Goal: Transaction & Acquisition: Purchase product/service

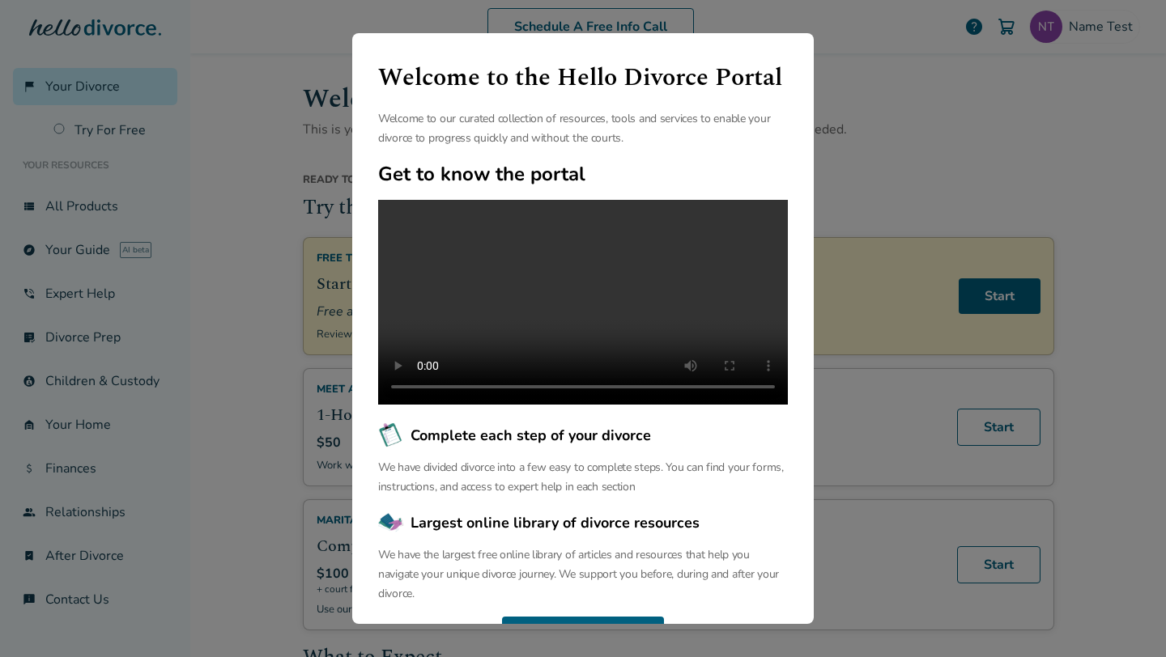
click at [233, 122] on div "Welcome to the Hello Divorce Portal Welcome to our curated collection of resour…" at bounding box center [583, 328] width 1166 height 657
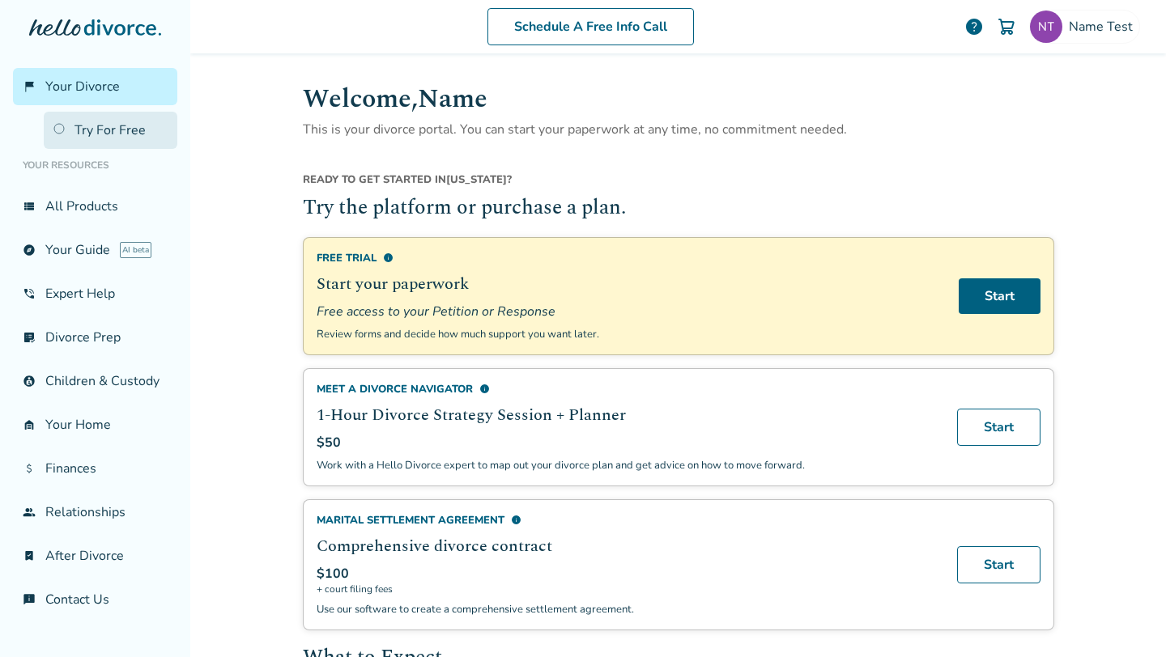
click at [103, 125] on link "Try For Free" at bounding box center [111, 130] width 134 height 37
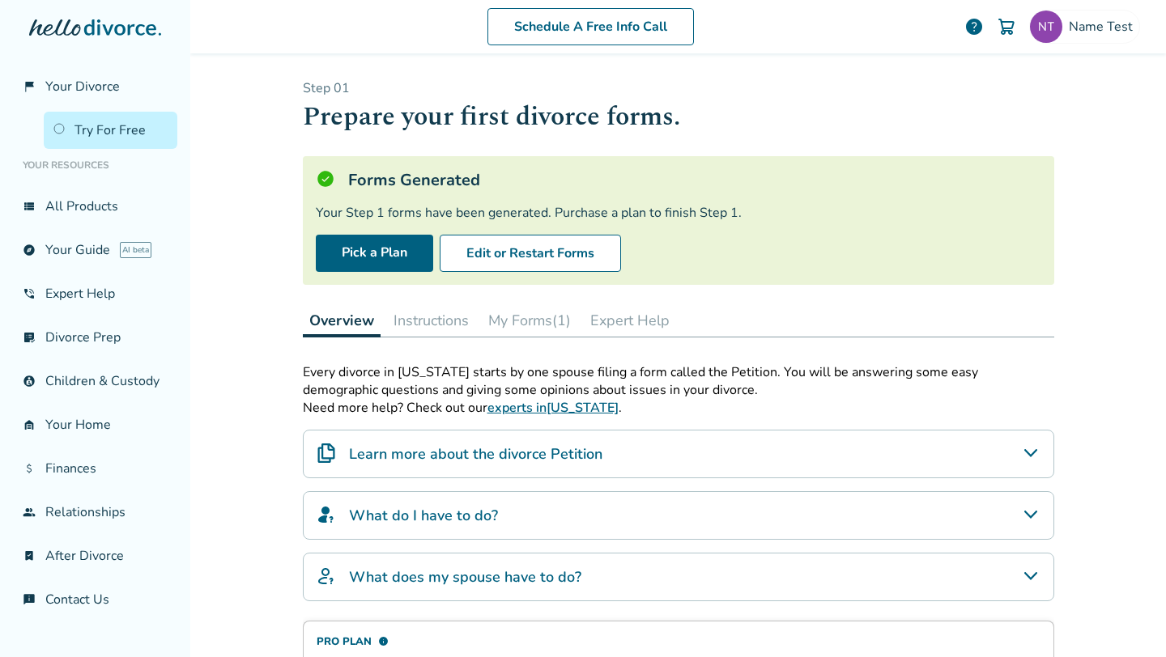
click at [444, 332] on button "Instructions" at bounding box center [431, 320] width 88 height 32
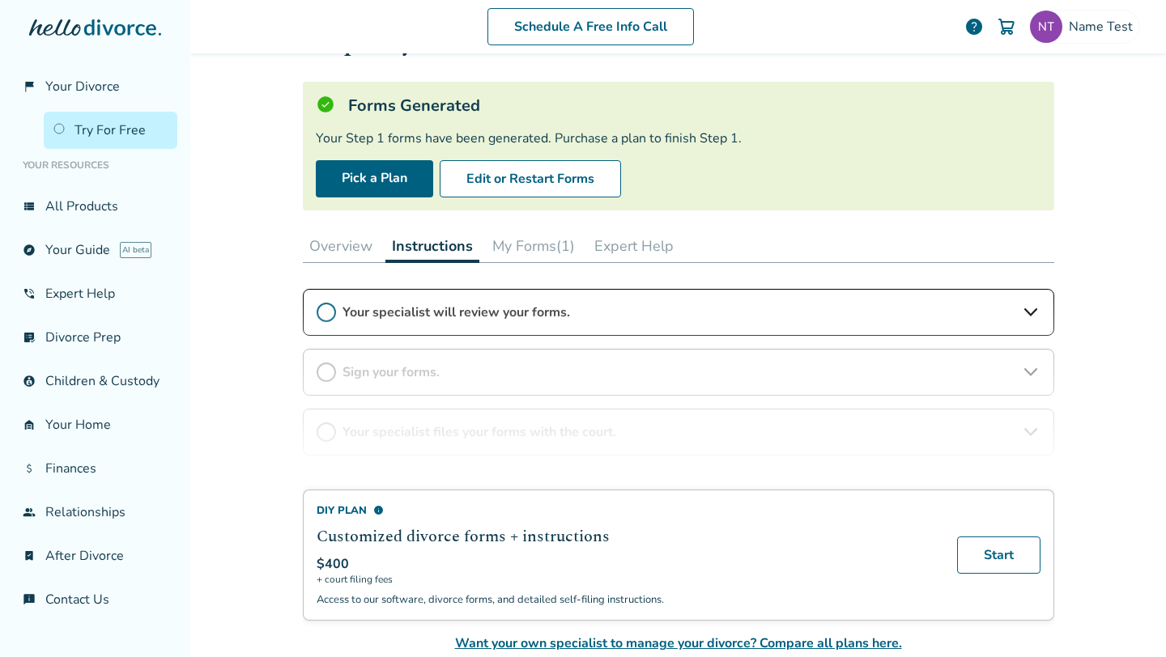
scroll to position [72, 0]
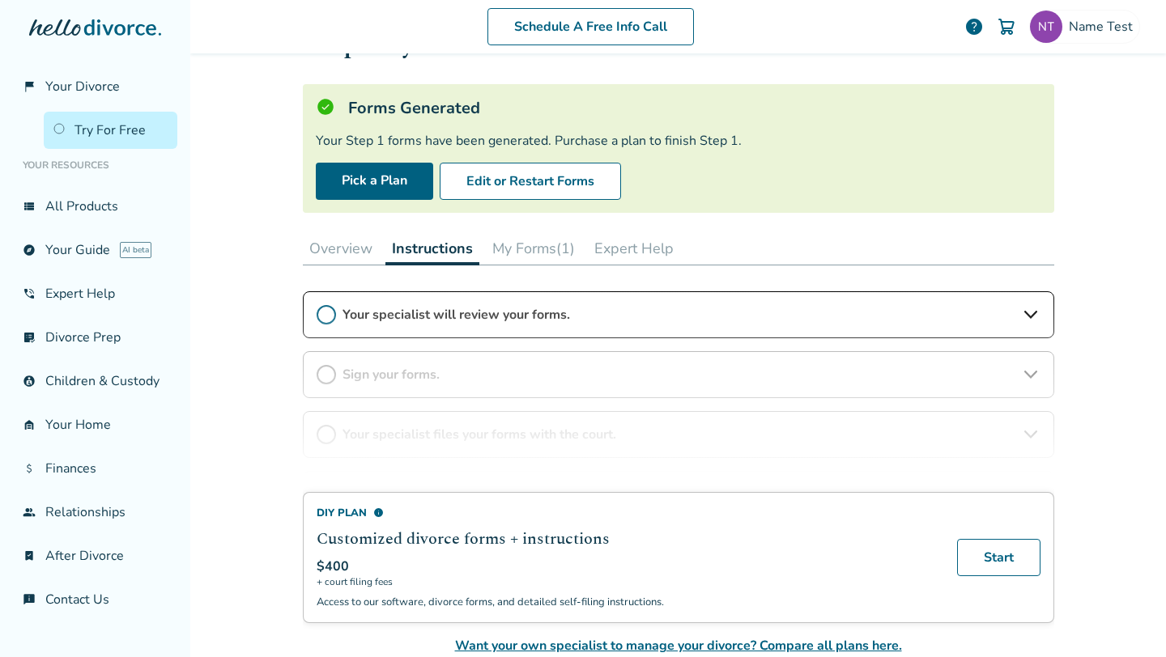
click at [677, 313] on div "DIY Plan info Customized divorce forms + instructions $400 + court filing fees …" at bounding box center [678, 473] width 751 height 364
click at [1035, 308] on div "DIY Plan info Customized divorce forms + instructions $400 + court filing fees …" at bounding box center [678, 473] width 751 height 364
click at [1030, 315] on div "DIY Plan info Customized divorce forms + instructions $400 + court filing fees …" at bounding box center [678, 473] width 751 height 364
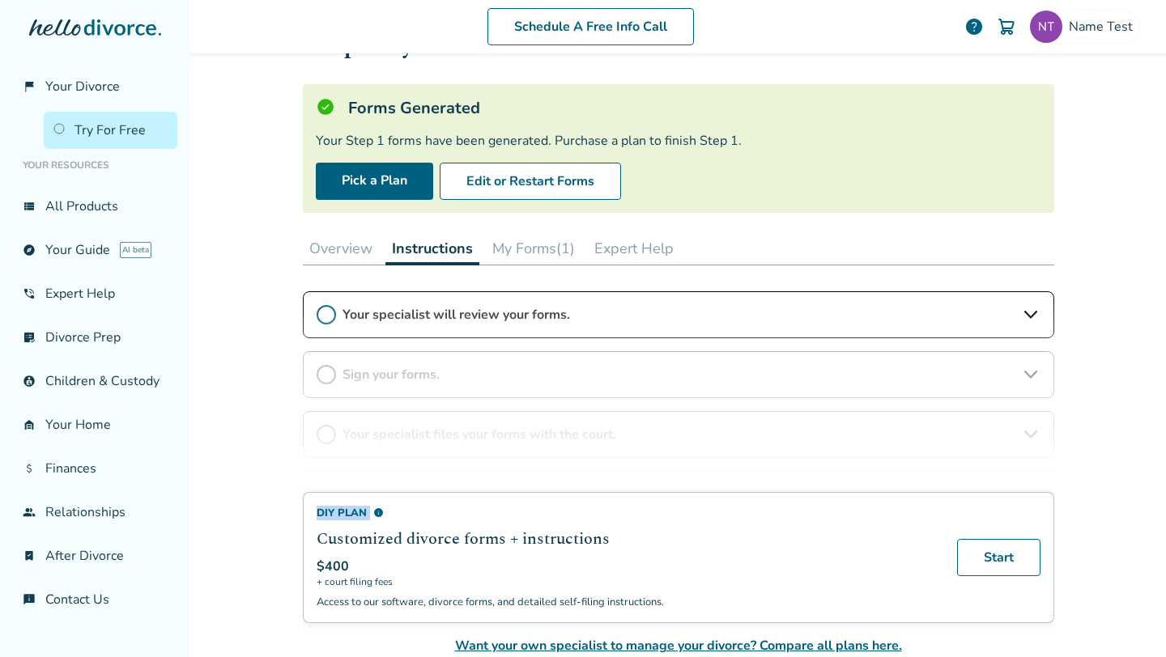
click at [1030, 315] on div "DIY Plan info Customized divorce forms + instructions $400 + court filing fees …" at bounding box center [678, 473] width 751 height 364
click at [467, 305] on div "DIY Plan info Customized divorce forms + instructions $400 + court filing fees …" at bounding box center [678, 473] width 751 height 364
click at [349, 305] on div "DIY Plan info Customized divorce forms + instructions $400 + court filing fees …" at bounding box center [678, 473] width 751 height 364
click at [330, 307] on div "DIY Plan info Customized divorce forms + instructions $400 + court filing fees …" at bounding box center [678, 473] width 751 height 364
click at [328, 308] on div "DIY Plan info Customized divorce forms + instructions $400 + court filing fees …" at bounding box center [678, 473] width 751 height 364
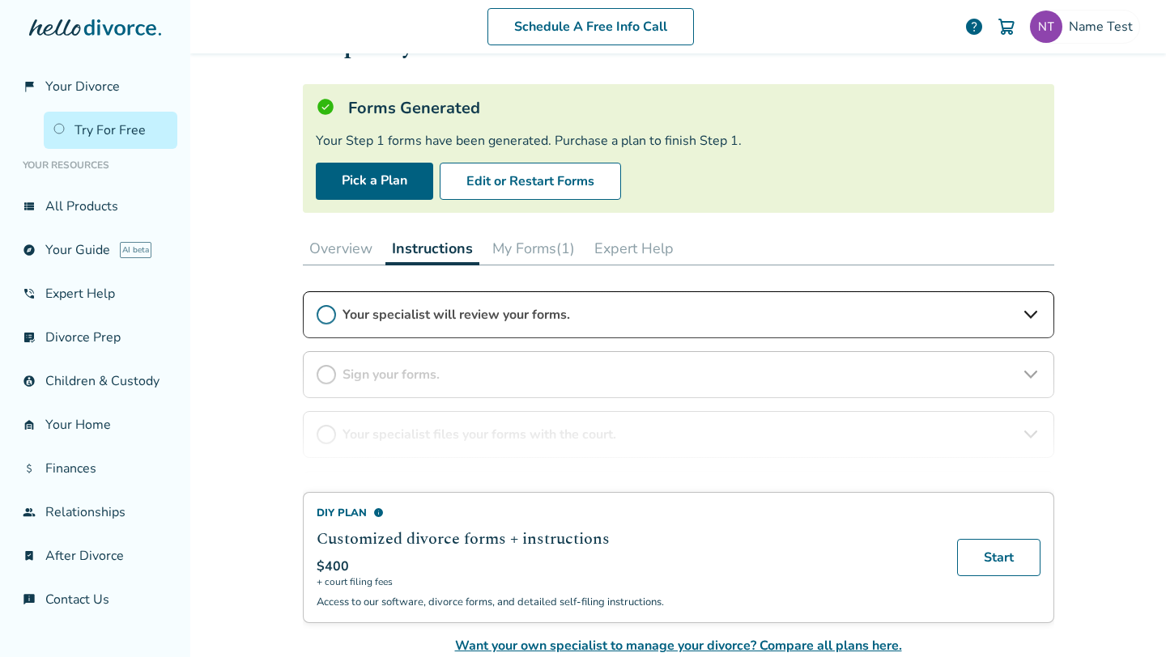
click at [416, 308] on div "DIY Plan info Customized divorce forms + instructions $400 + court filing fees …" at bounding box center [678, 473] width 751 height 364
click at [461, 311] on div "DIY Plan info Customized divorce forms + instructions $400 + court filing fees …" at bounding box center [678, 473] width 751 height 364
click at [448, 375] on div "DIY Plan info Customized divorce forms + instructions $400 + court filing fees …" at bounding box center [678, 473] width 751 height 364
click at [448, 396] on div "DIY Plan info Customized divorce forms + instructions $400 + court filing fees …" at bounding box center [678, 473] width 751 height 364
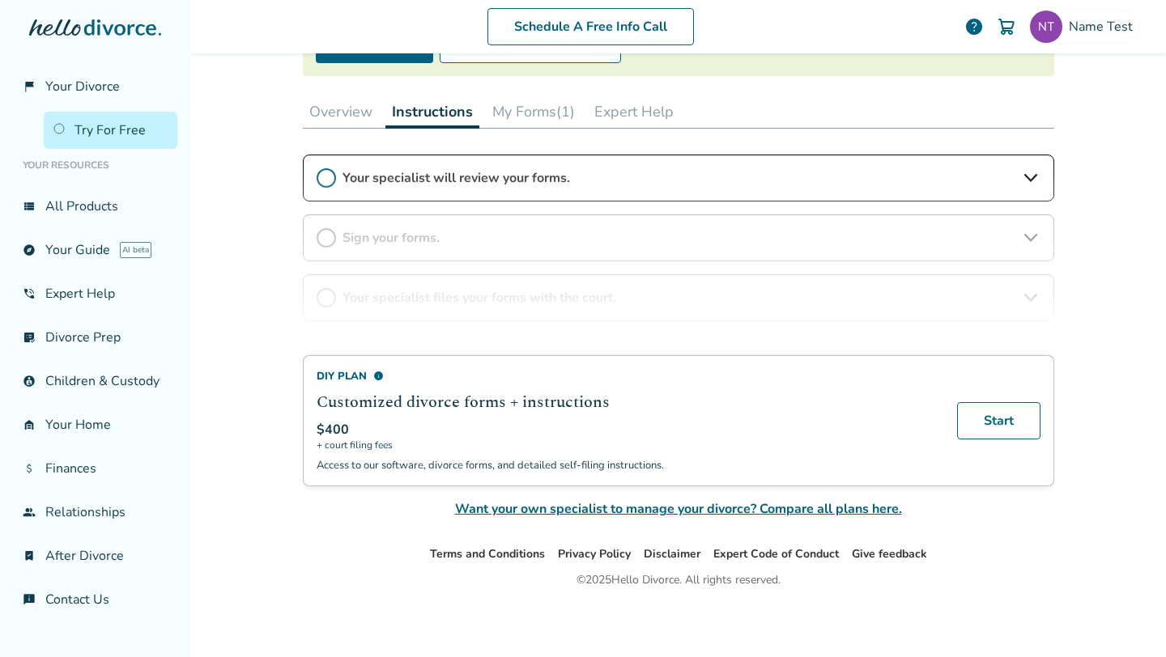
scroll to position [0, 0]
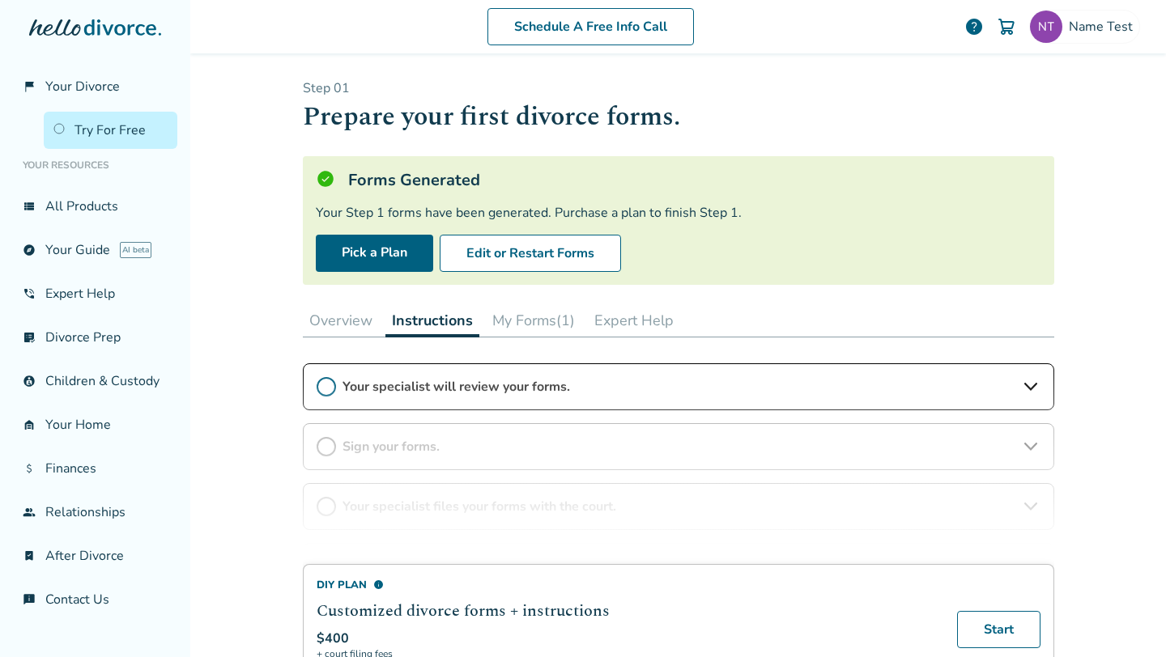
click at [330, 329] on button "Overview" at bounding box center [341, 320] width 76 height 32
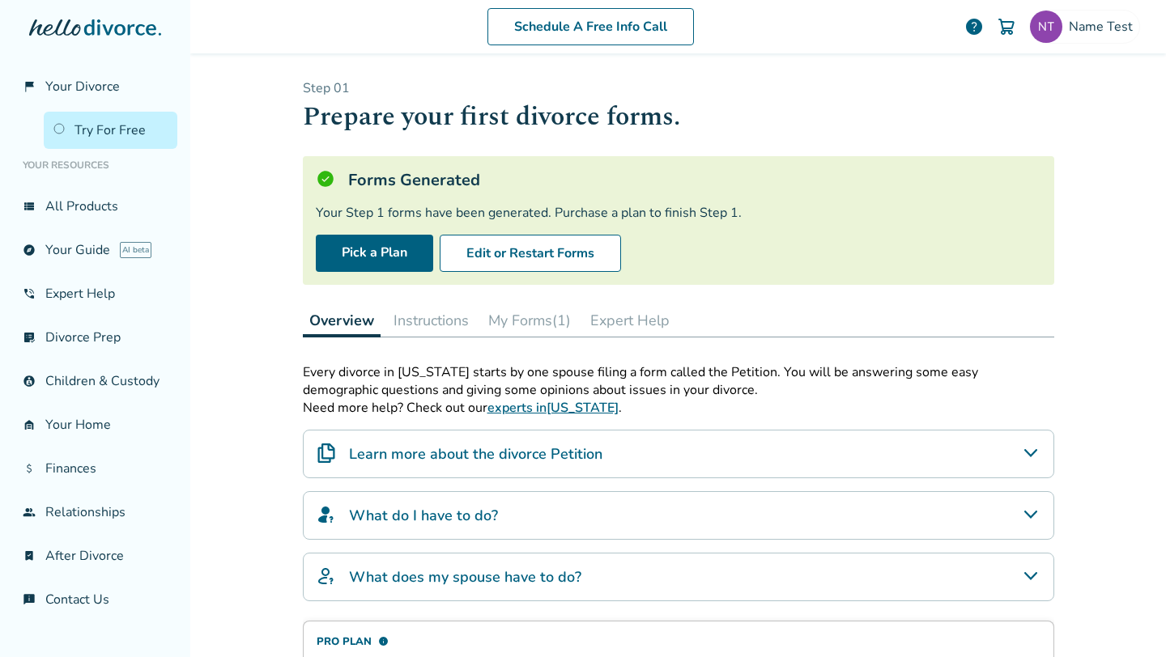
click at [432, 313] on button "Instructions" at bounding box center [431, 320] width 88 height 32
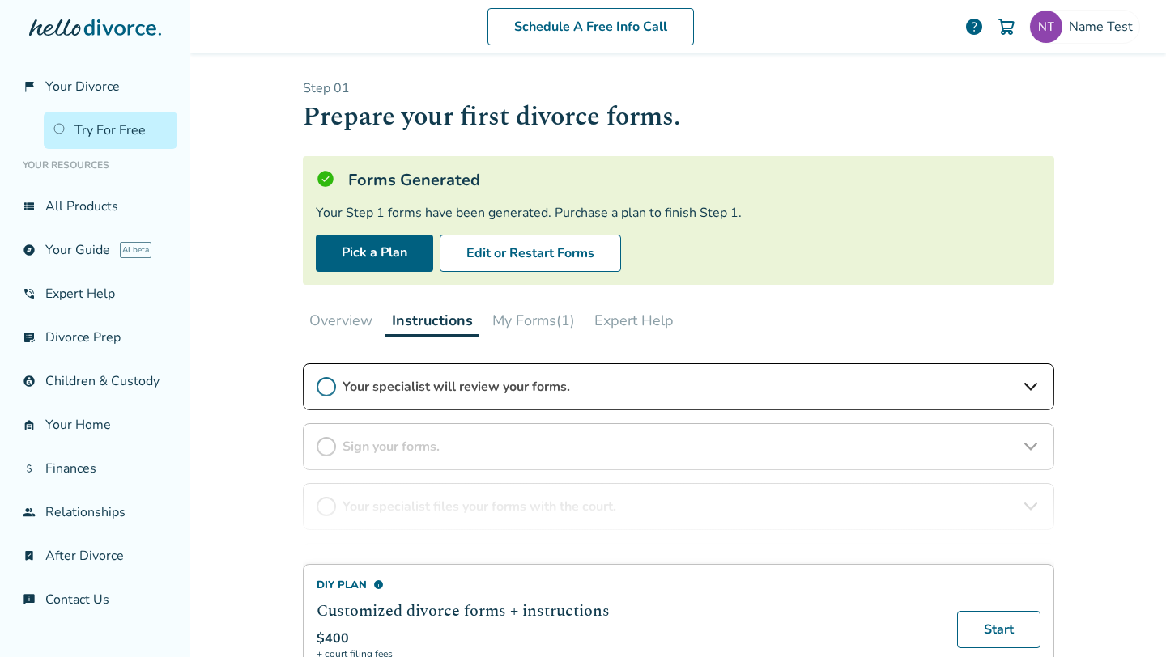
click at [345, 328] on button "Overview" at bounding box center [341, 320] width 76 height 32
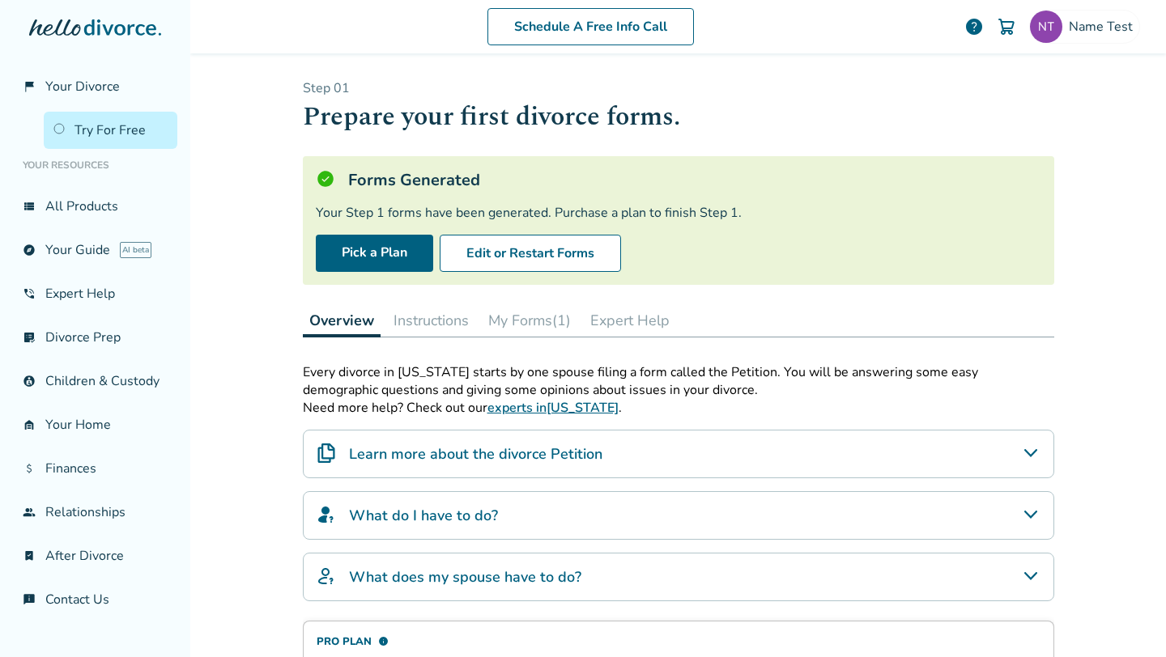
click at [428, 326] on button "Instructions" at bounding box center [431, 320] width 88 height 32
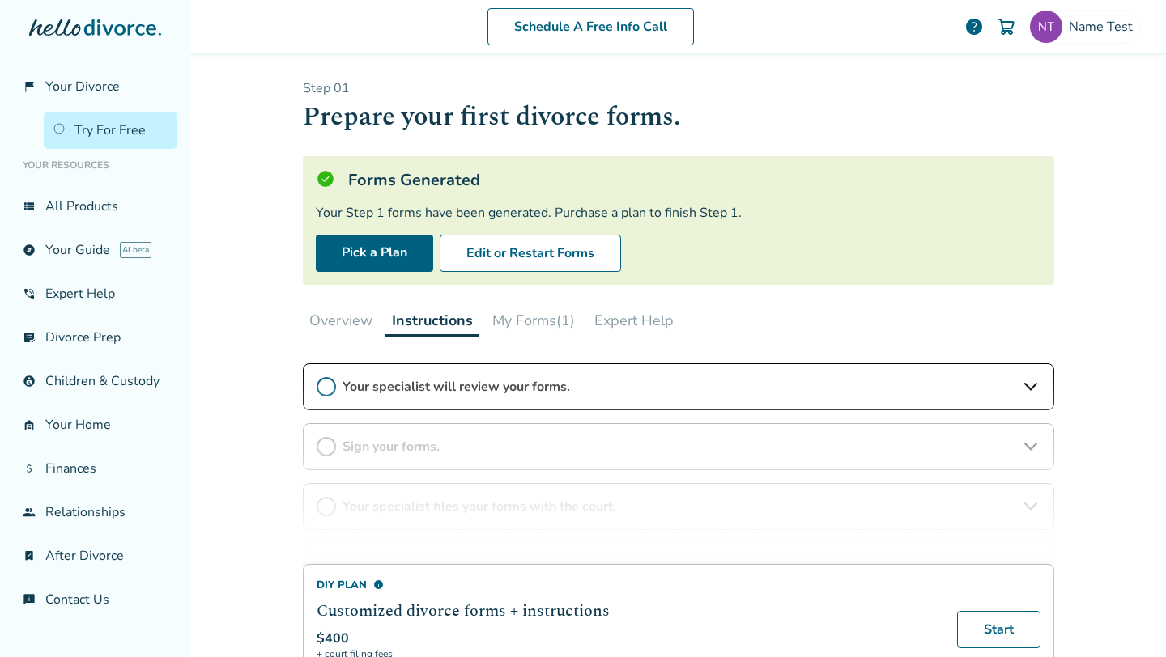
click at [330, 389] on div "DIY Plan info Customized divorce forms + instructions $400 + court filing fees …" at bounding box center [678, 546] width 751 height 364
click at [342, 321] on button "Overview" at bounding box center [341, 320] width 76 height 32
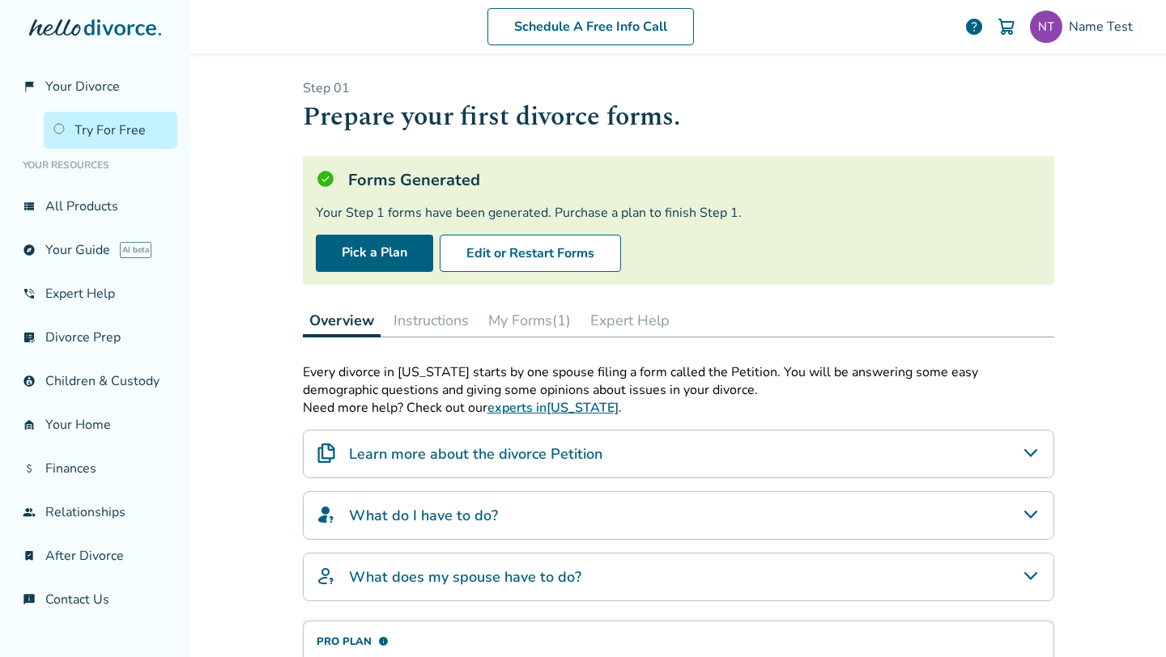
click at [426, 325] on button "Instructions" at bounding box center [431, 320] width 88 height 32
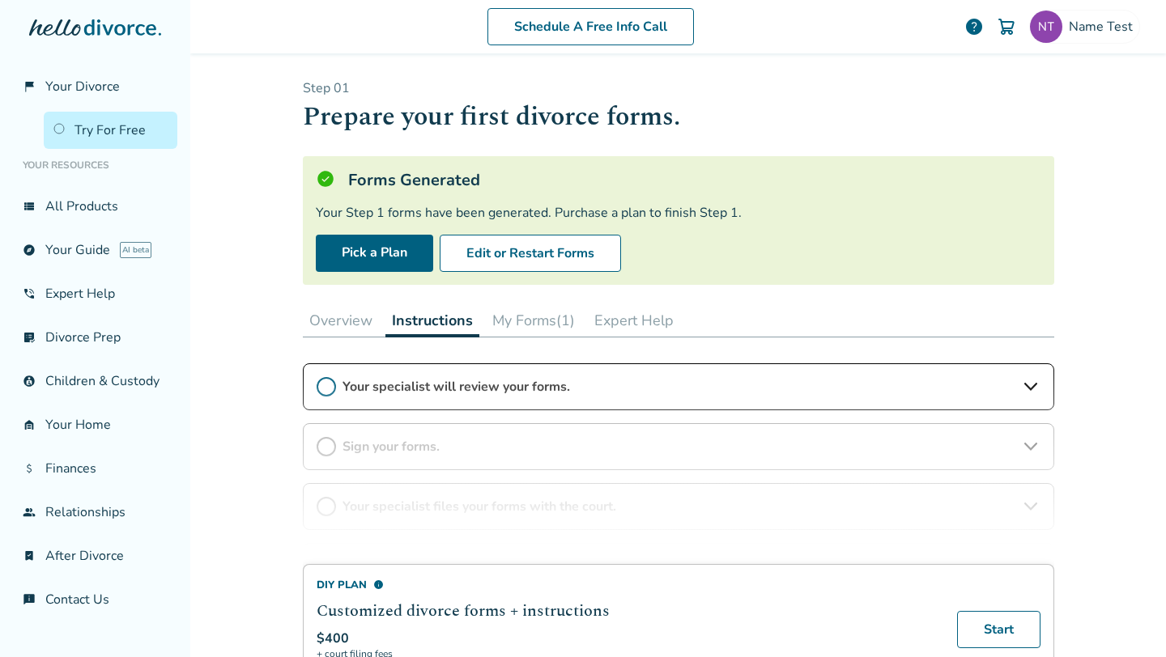
click at [653, 322] on button "Expert Help" at bounding box center [634, 320] width 92 height 32
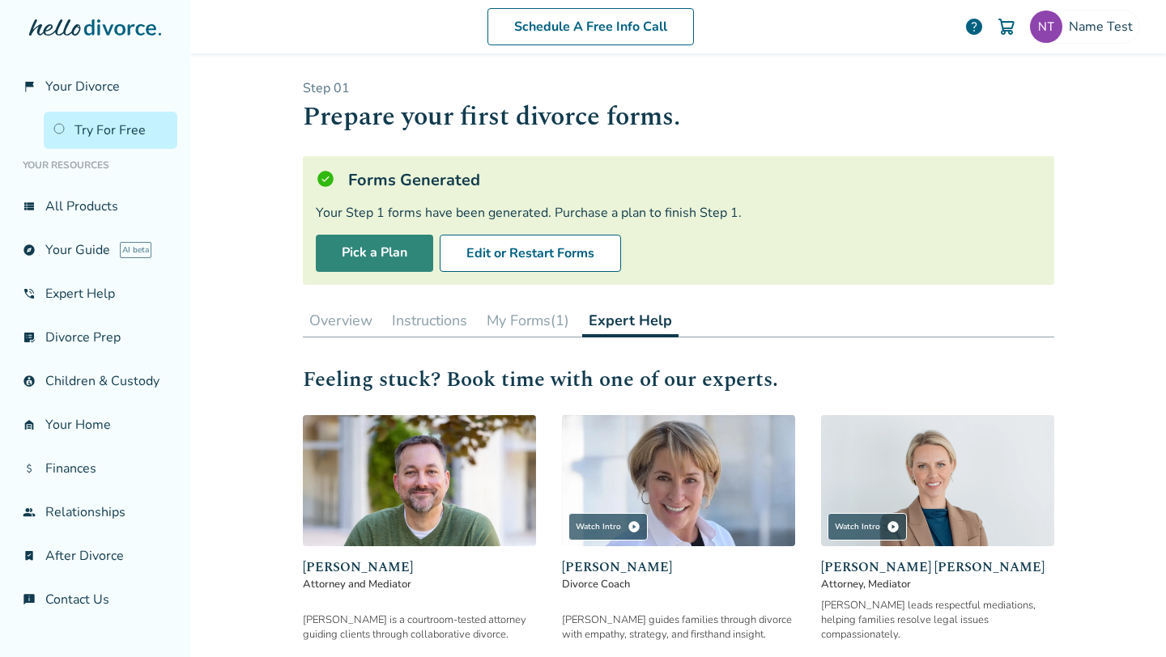
click at [375, 257] on link "Pick a Plan" at bounding box center [374, 253] width 117 height 37
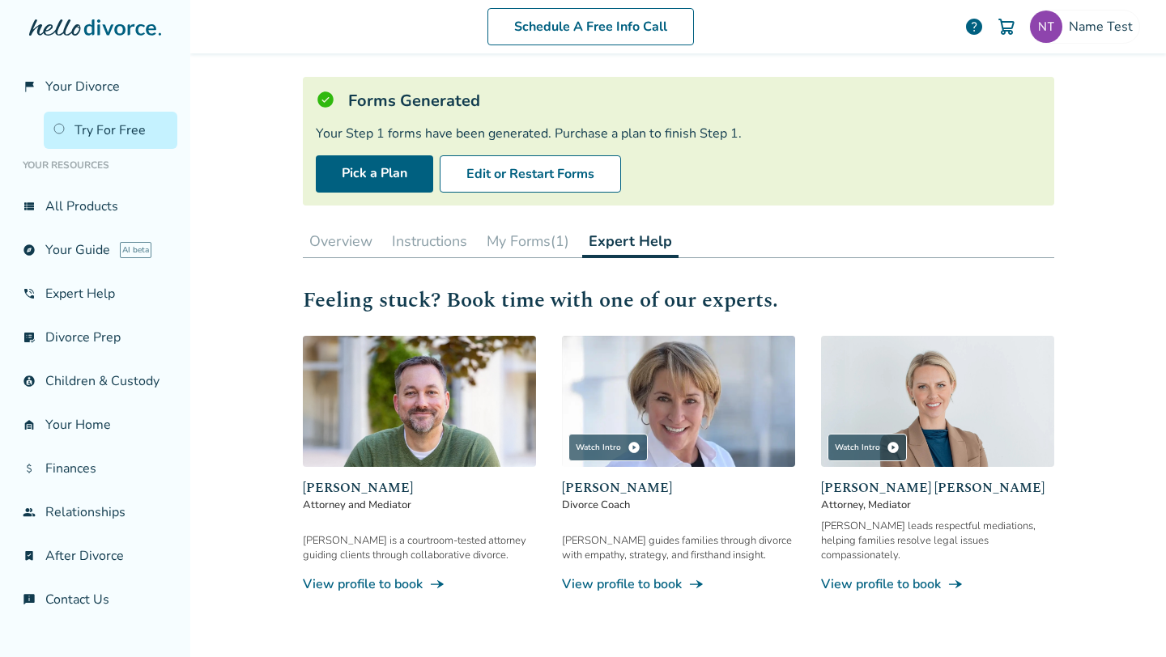
click at [352, 243] on button "Overview" at bounding box center [341, 241] width 76 height 32
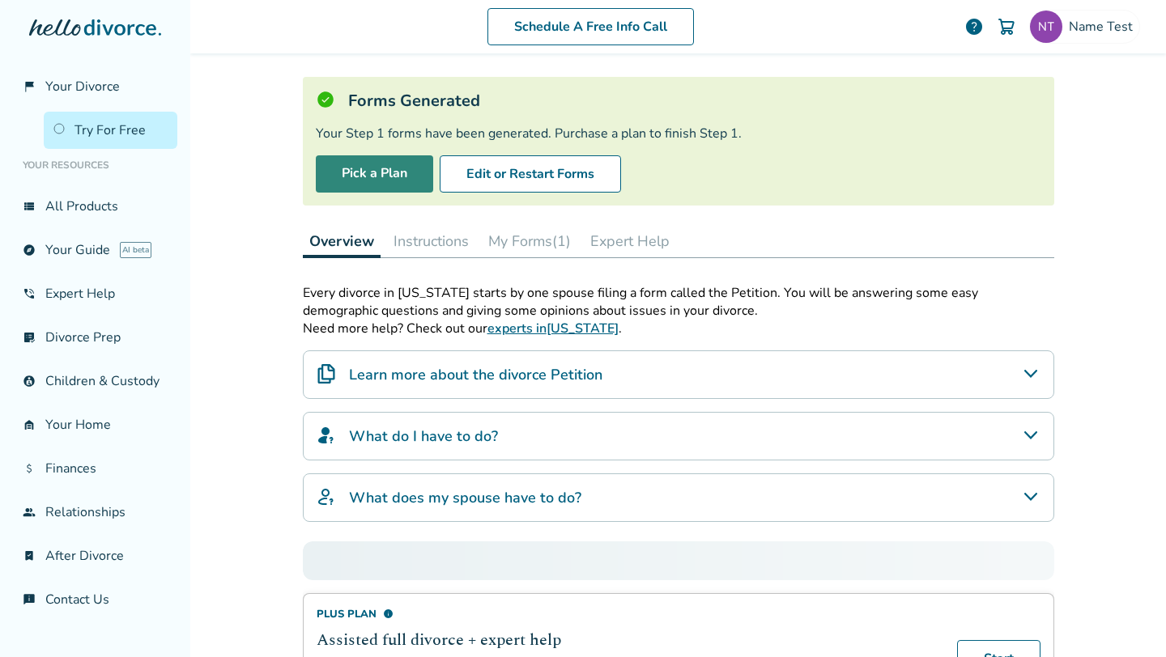
click at [384, 165] on link "Pick a Plan" at bounding box center [374, 173] width 117 height 37
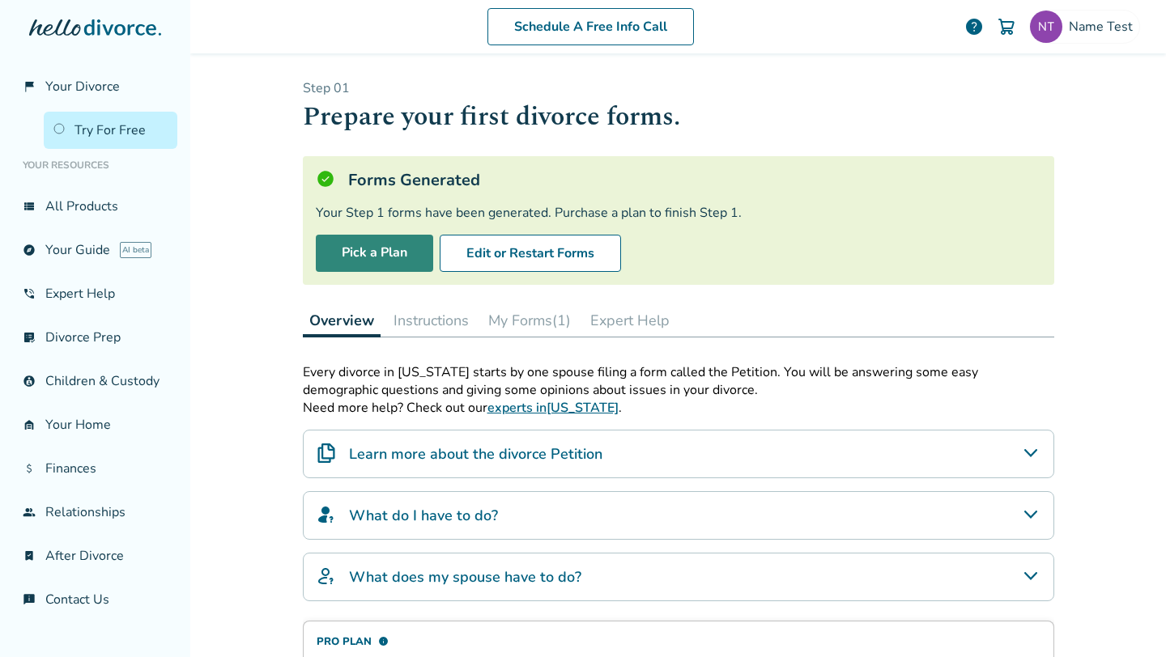
click at [385, 245] on link "Pick a Plan" at bounding box center [374, 253] width 117 height 37
click at [650, 325] on button "Expert Help" at bounding box center [630, 320] width 92 height 32
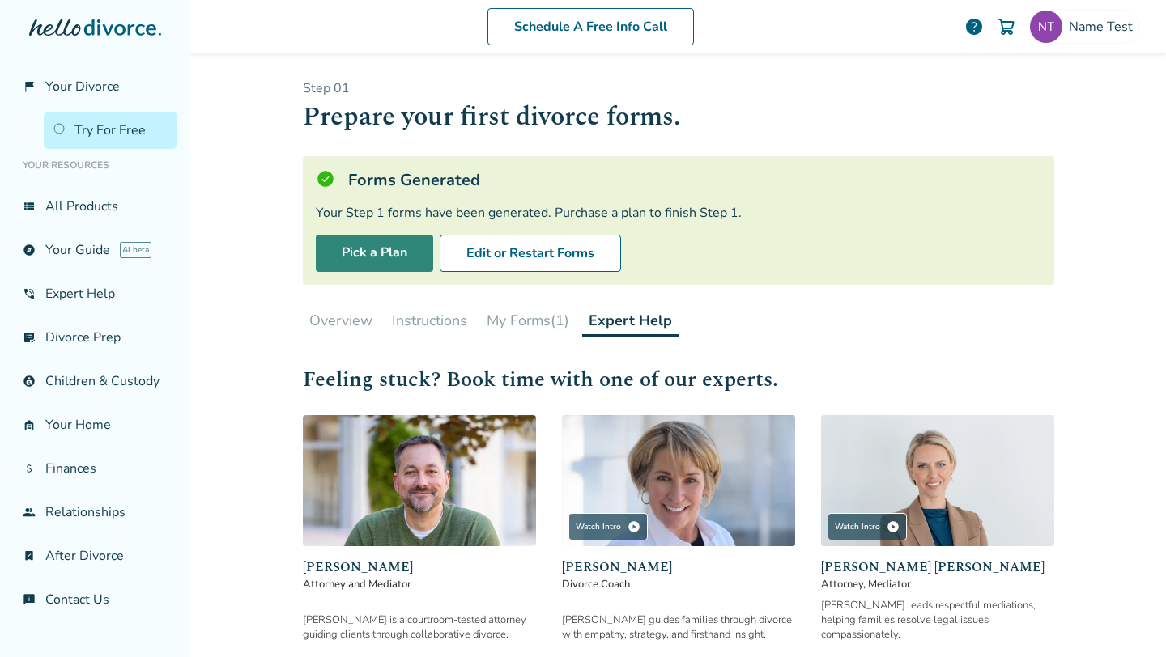
click at [379, 245] on link "Pick a Plan" at bounding box center [374, 253] width 117 height 37
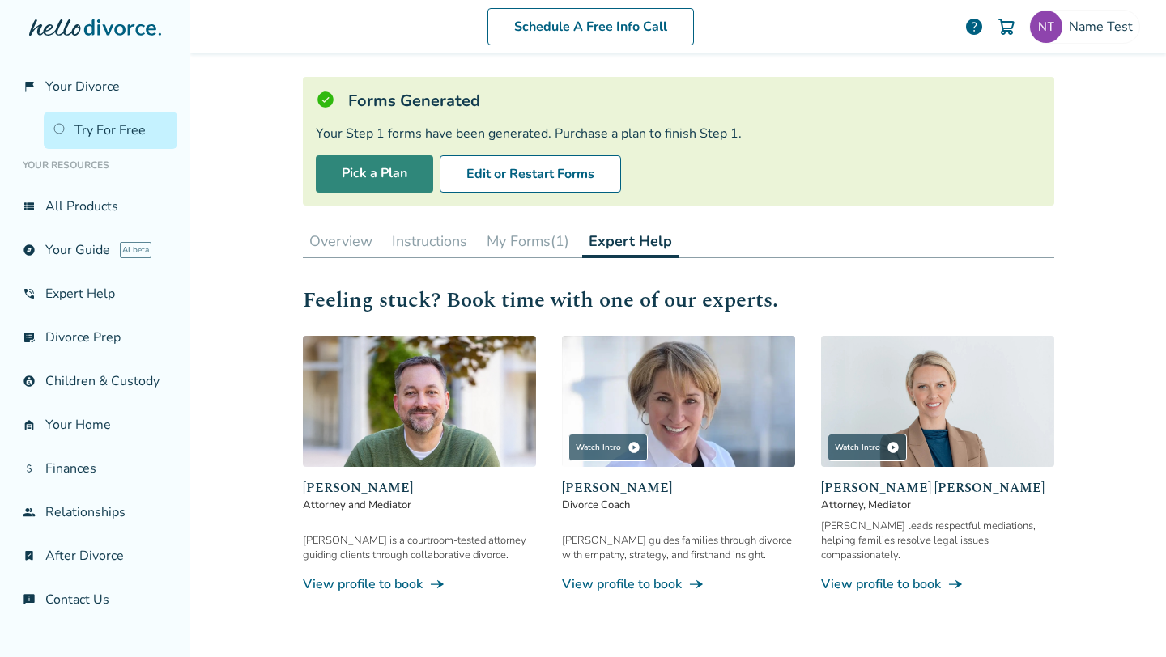
click at [386, 176] on link "Pick a Plan" at bounding box center [374, 173] width 117 height 37
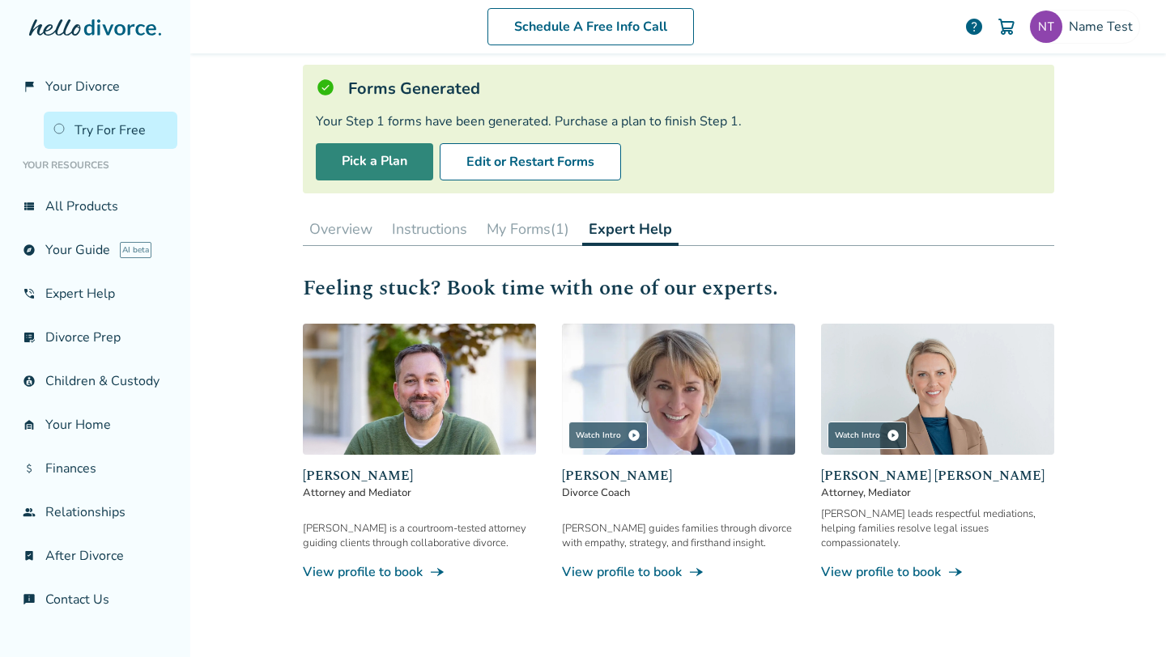
scroll to position [76, 0]
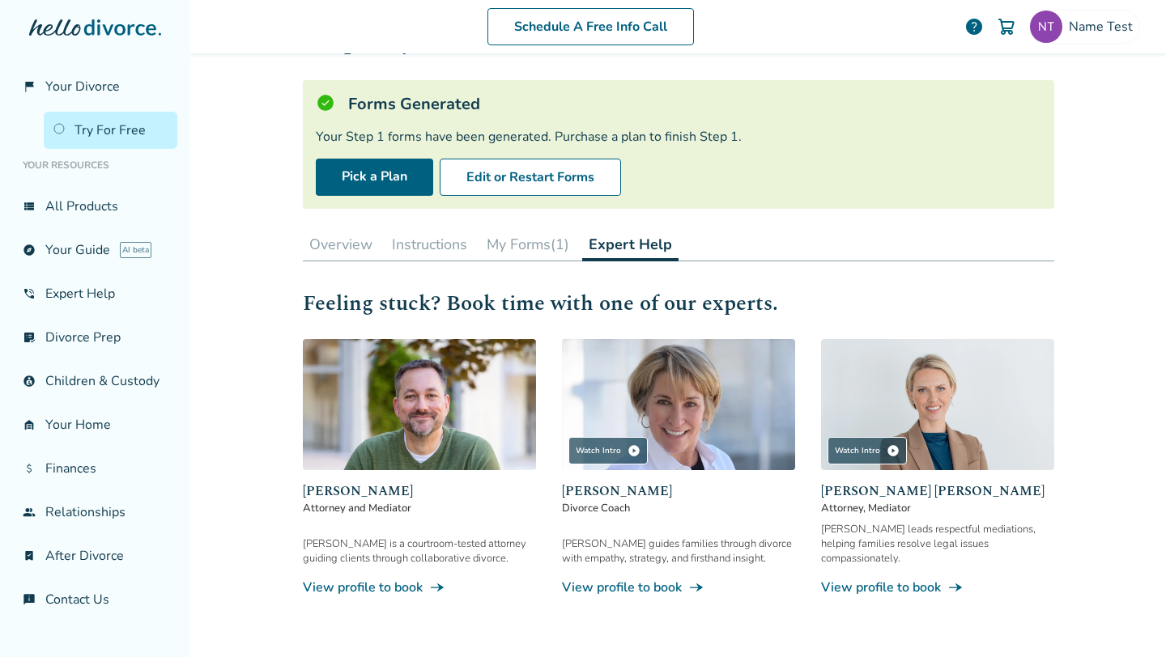
click at [356, 242] on button "Overview" at bounding box center [341, 244] width 76 height 32
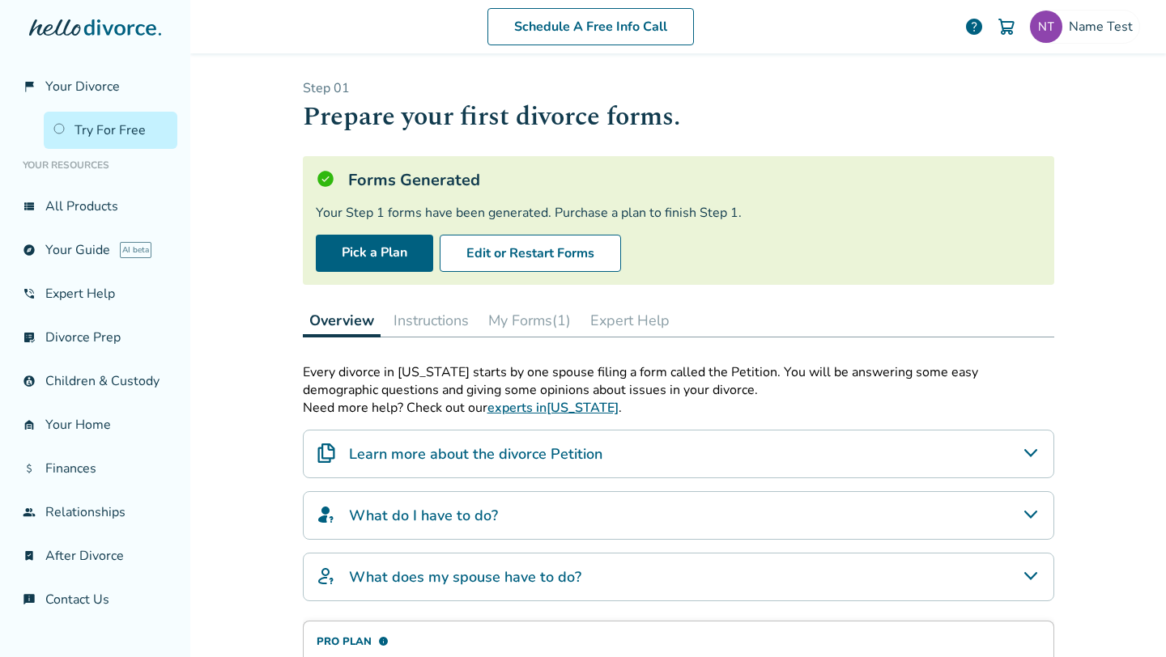
click at [636, 325] on button "Expert Help" at bounding box center [630, 320] width 92 height 32
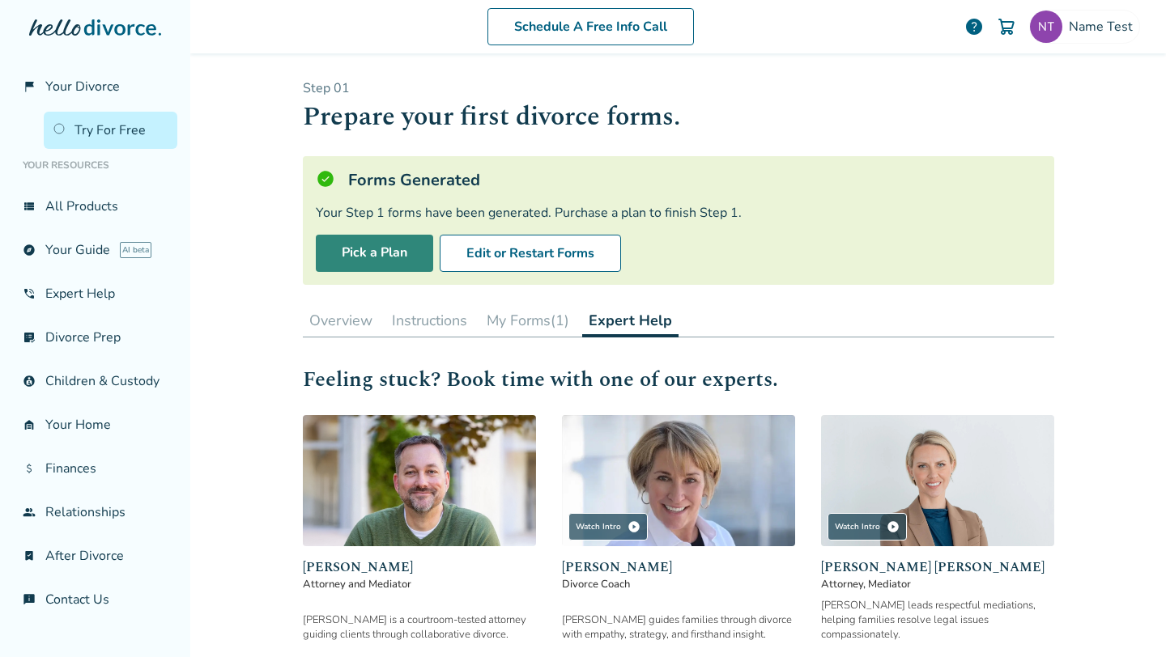
click at [381, 252] on link "Pick a Plan" at bounding box center [374, 253] width 117 height 37
click at [368, 254] on link "Pick a Plan" at bounding box center [374, 253] width 117 height 37
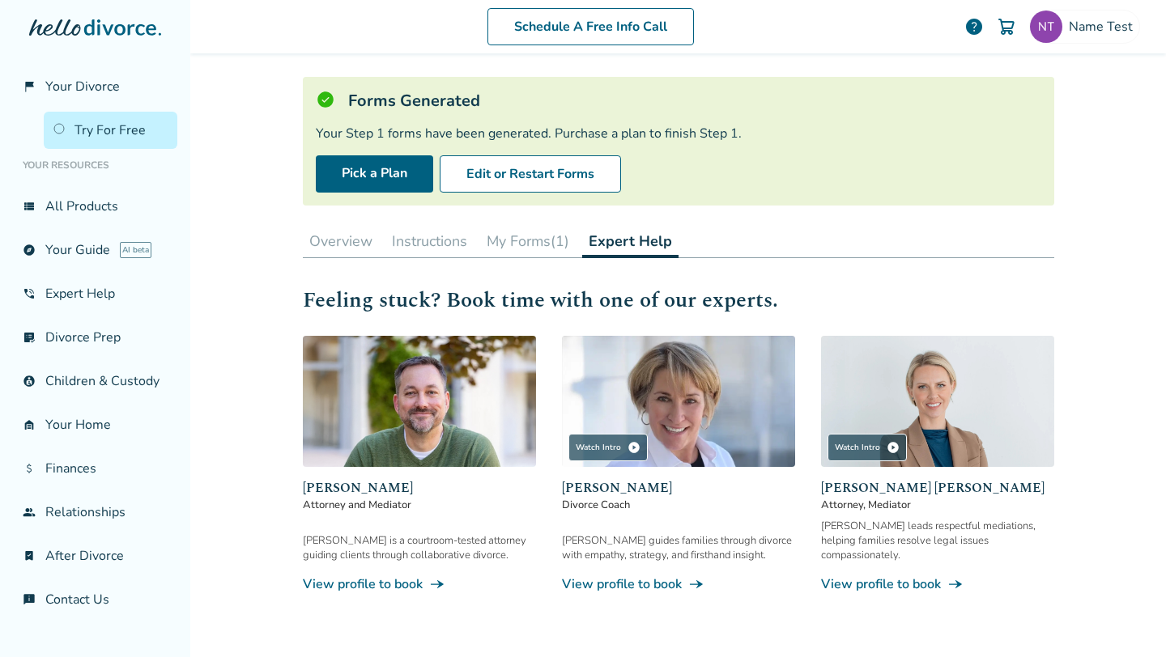
click at [352, 240] on button "Overview" at bounding box center [341, 241] width 76 height 32
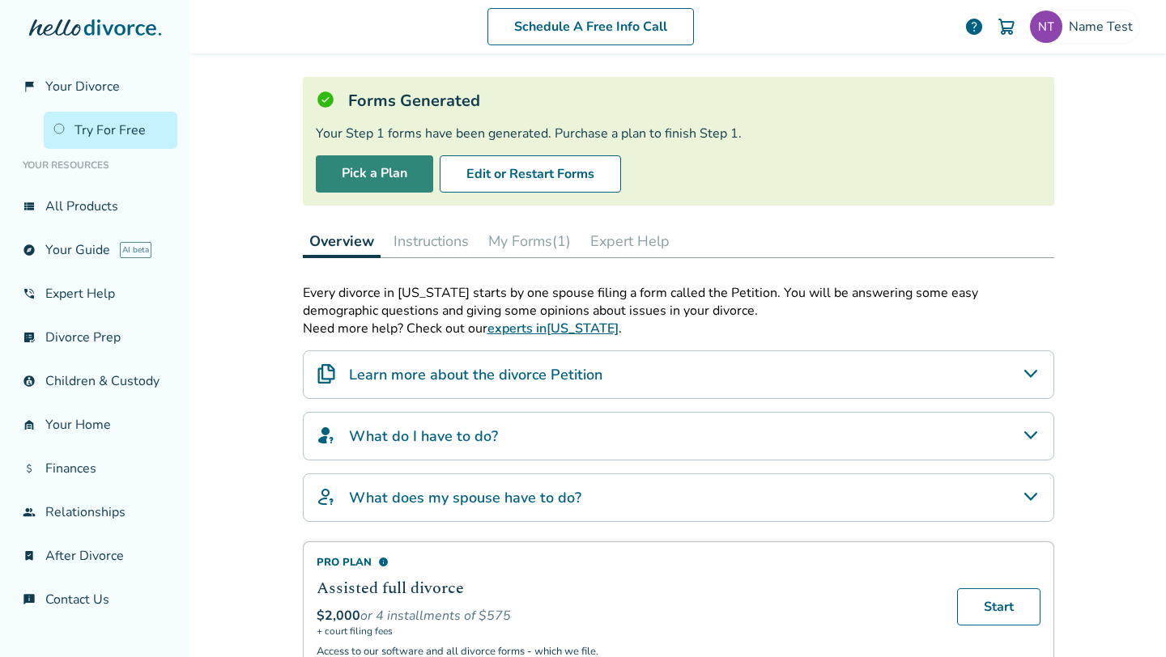
click at [393, 163] on link "Pick a Plan" at bounding box center [374, 173] width 117 height 37
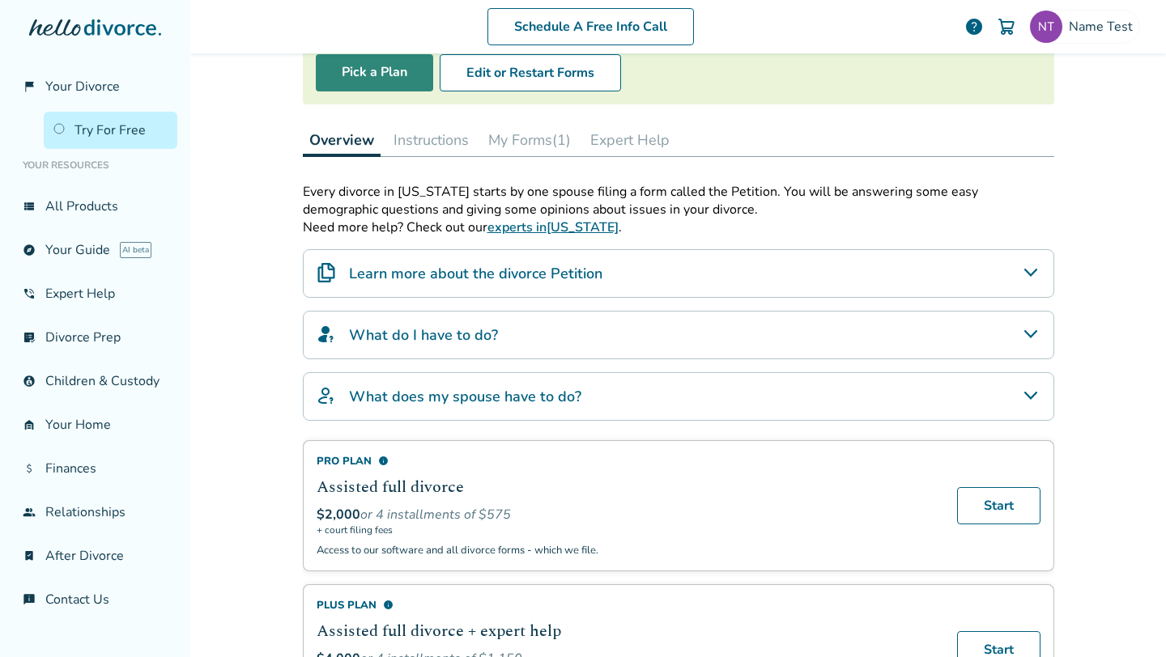
scroll to position [117, 0]
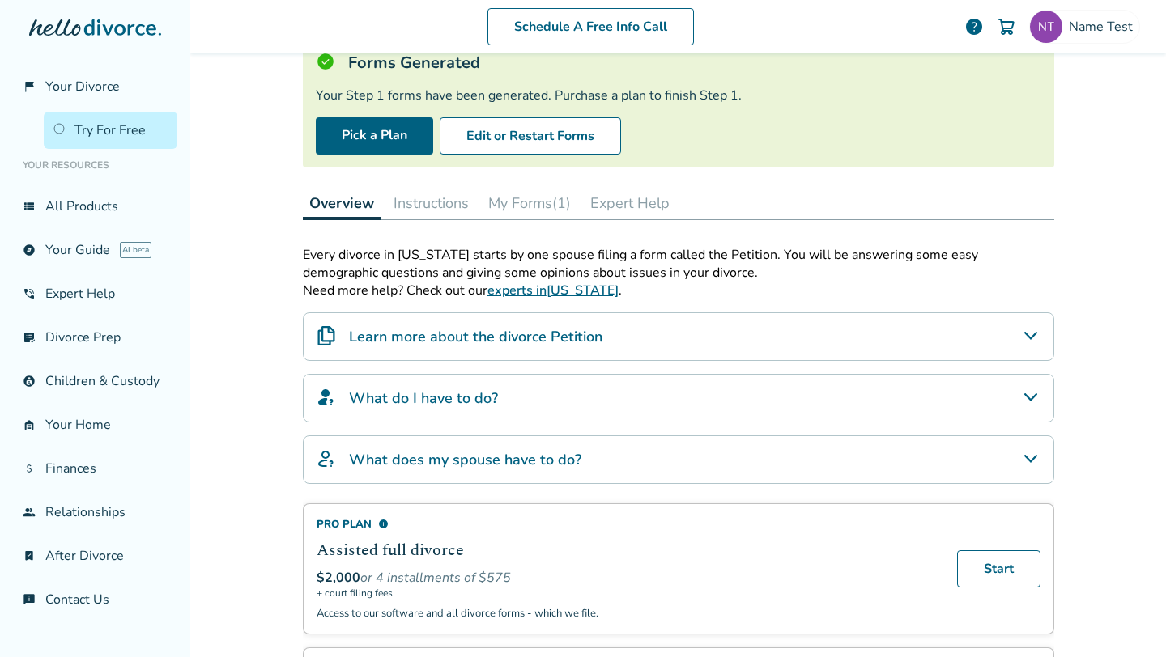
click at [546, 210] on button "My Forms (1)" at bounding box center [530, 203] width 96 height 32
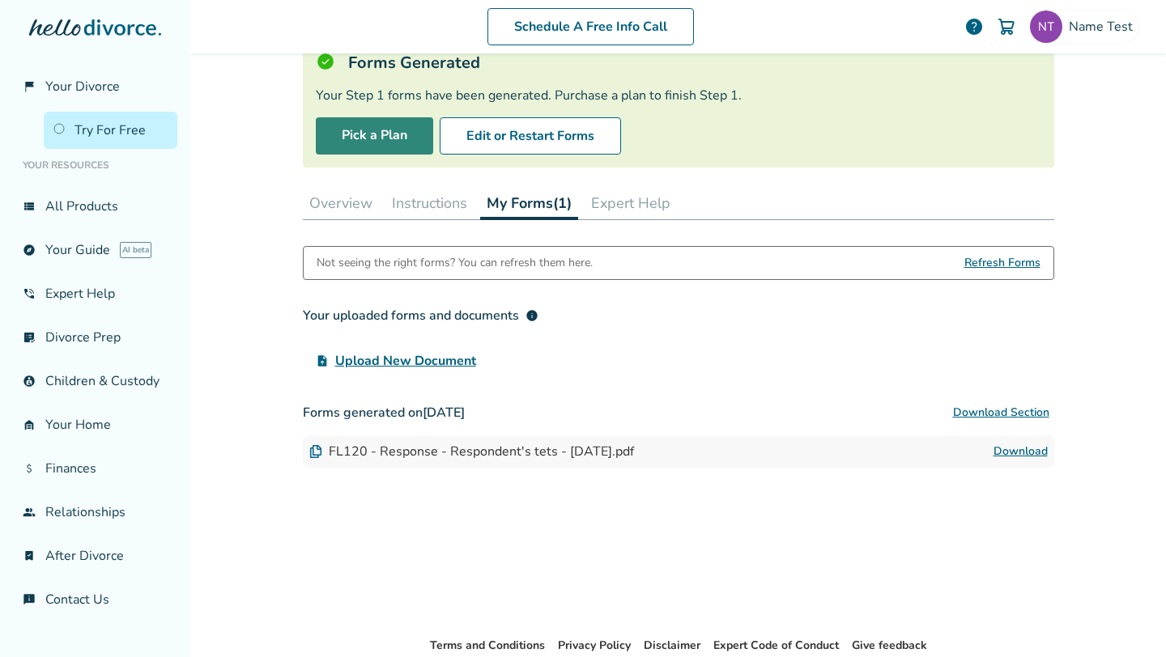
click at [361, 133] on link "Pick a Plan" at bounding box center [374, 135] width 117 height 37
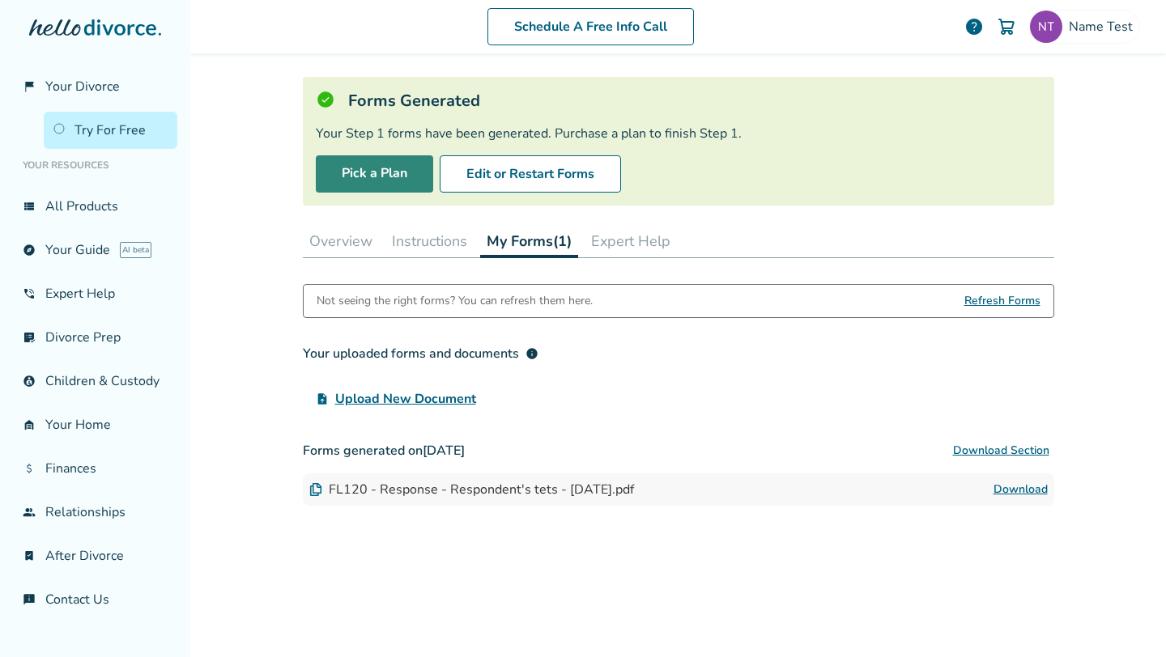
click at [364, 187] on link "Pick a Plan" at bounding box center [374, 173] width 117 height 37
click at [322, 241] on button "Overview" at bounding box center [341, 241] width 76 height 32
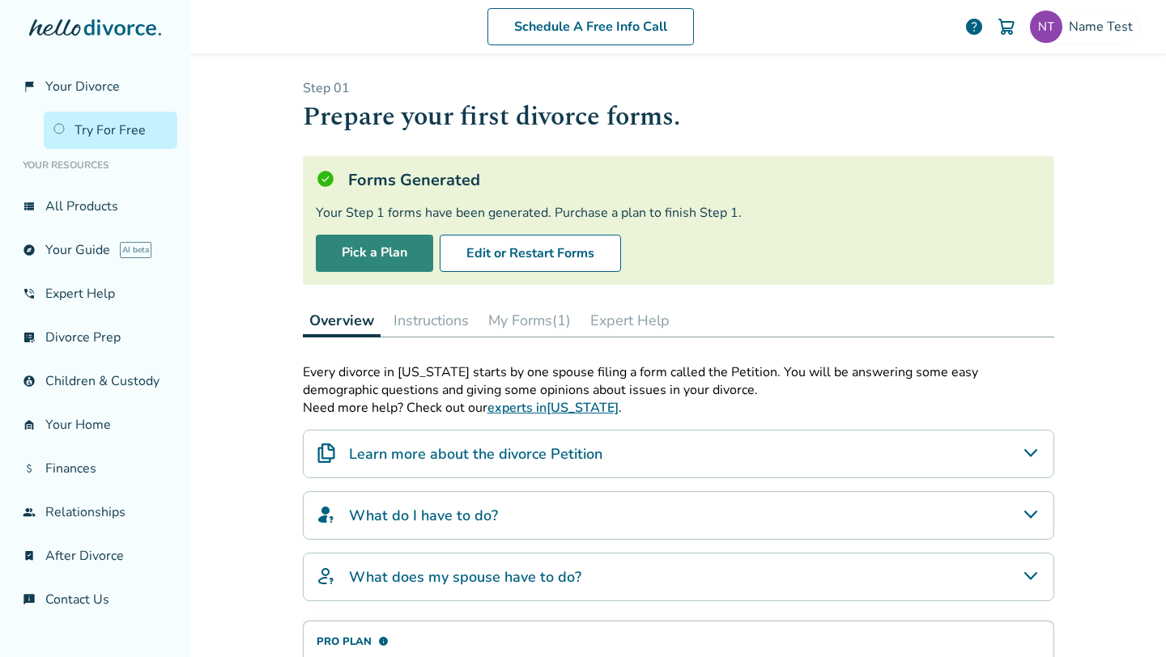
click at [376, 259] on link "Pick a Plan" at bounding box center [374, 253] width 117 height 37
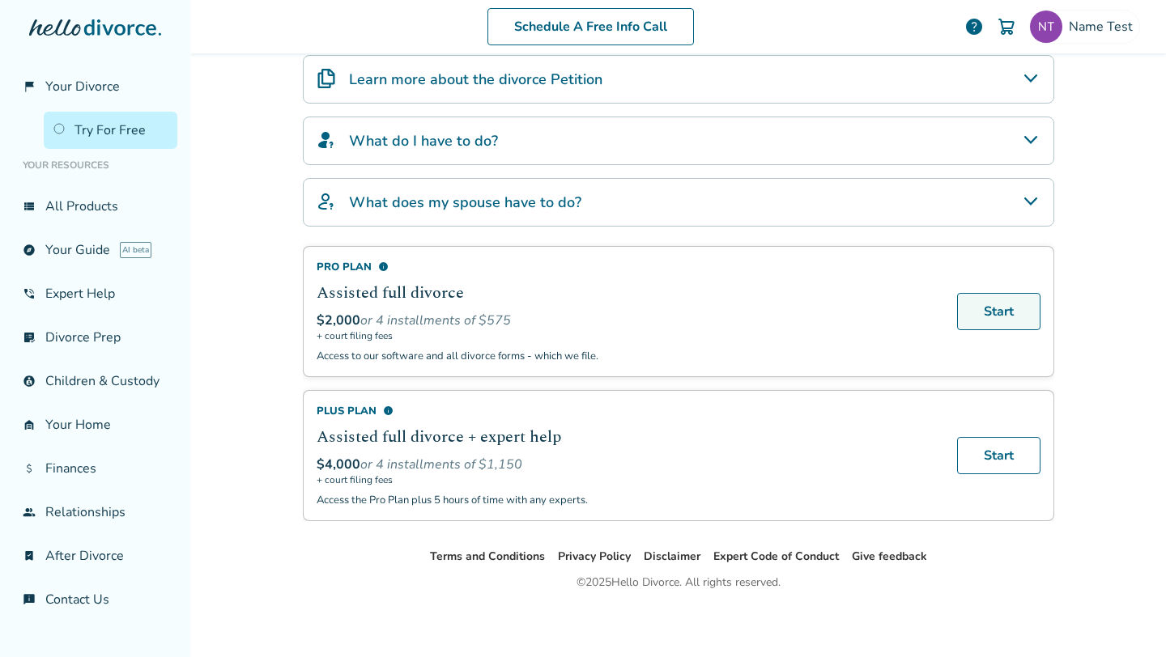
click at [985, 321] on link "Start" at bounding box center [998, 311] width 83 height 37
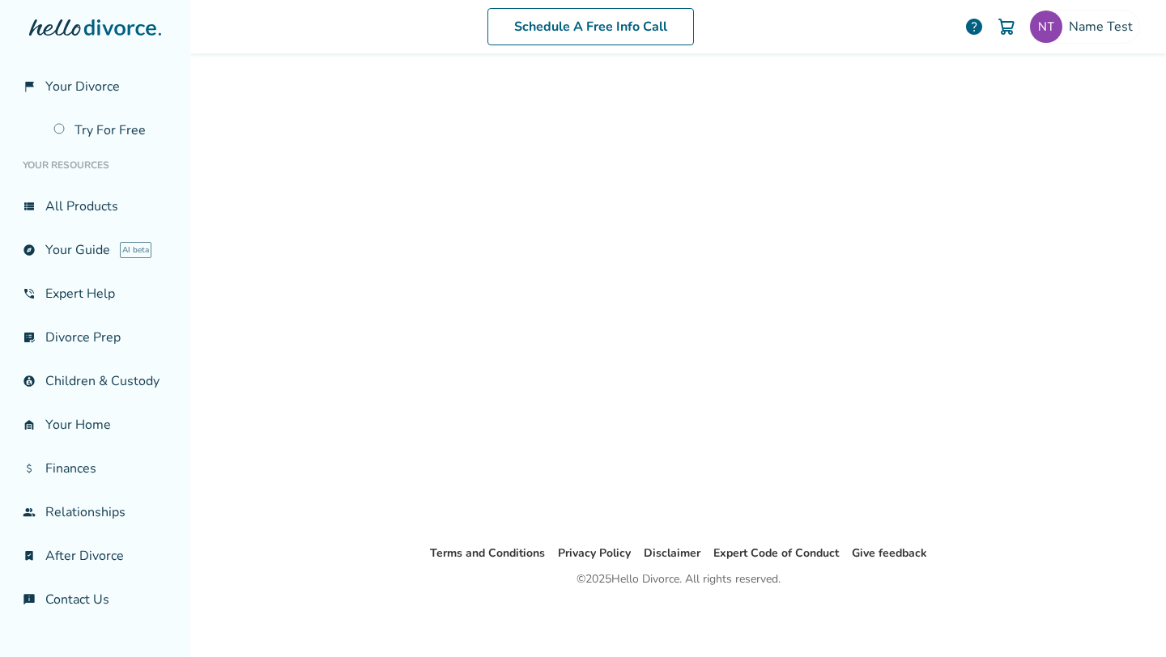
scroll to position [79, 0]
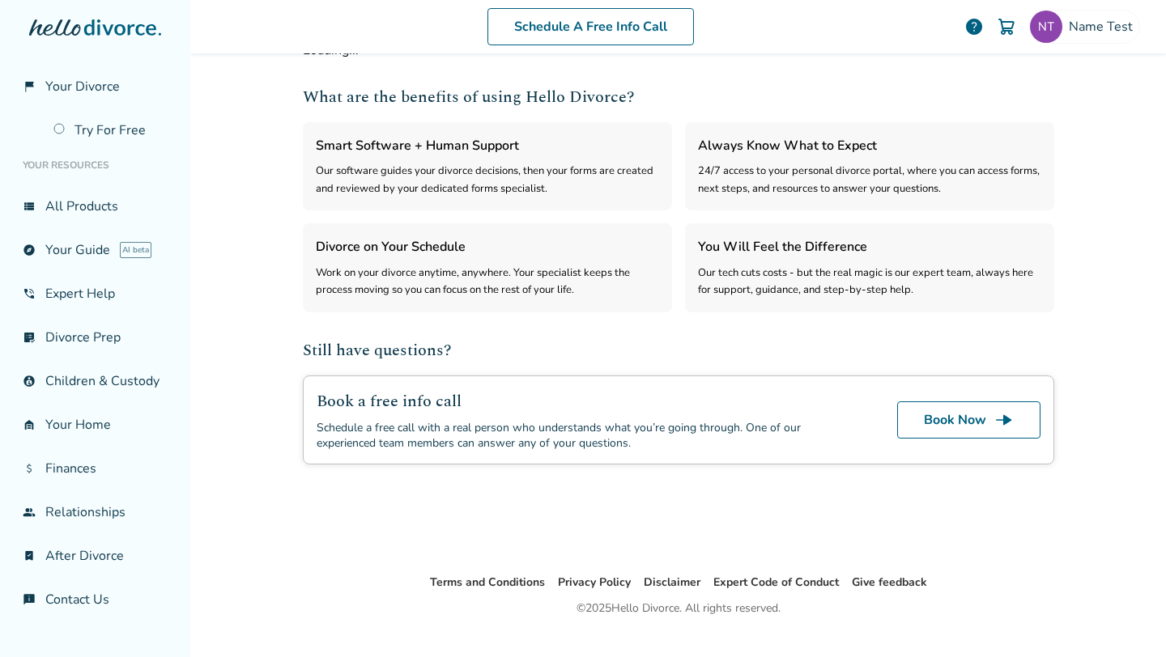
select select "***"
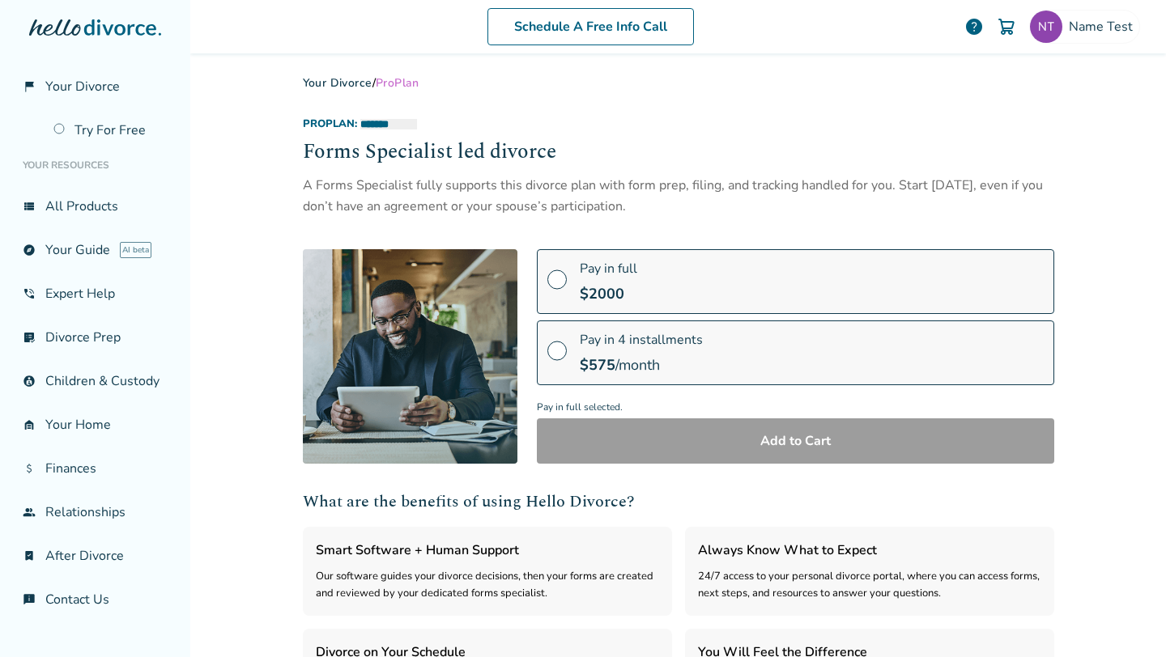
scroll to position [0, 0]
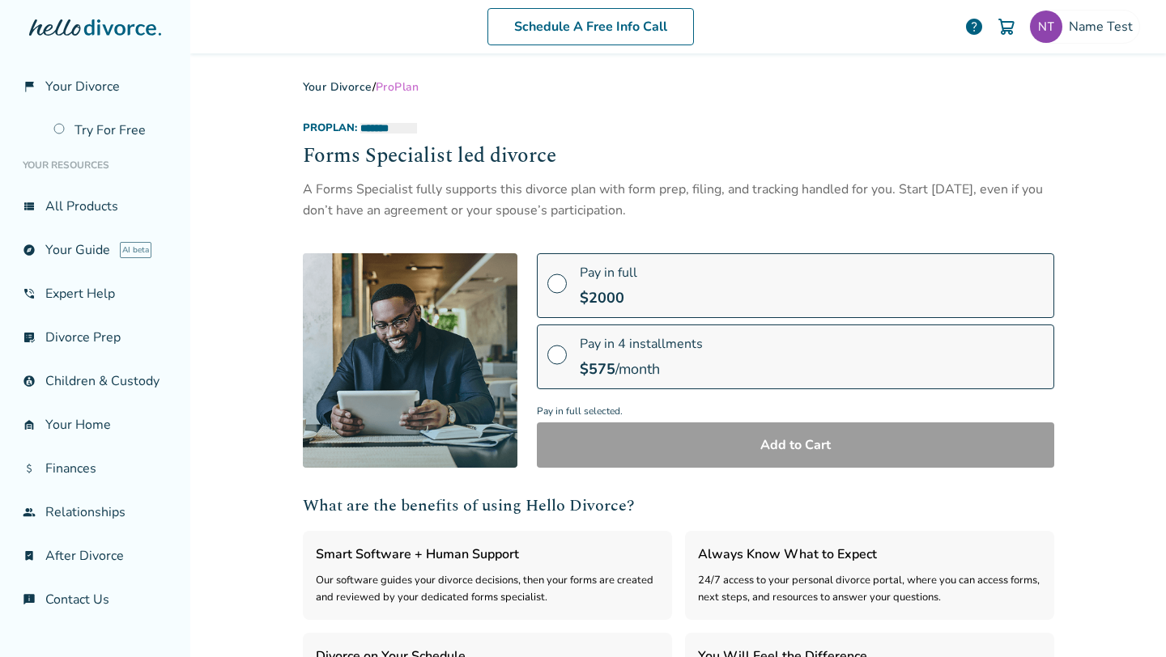
click at [589, 288] on span "$ 2000" at bounding box center [602, 297] width 45 height 19
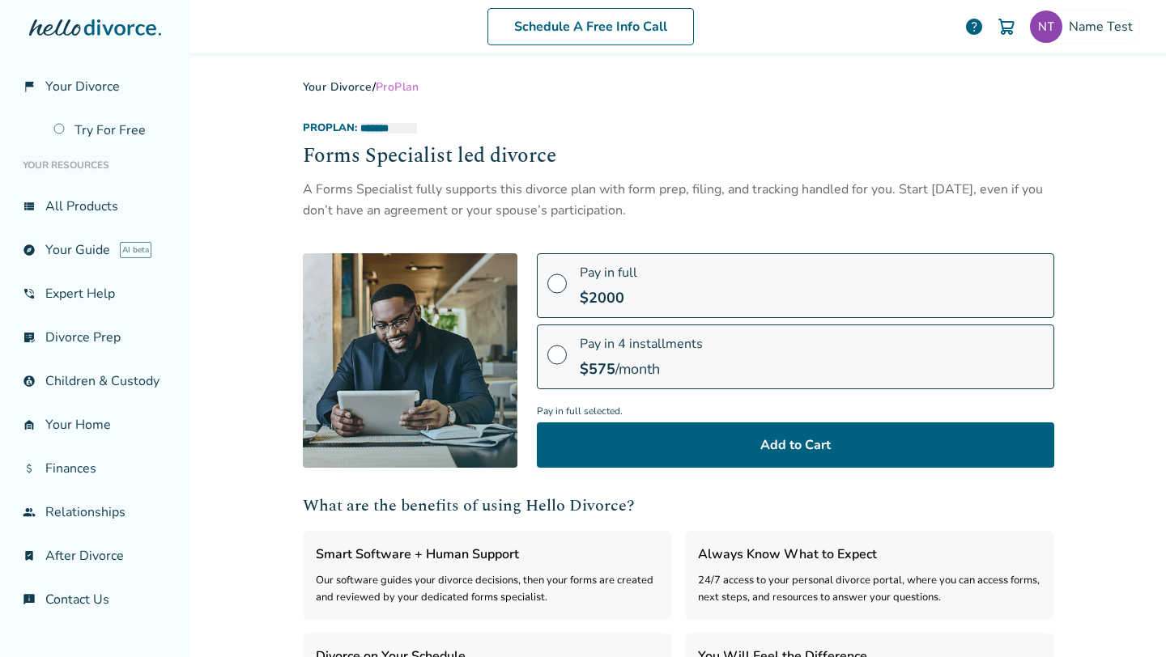
click at [576, 364] on label "Pay in 4 installments $ 575 /month" at bounding box center [795, 357] width 517 height 65
click at [601, 296] on span "$ 2000" at bounding box center [602, 297] width 45 height 19
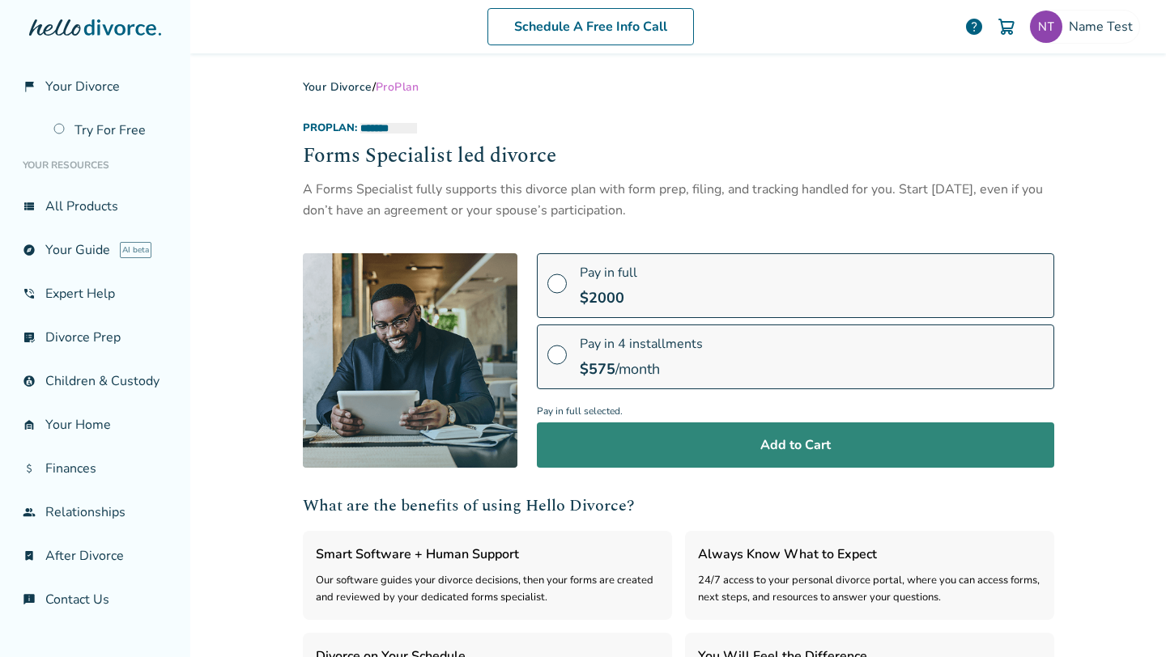
click at [610, 451] on button "Add to Cart" at bounding box center [795, 445] width 517 height 45
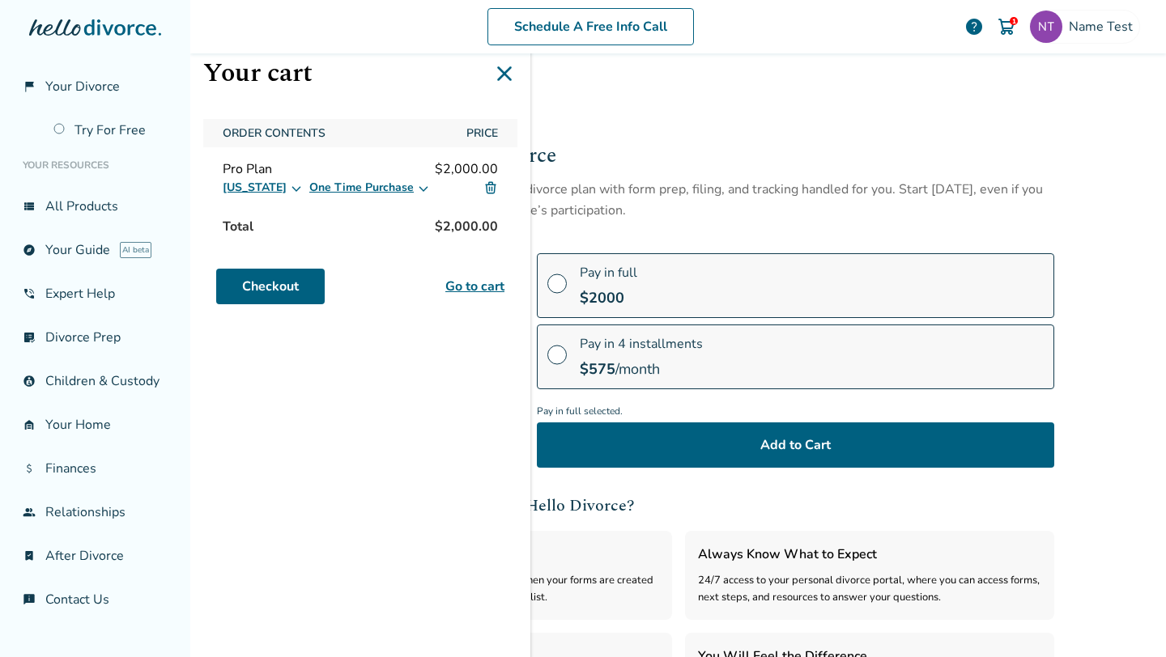
click at [511, 71] on icon at bounding box center [504, 74] width 26 height 26
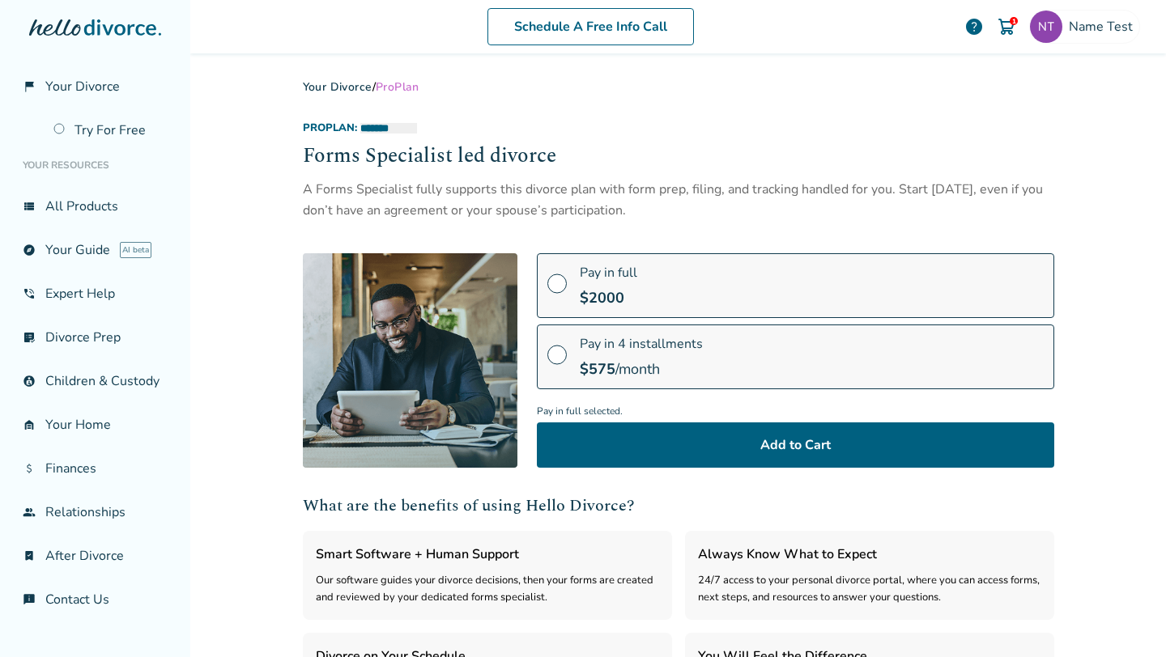
click at [1002, 29] on img at bounding box center [1006, 26] width 19 height 19
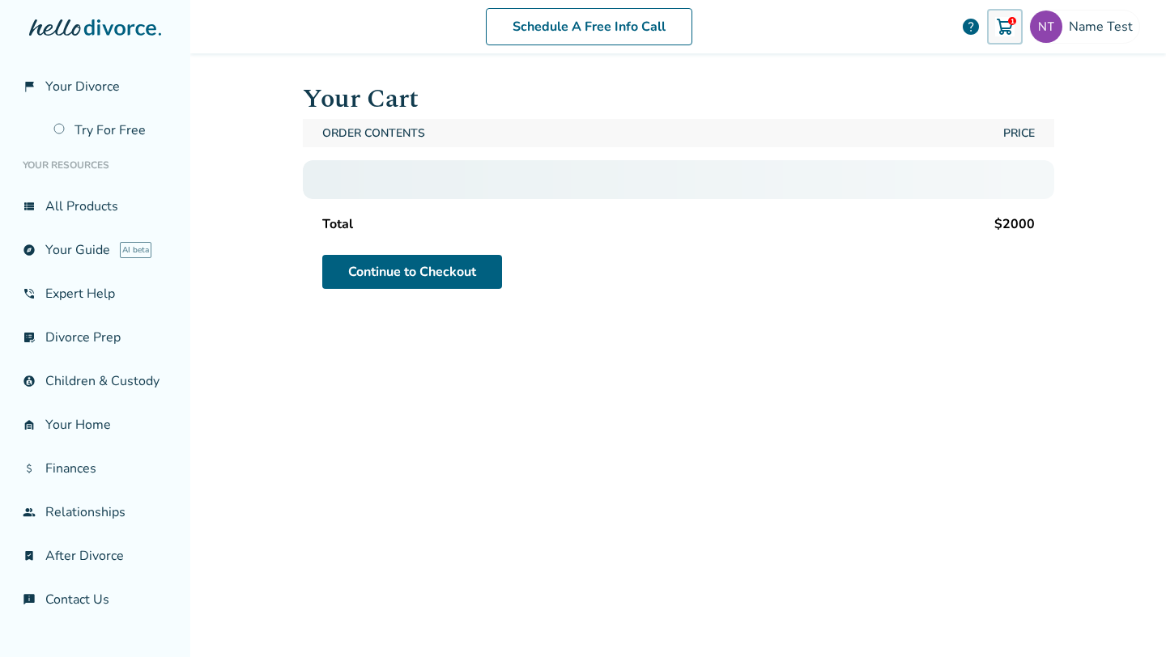
click at [1007, 29] on img at bounding box center [1004, 26] width 19 height 19
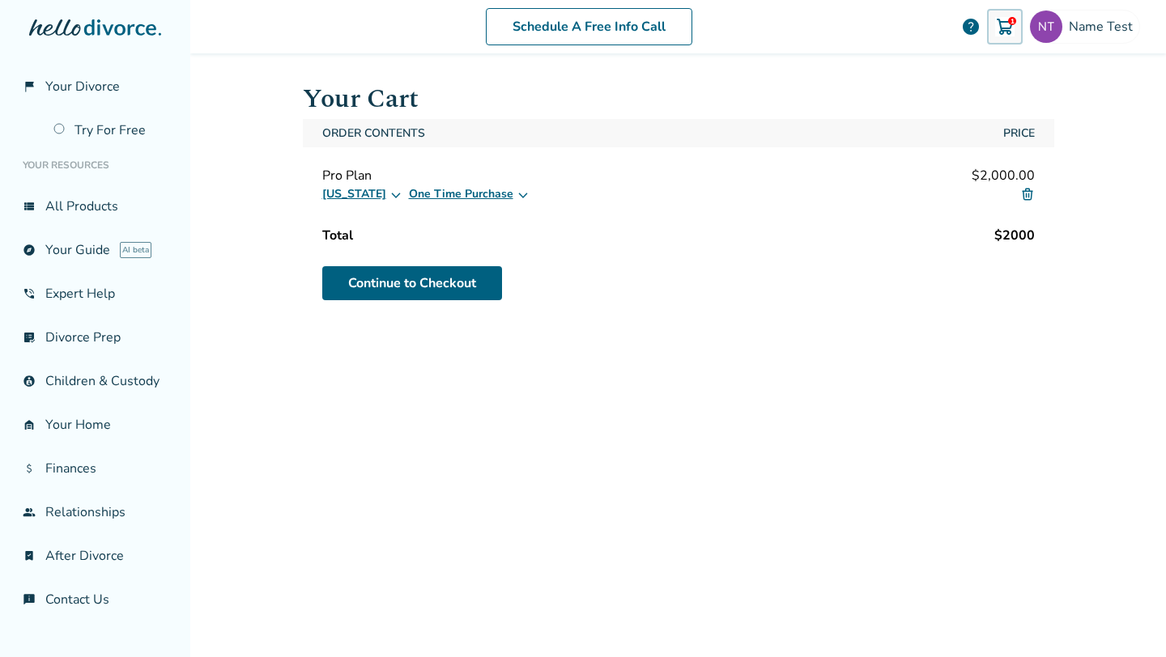
click at [878, 67] on div "Your Cart Order Contents Price Pro Plan $2,000.00 California One Time Purchase …" at bounding box center [678, 352] width 777 height 599
click at [468, 199] on button "One Time Purchase" at bounding box center [469, 194] width 121 height 19
click at [418, 245] on label "Installments (4 monthly payments)" at bounding box center [504, 246] width 172 height 16
click at [618, 146] on div "Order Contents Price" at bounding box center [678, 133] width 751 height 28
click at [365, 192] on button "[US_STATE]" at bounding box center [362, 194] width 80 height 19
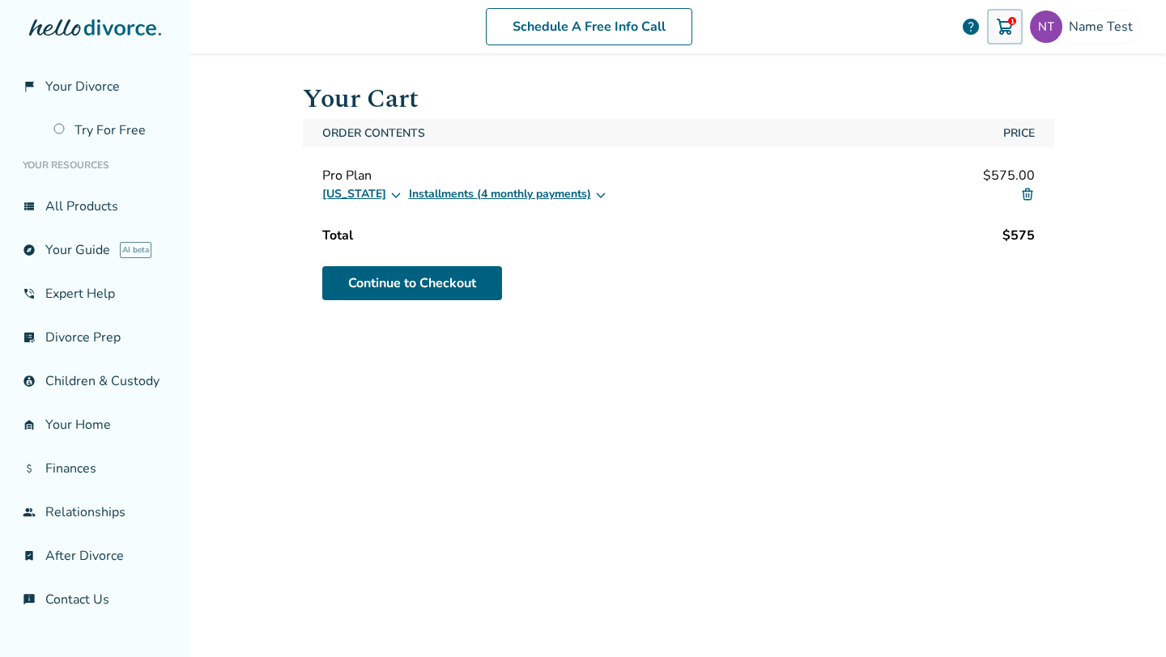
click at [356, 193] on button "[US_STATE]" at bounding box center [362, 194] width 80 height 19
click at [385, 173] on div "Pro Plan $575.00" at bounding box center [678, 176] width 712 height 18
click at [130, 126] on link "Try For Free" at bounding box center [111, 130] width 134 height 37
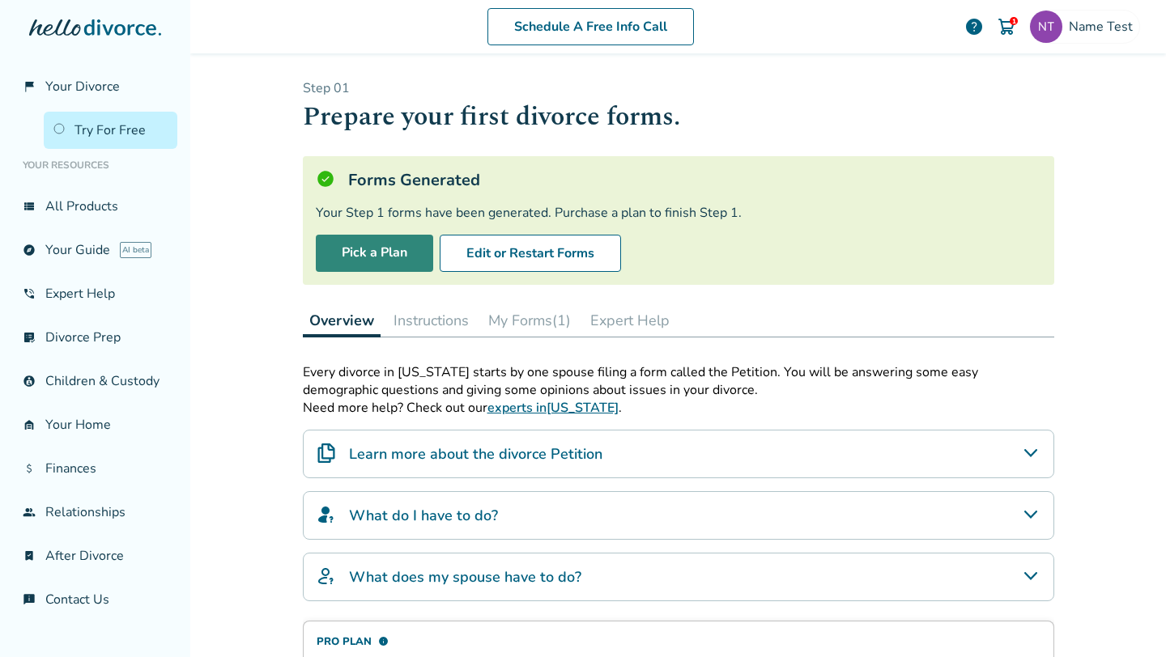
click at [384, 248] on link "Pick a Plan" at bounding box center [374, 253] width 117 height 37
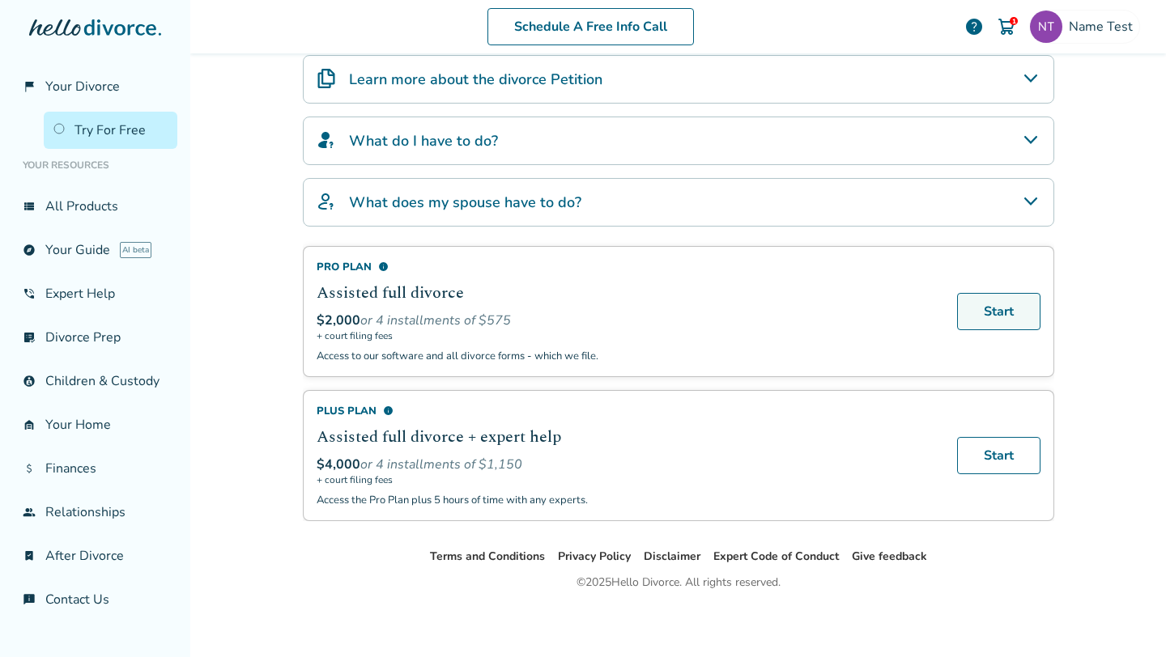
click at [1017, 300] on link "Start" at bounding box center [998, 311] width 83 height 37
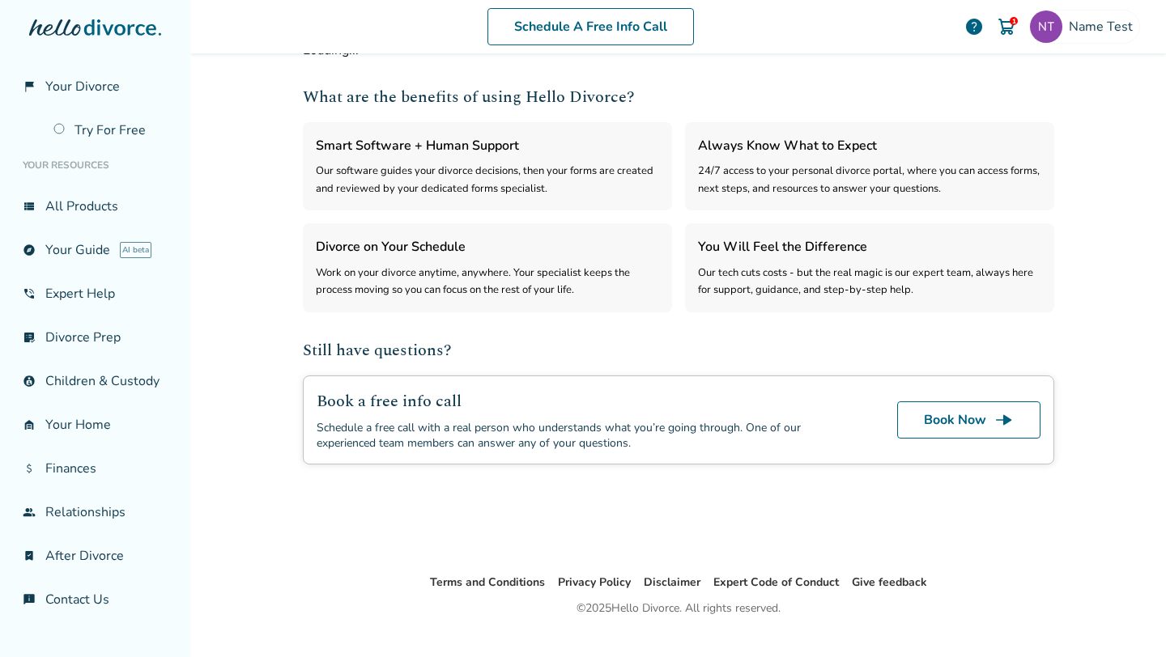
select select "***"
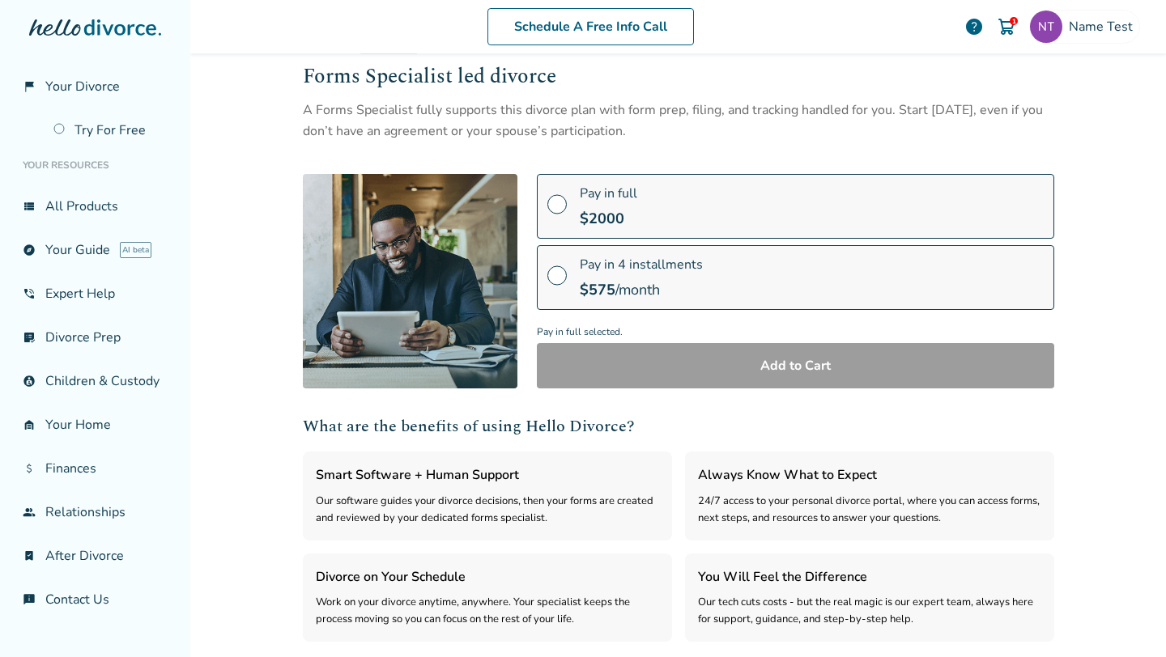
click at [576, 218] on label "Pay in full $ 2000" at bounding box center [795, 206] width 517 height 65
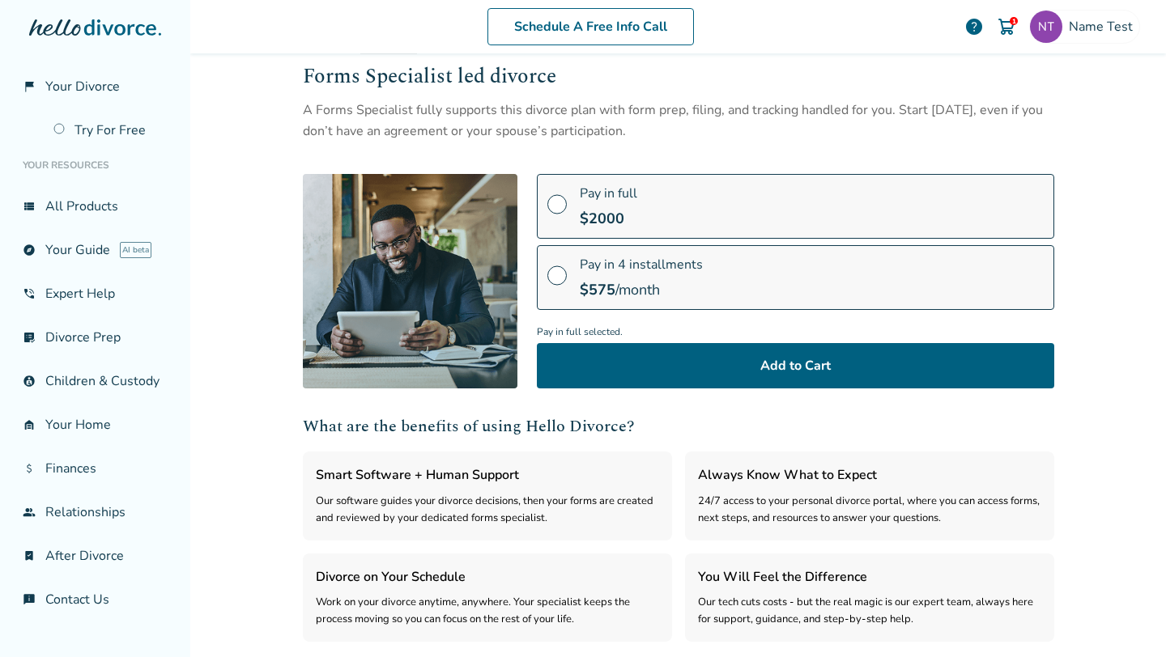
click at [567, 268] on label "Pay in 4 installments $ 575 /month" at bounding box center [795, 277] width 517 height 65
click at [568, 215] on label "Pay in full $ 2000" at bounding box center [795, 206] width 517 height 65
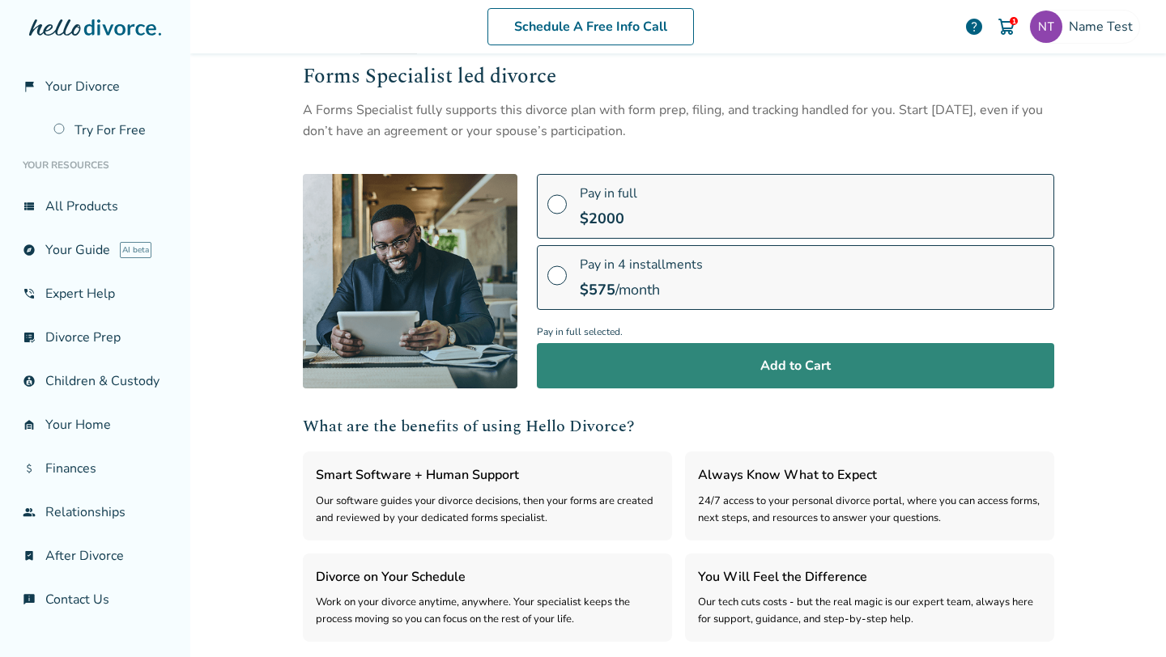
click at [594, 364] on button "Add to Cart" at bounding box center [795, 365] width 517 height 45
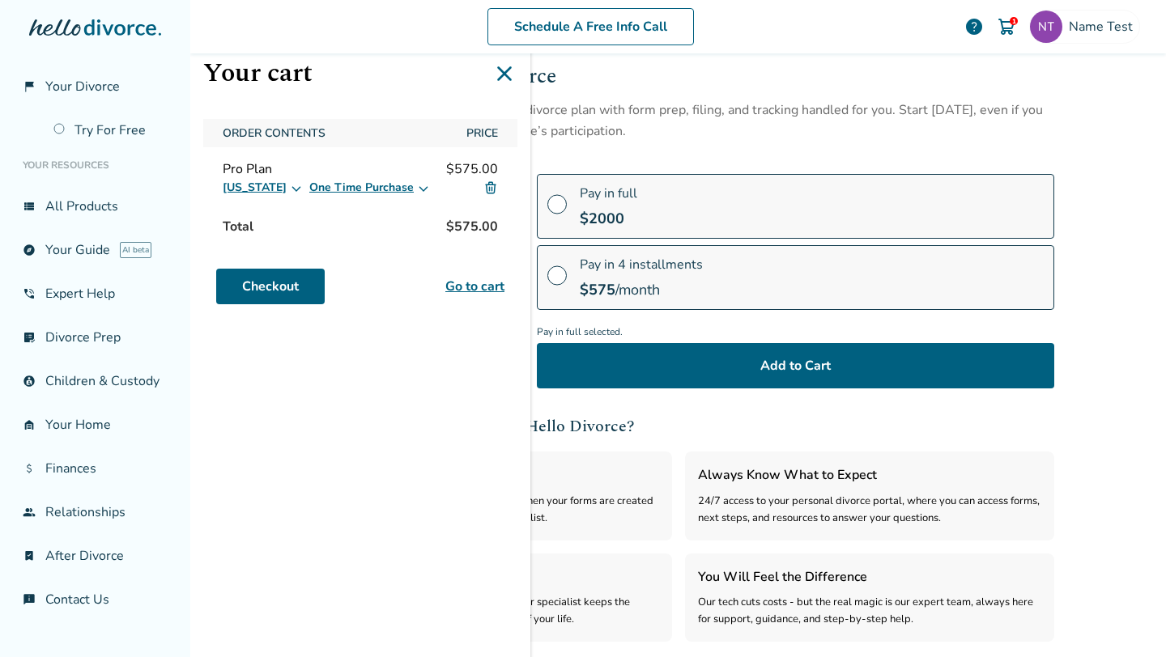
click at [492, 193] on img at bounding box center [490, 188] width 15 height 15
click at [491, 188] on img at bounding box center [490, 188] width 15 height 15
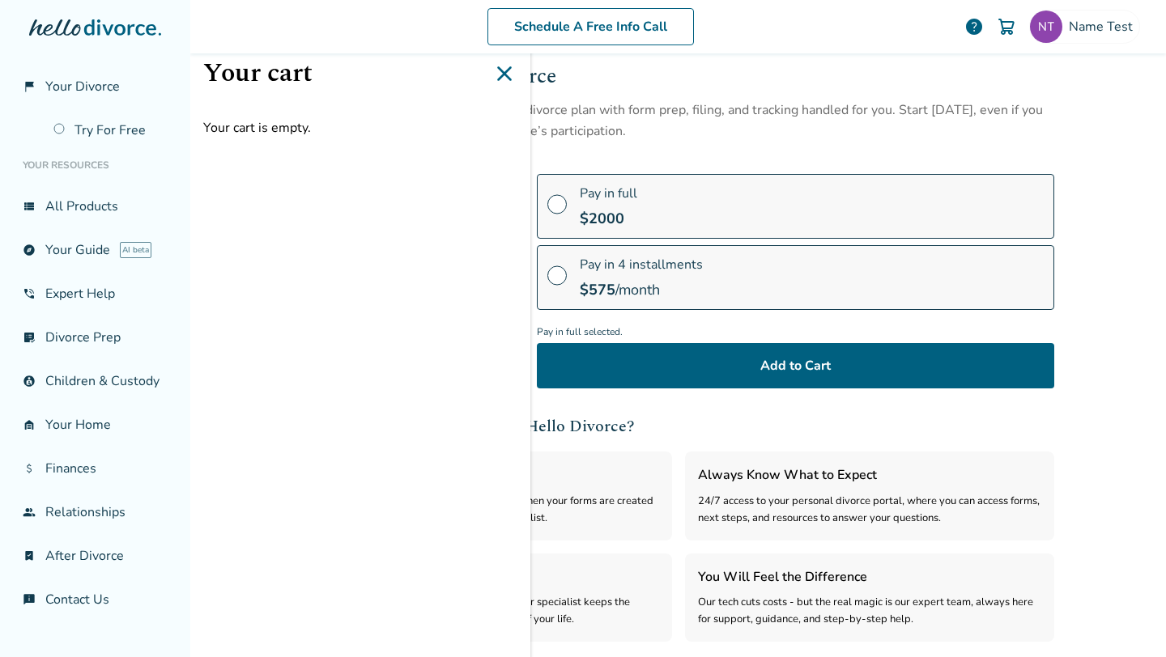
click at [423, 92] on h1 "Your cart" at bounding box center [360, 73] width 314 height 40
click at [570, 274] on label "Pay in 4 installments $ 575 /month" at bounding box center [795, 277] width 517 height 65
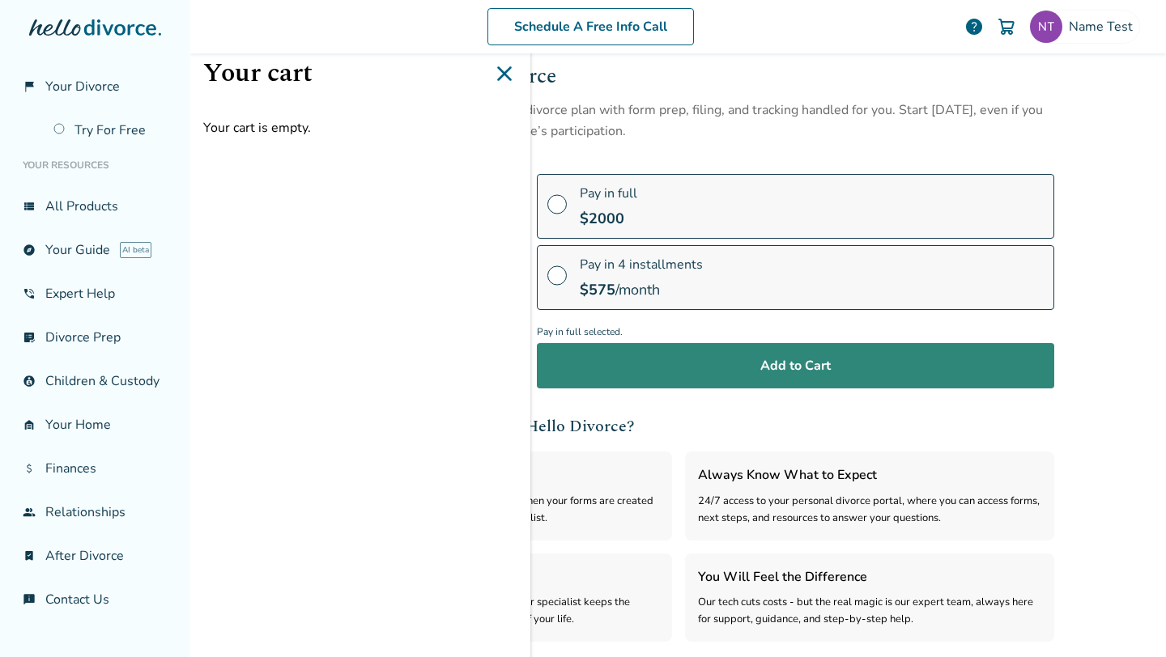
click at [667, 369] on button "Add to Cart" at bounding box center [795, 365] width 517 height 45
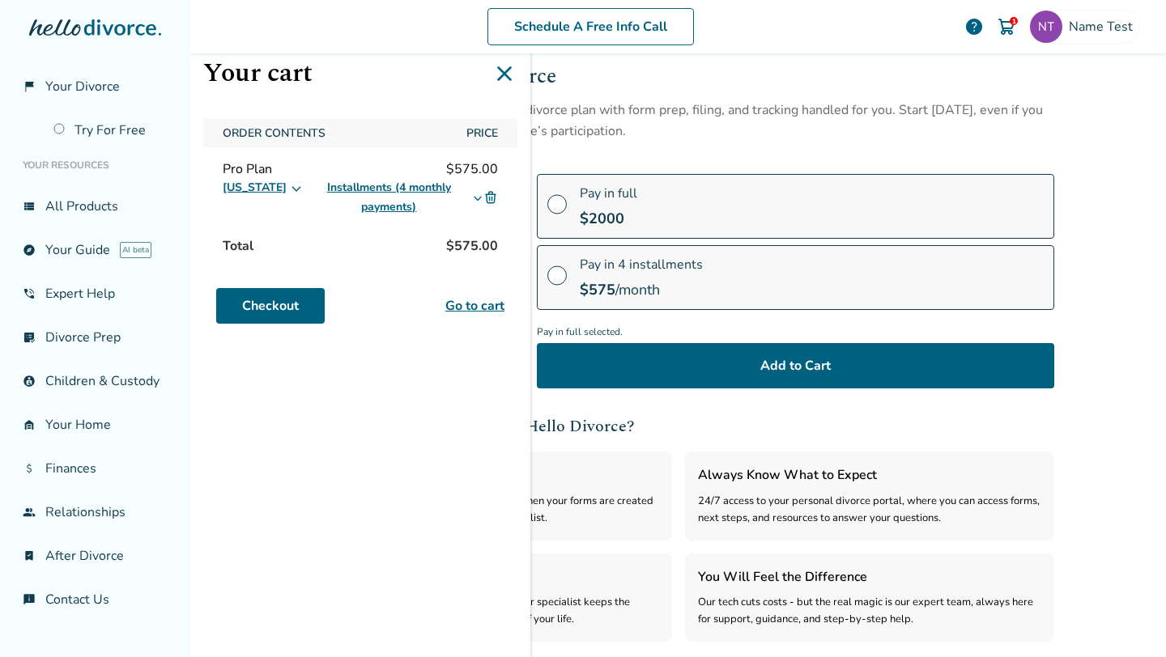
click at [476, 198] on icon at bounding box center [477, 197] width 11 height 13
click at [476, 194] on icon at bounding box center [477, 197] width 11 height 13
click at [495, 192] on img at bounding box center [490, 197] width 15 height 15
click at [489, 199] on img at bounding box center [490, 197] width 15 height 15
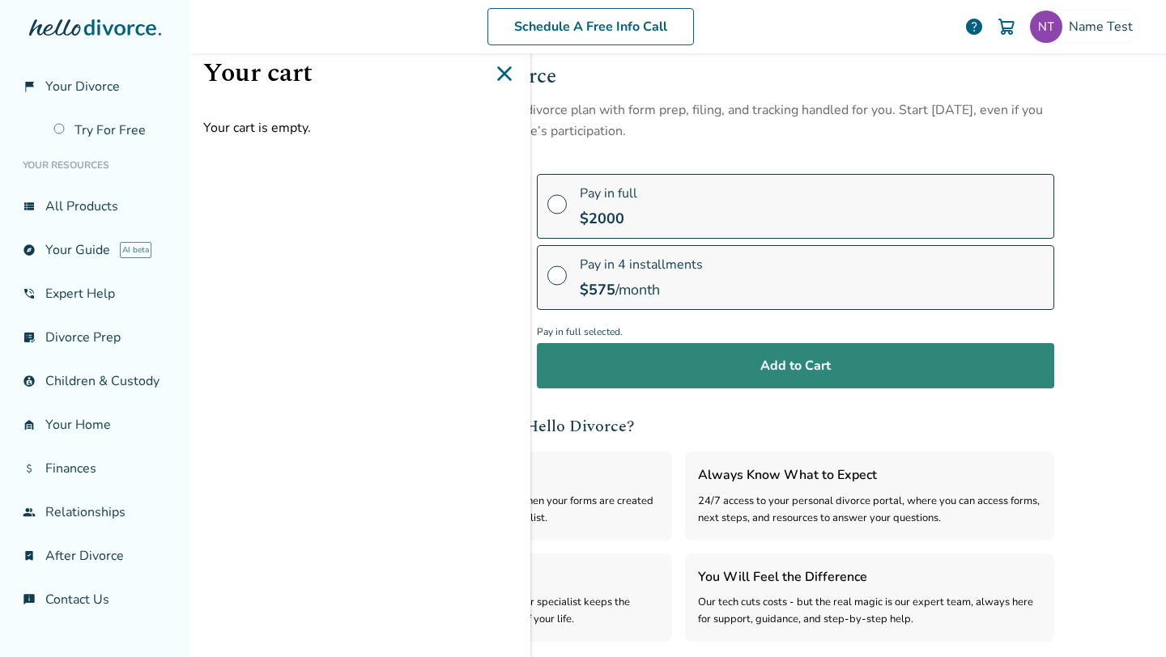
click at [636, 384] on button "Add to Cart" at bounding box center [795, 365] width 517 height 45
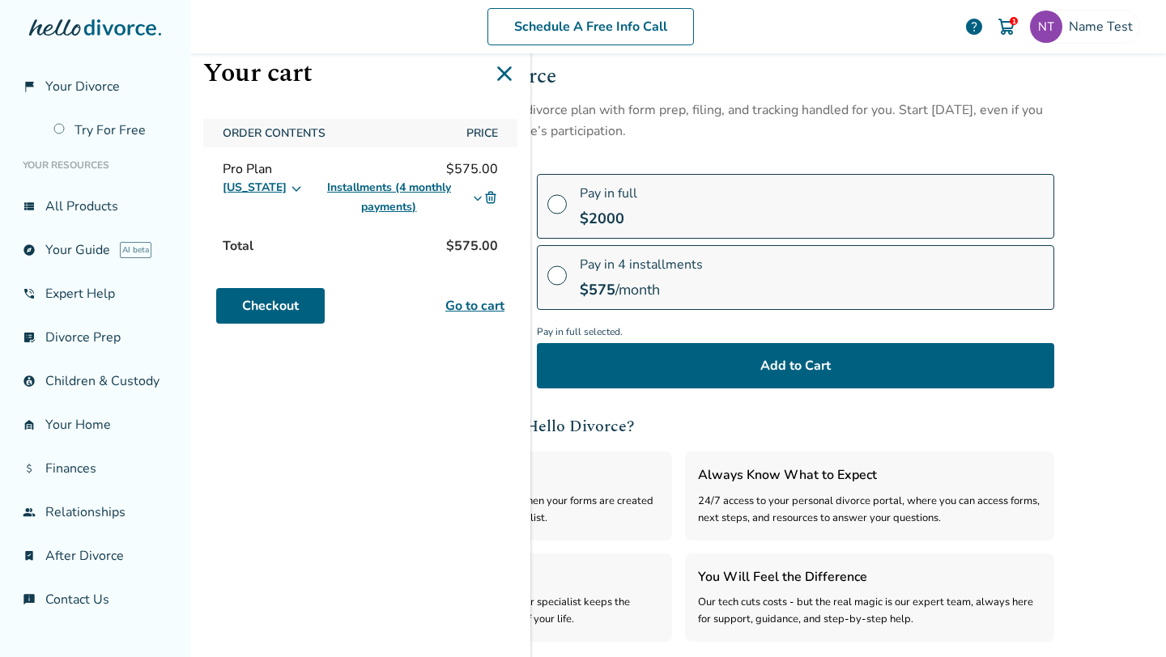
click at [488, 198] on img at bounding box center [490, 197] width 15 height 15
click at [491, 196] on img at bounding box center [490, 197] width 15 height 15
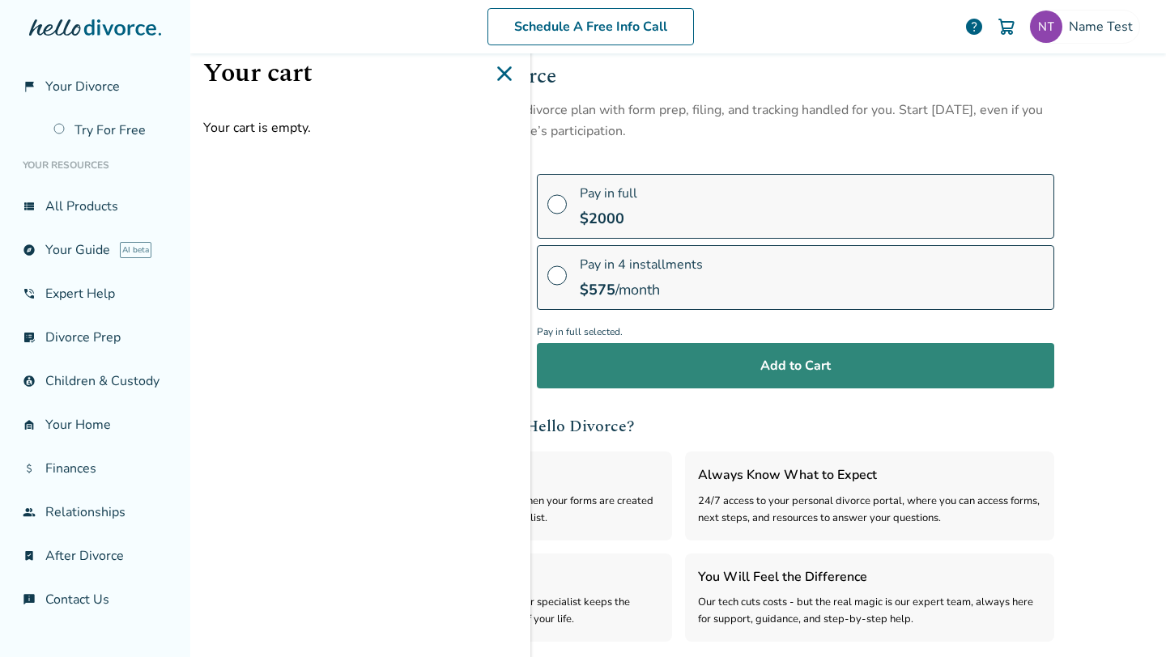
click at [594, 363] on button "Add to Cart" at bounding box center [795, 365] width 517 height 45
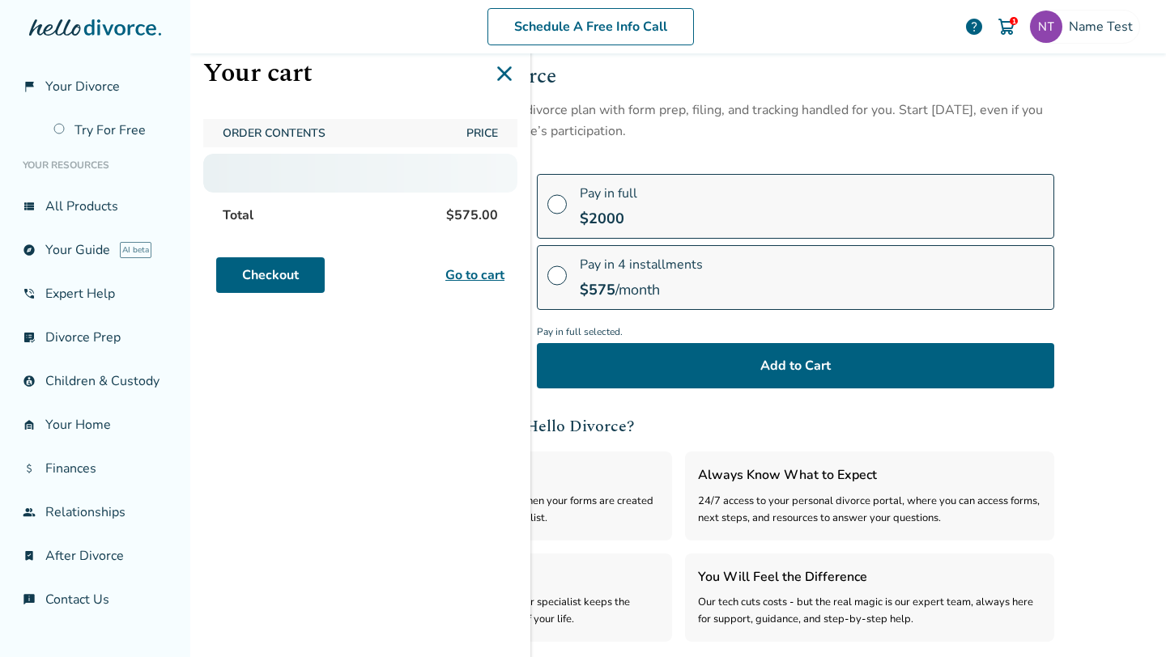
click at [443, 337] on div "Your cart Order Contents Price Total $575.00 Checkout Go to cart" at bounding box center [360, 328] width 340 height 657
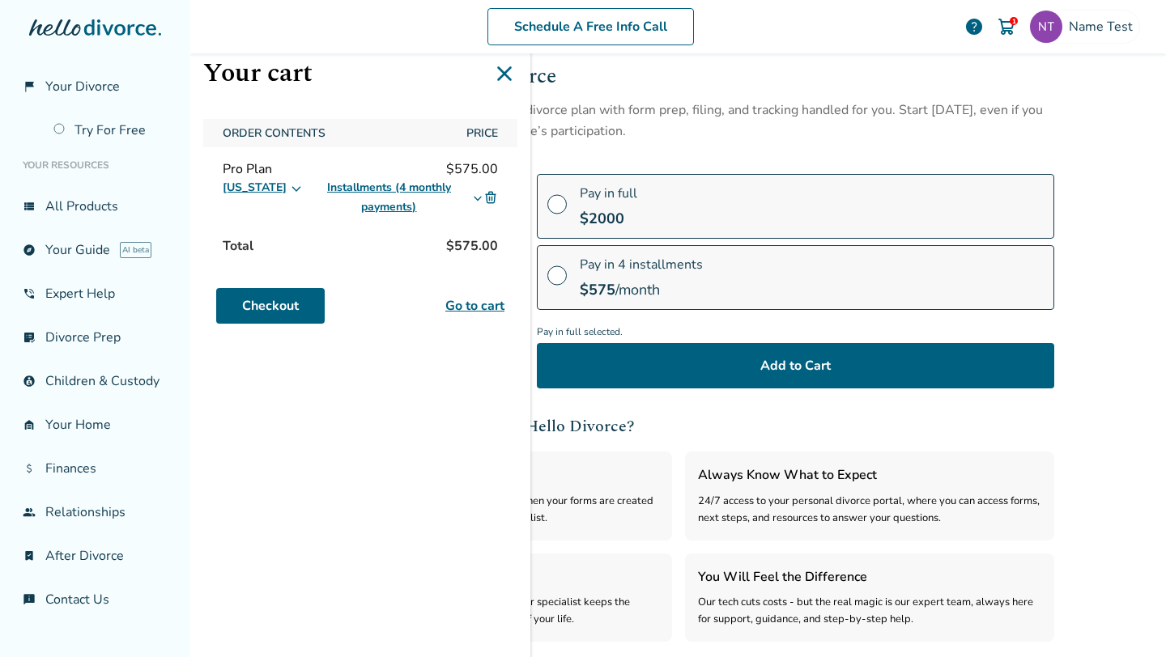
click at [396, 361] on div "Your cart Order Contents Price Pro Plan $575.00 California Installments (4 mont…" at bounding box center [360, 328] width 340 height 657
click at [488, 198] on img at bounding box center [490, 197] width 15 height 15
click at [491, 195] on img at bounding box center [490, 197] width 15 height 15
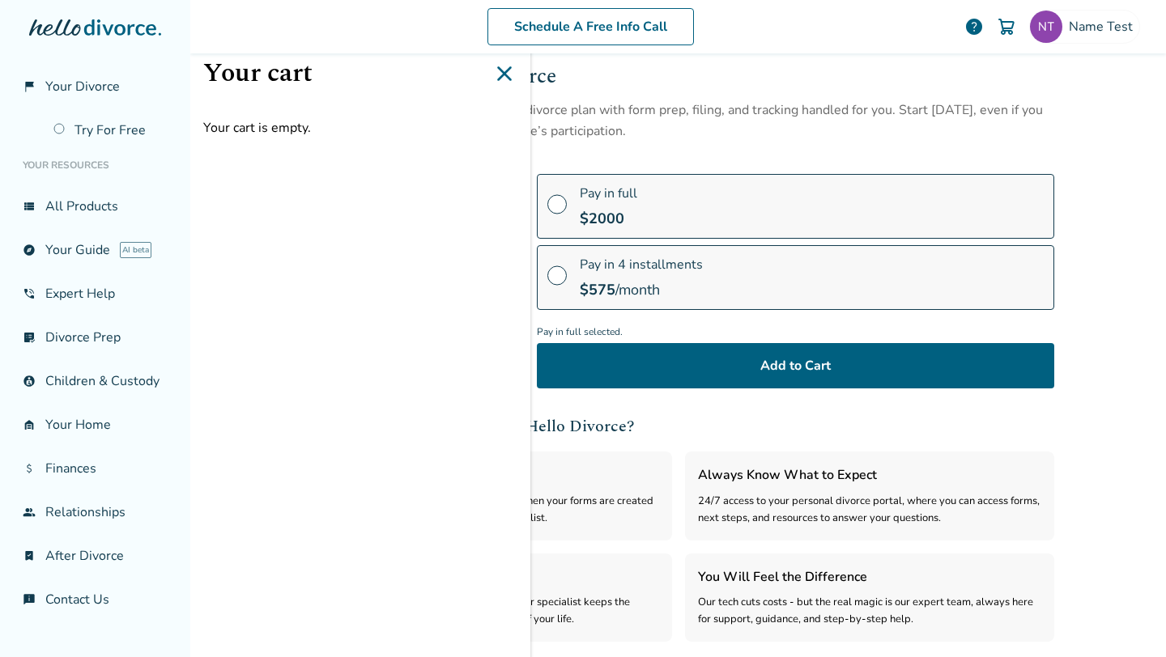
click at [554, 206] on span at bounding box center [556, 211] width 19 height 18
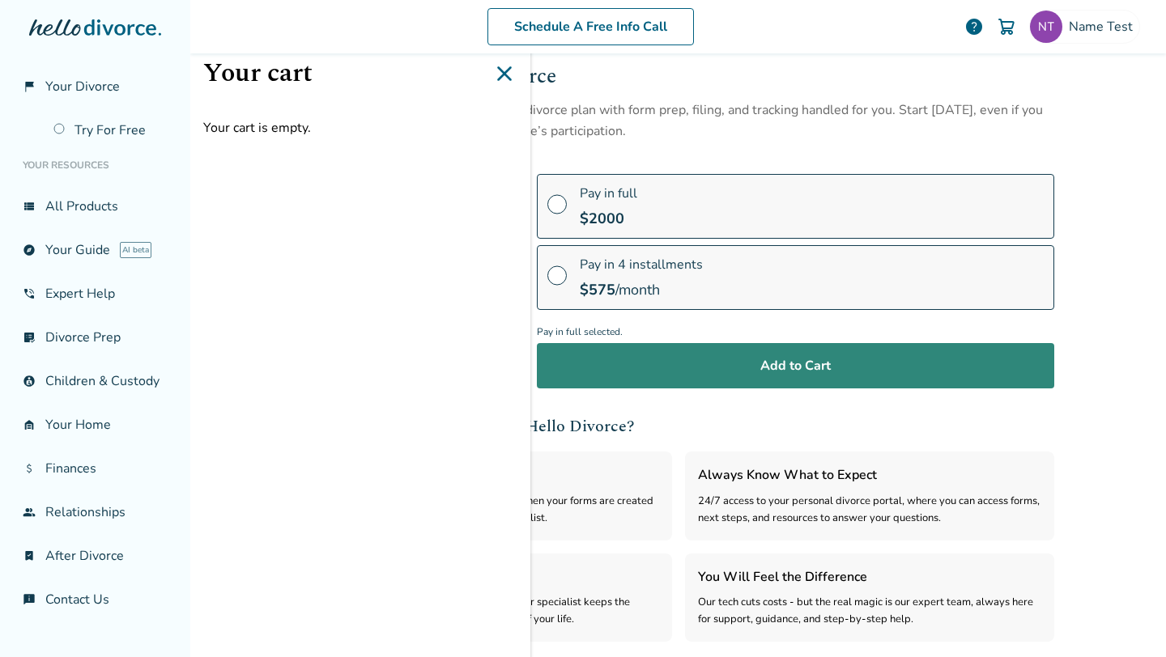
click at [589, 365] on button "Add to Cart" at bounding box center [795, 365] width 517 height 45
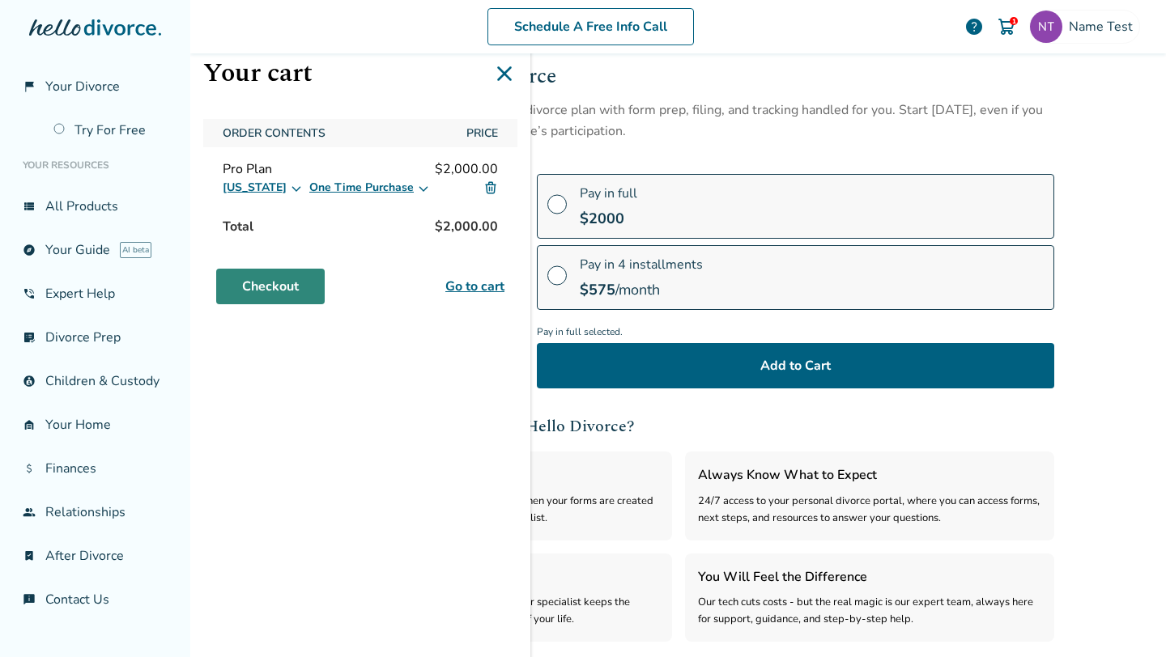
click at [258, 294] on link "Checkout" at bounding box center [270, 287] width 108 height 36
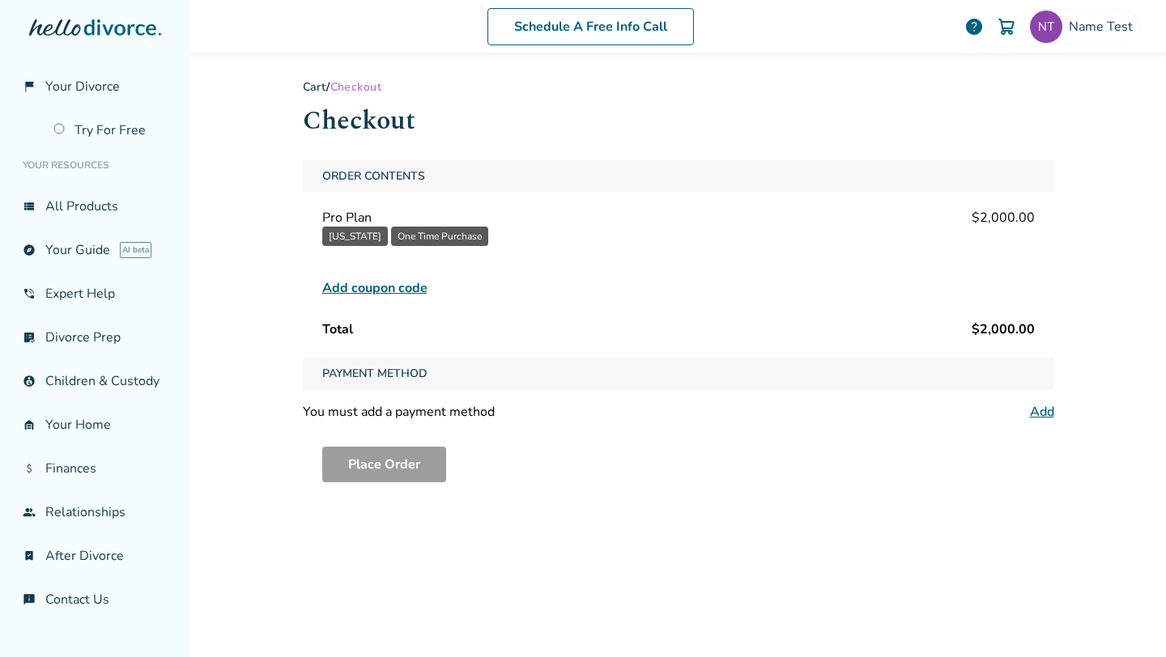
click at [1044, 418] on link "Add" at bounding box center [1042, 412] width 24 height 18
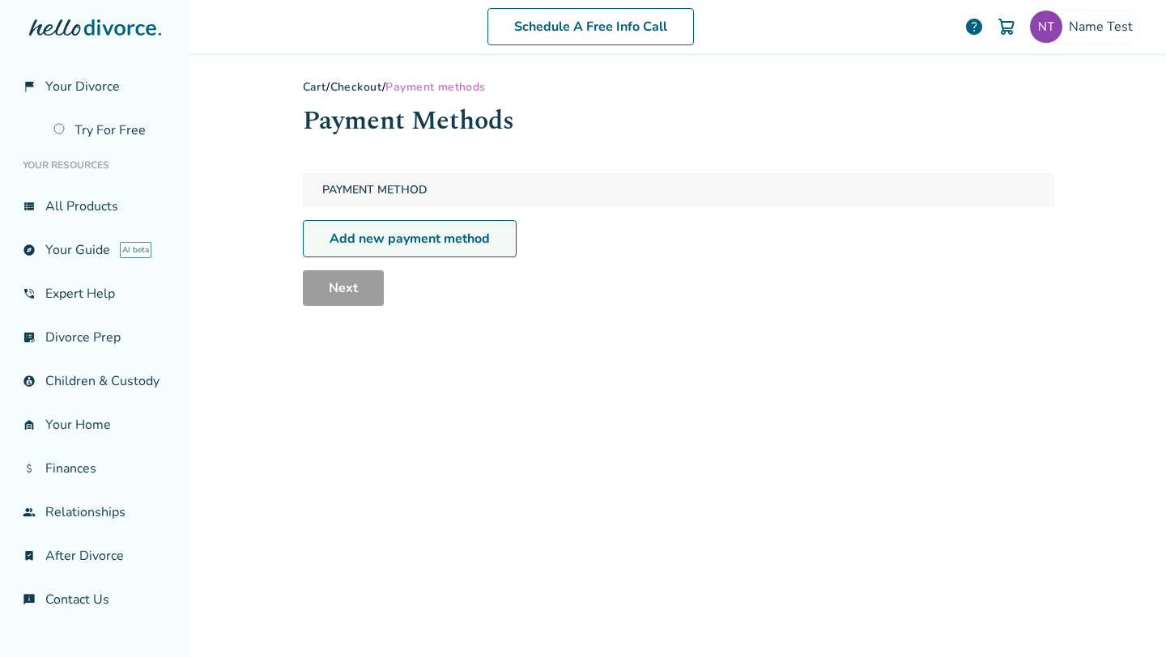
click at [415, 240] on link "Add new payment method" at bounding box center [410, 238] width 214 height 37
select select "**"
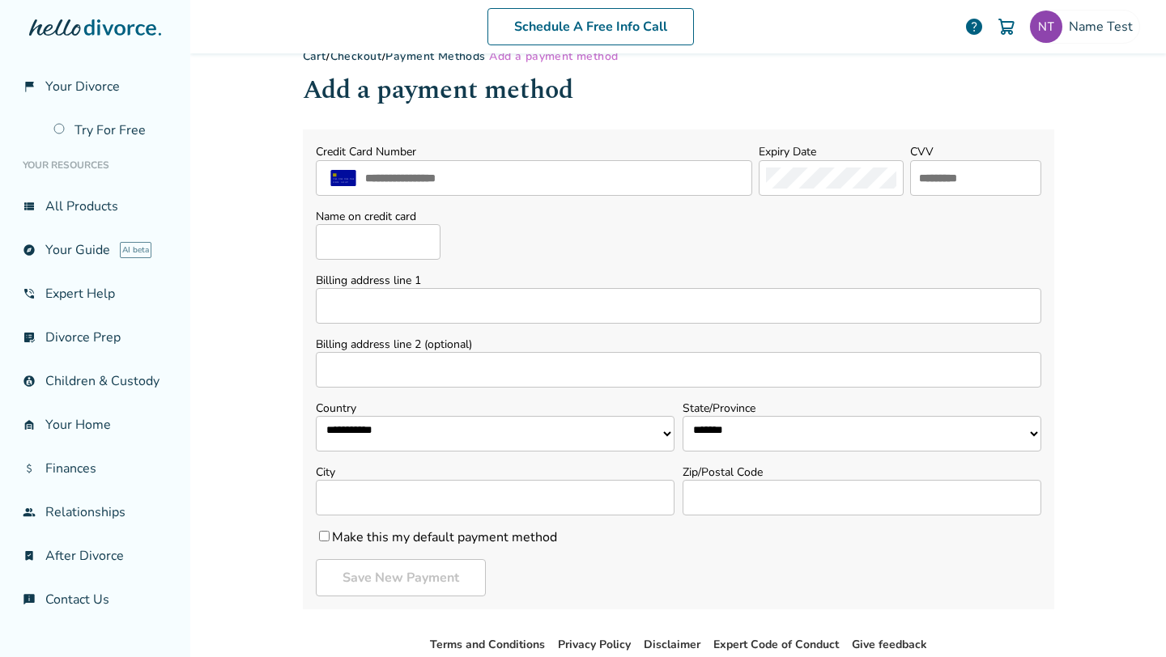
scroll to position [32, 0]
click at [517, 181] on input "text" at bounding box center [555, 176] width 382 height 21
type input "**********"
click at [932, 188] on div at bounding box center [975, 177] width 131 height 36
click at [938, 177] on input "text" at bounding box center [975, 176] width 117 height 21
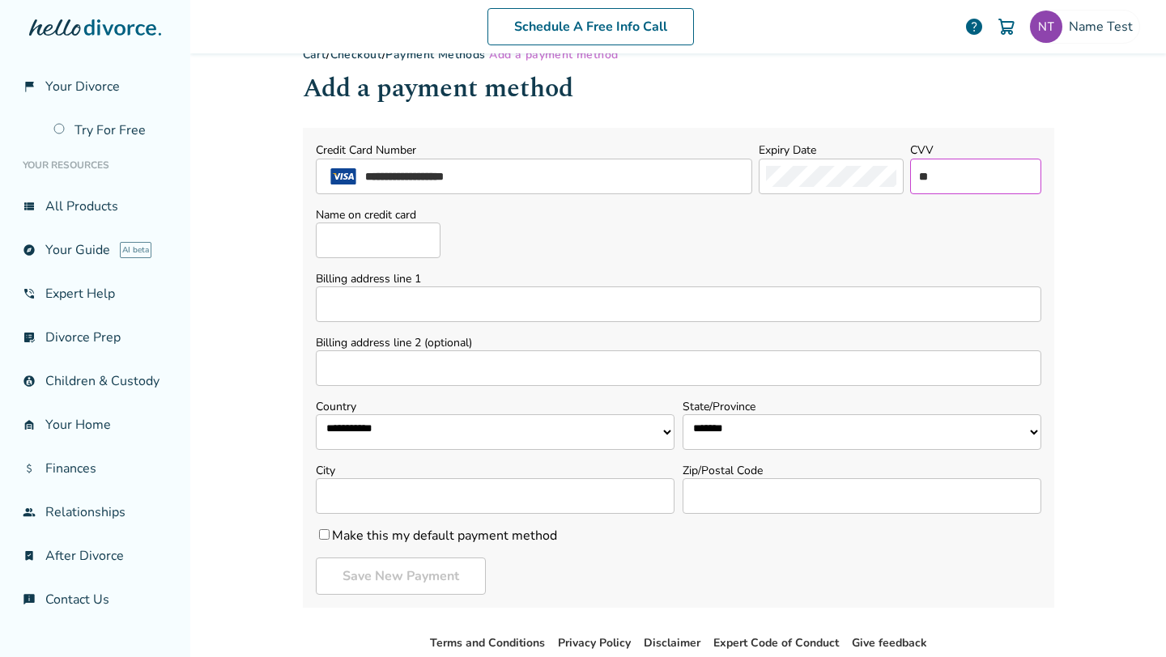
click at [938, 177] on input "**" at bounding box center [975, 176] width 117 height 21
type input "***"
click at [404, 240] on input "Name on credit card" at bounding box center [378, 241] width 125 height 36
type input "*********"
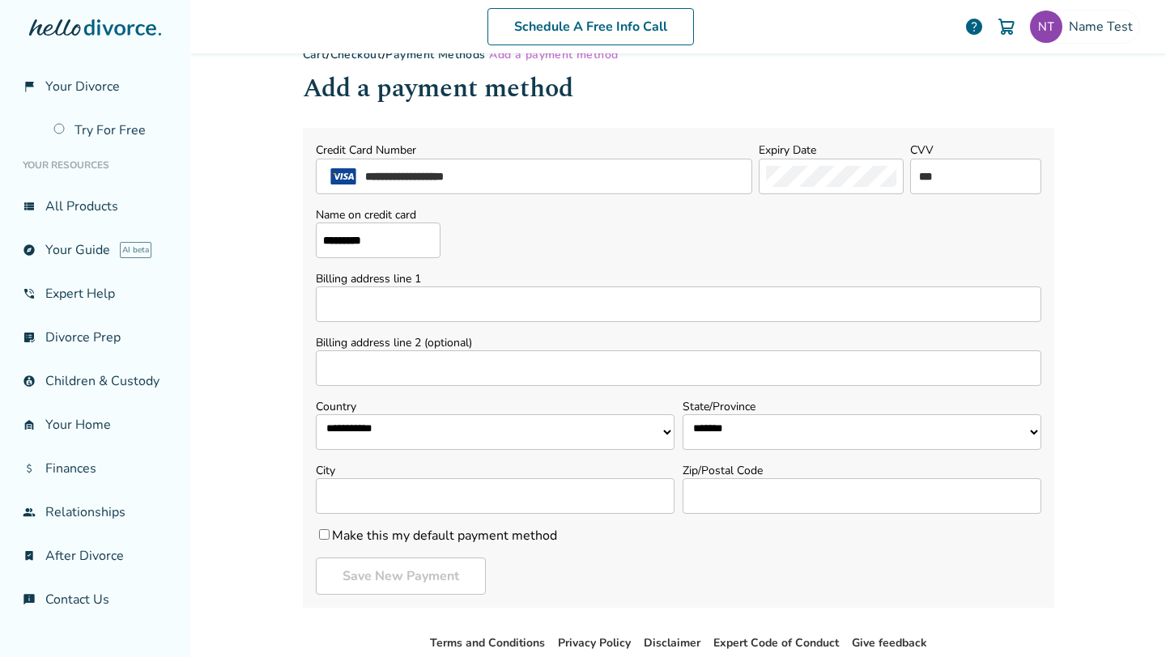
click at [383, 304] on input "Billing address line 1" at bounding box center [678, 305] width 725 height 36
type input "****"
click at [416, 374] on input "Billing address line 2 (optional)" at bounding box center [678, 369] width 725 height 36
type input "****"
click at [371, 420] on select "**********" at bounding box center [495, 433] width 359 height 36
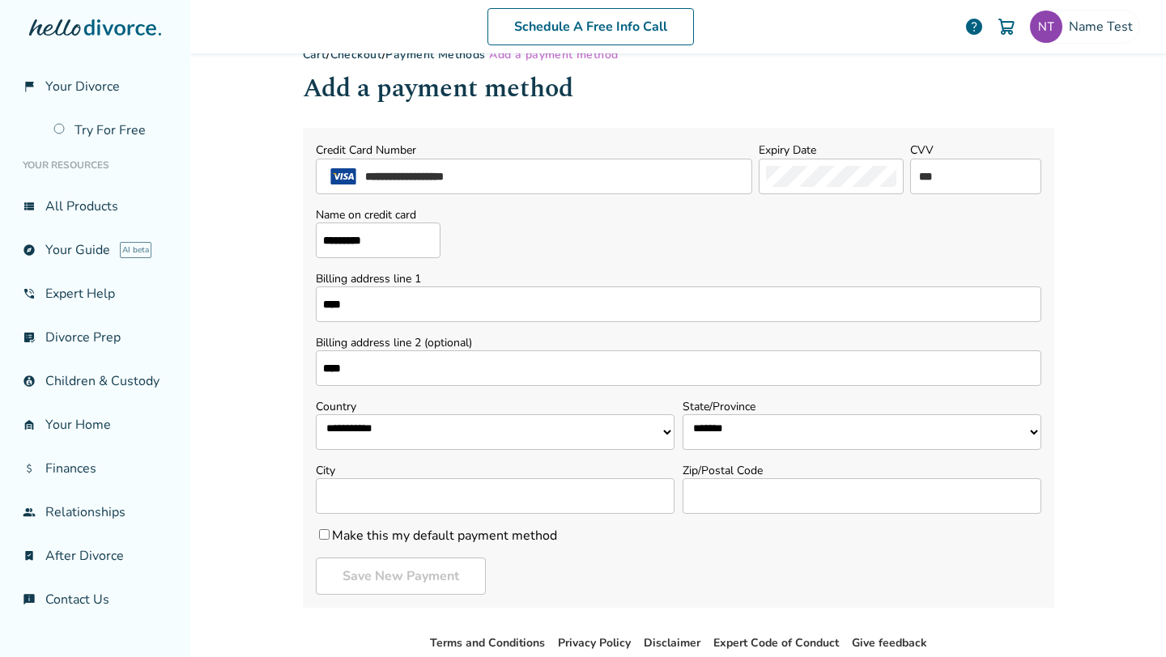
click at [316, 415] on select "**********" at bounding box center [495, 433] width 359 height 36
click at [808, 432] on select "**********" at bounding box center [862, 433] width 359 height 36
select select "**"
click at [683, 415] on select "**********" at bounding box center [862, 433] width 359 height 36
click at [549, 504] on input "City" at bounding box center [495, 496] width 359 height 36
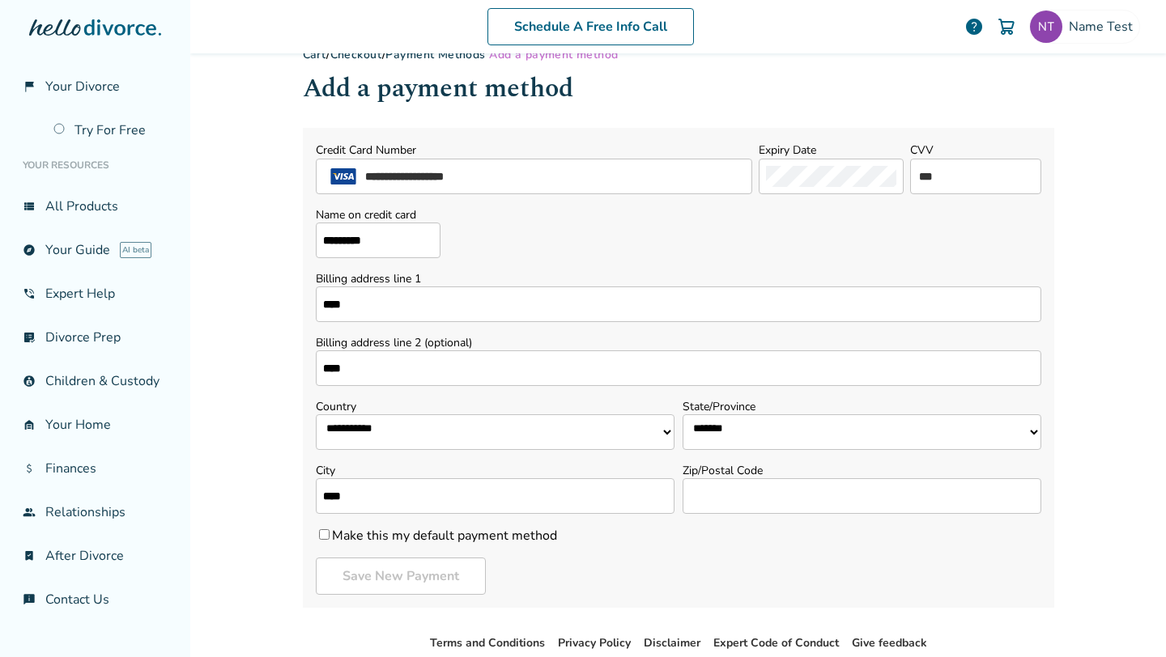
type input "****"
click at [742, 487] on input "Zip/Postal Code" at bounding box center [862, 496] width 359 height 36
type input "*****"
click at [373, 574] on button "Save New Payment" at bounding box center [401, 576] width 170 height 37
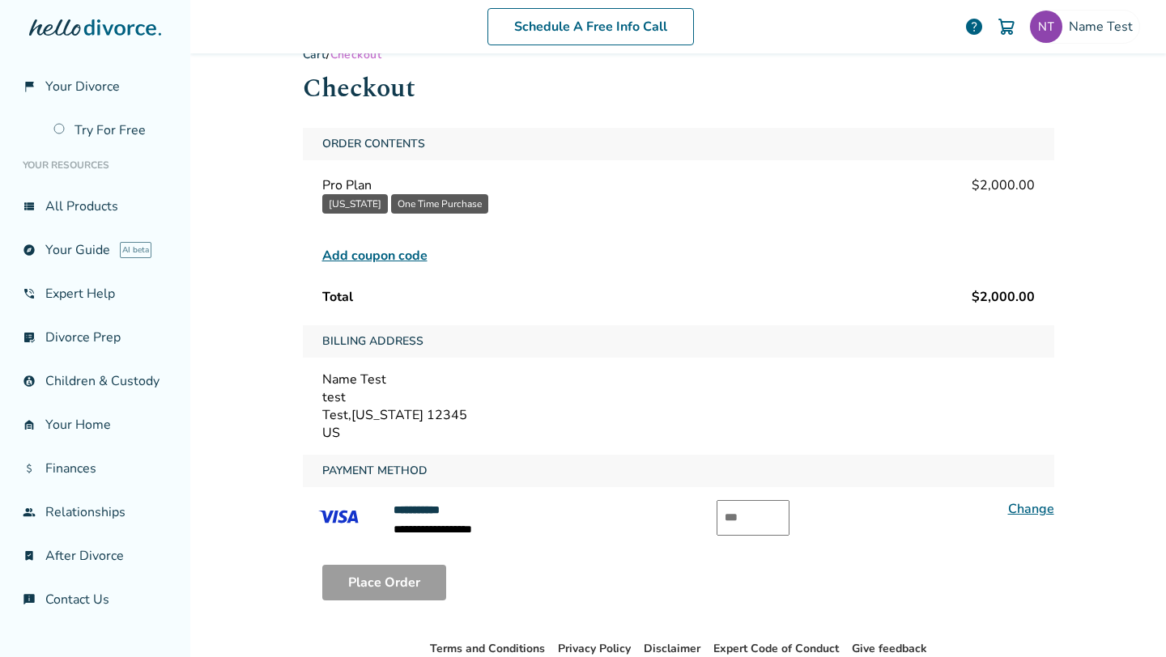
click at [765, 516] on input "text" at bounding box center [753, 518] width 73 height 36
type input "***"
click at [585, 554] on div "Place Order" at bounding box center [678, 583] width 751 height 62
click at [395, 572] on button "Place Order" at bounding box center [384, 583] width 124 height 36
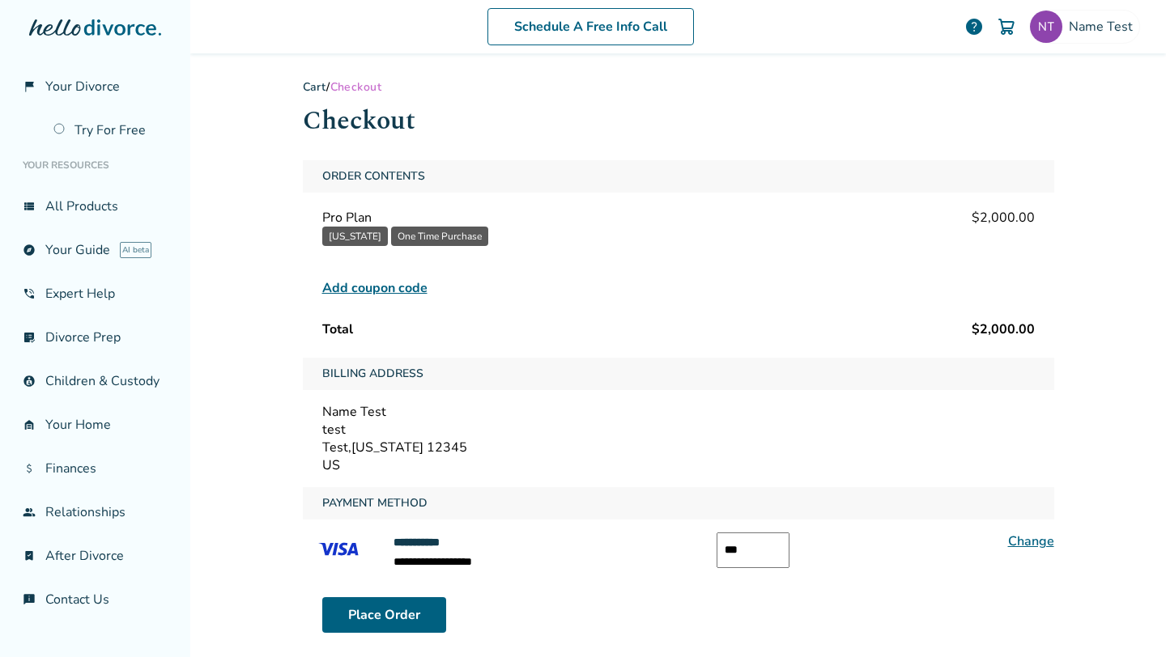
click at [406, 287] on span "Add coupon code" at bounding box center [374, 288] width 105 height 19
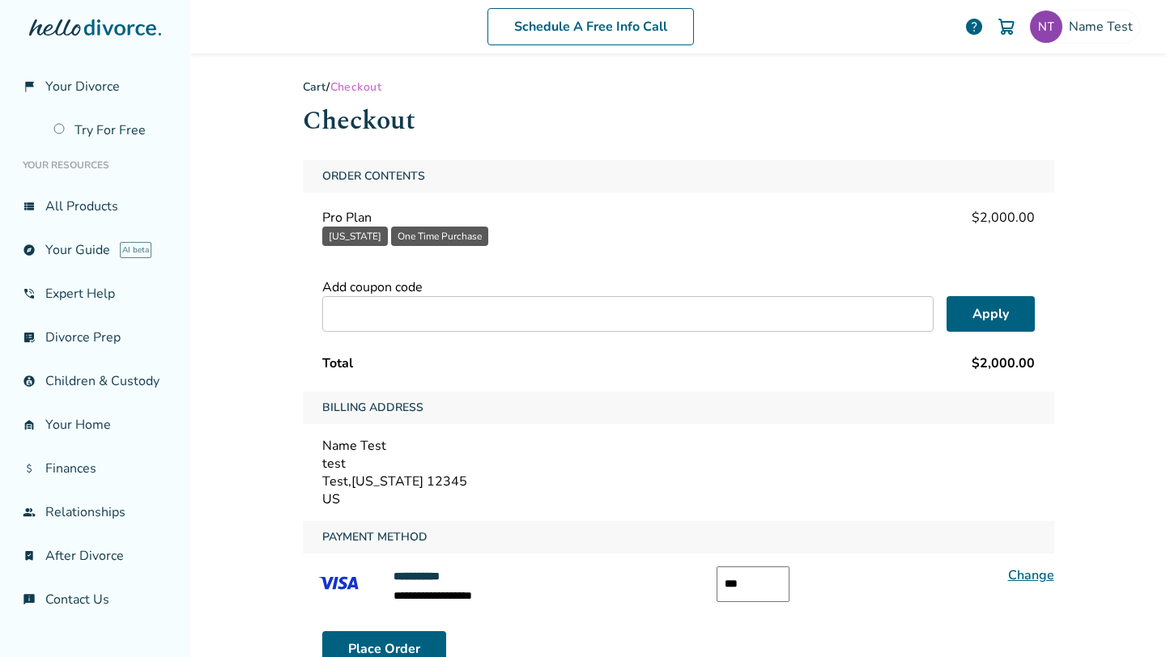
click at [424, 323] on input "text" at bounding box center [627, 314] width 611 height 36
click at [454, 317] on input "text" at bounding box center [627, 314] width 611 height 36
paste input "**********"
type input "**********"
click at [977, 321] on button "Apply" at bounding box center [990, 314] width 88 height 36
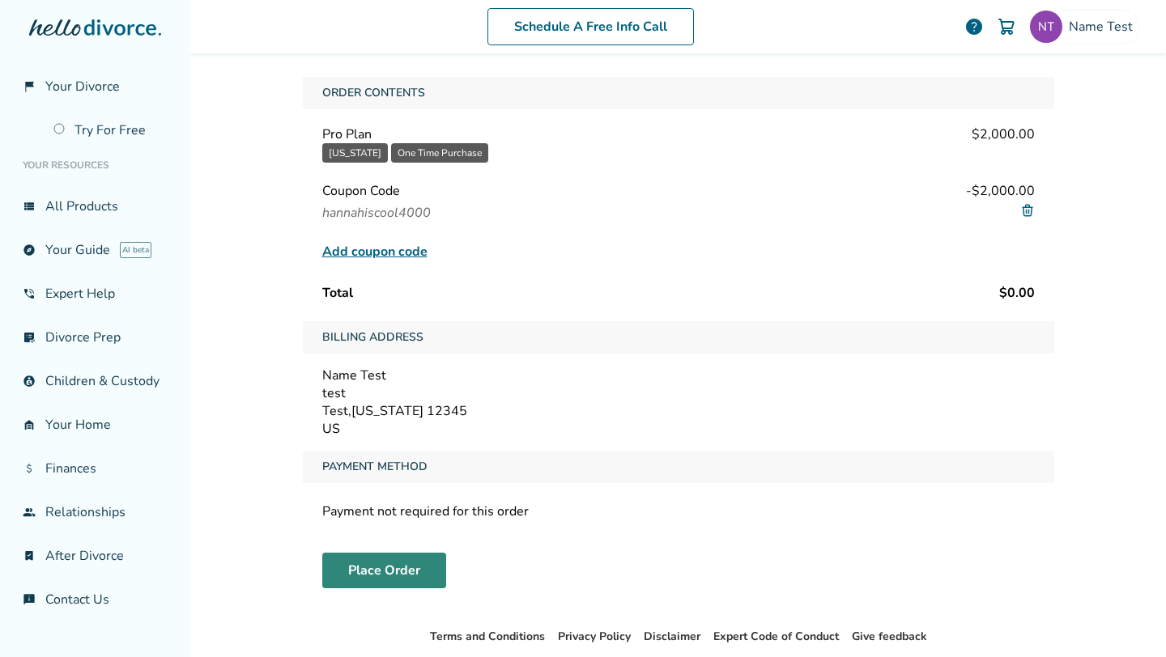
scroll to position [81, 0]
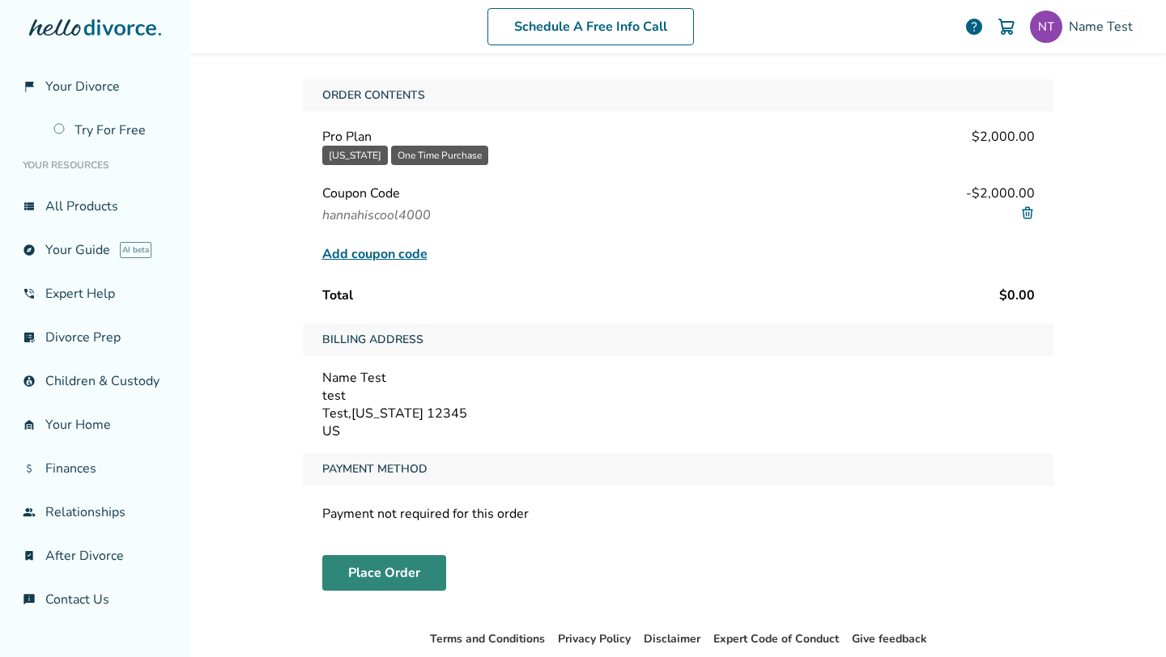
click at [359, 573] on button "Place Order" at bounding box center [384, 573] width 124 height 36
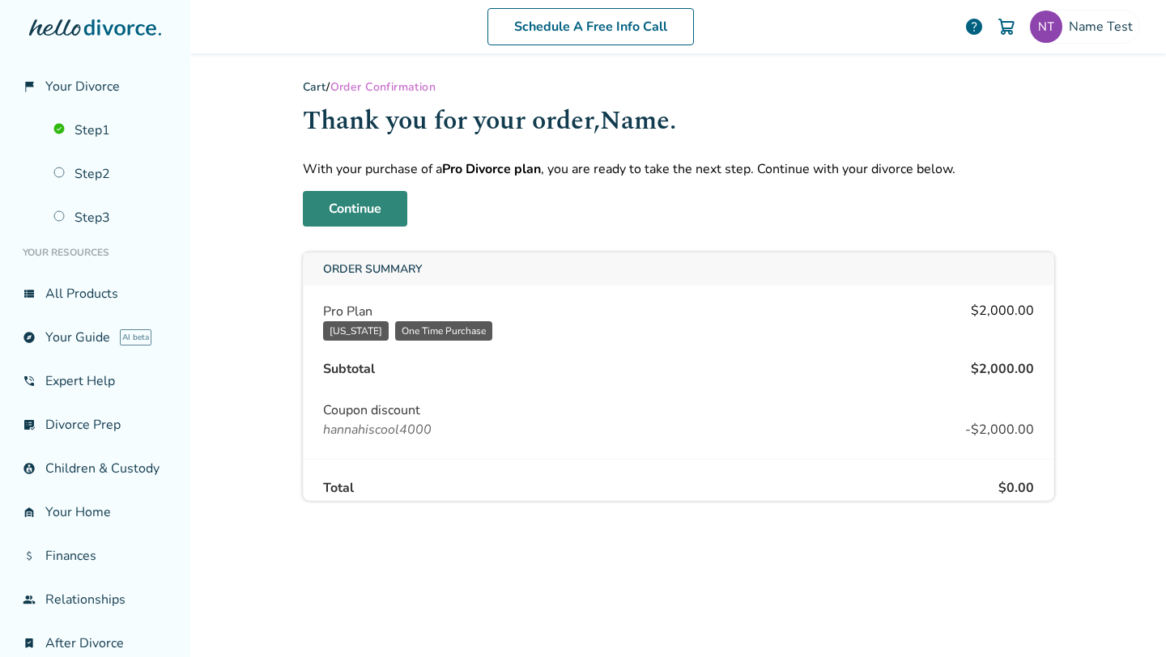
click at [378, 216] on link "Continue" at bounding box center [355, 209] width 104 height 36
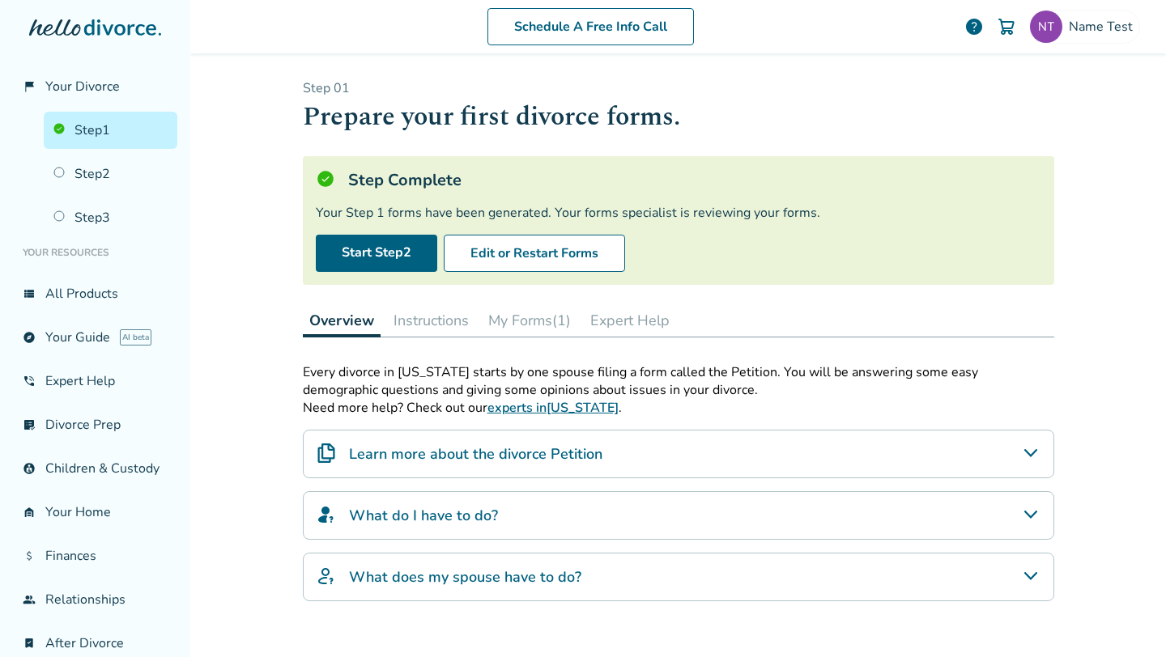
click at [438, 329] on button "Instructions" at bounding box center [431, 320] width 88 height 32
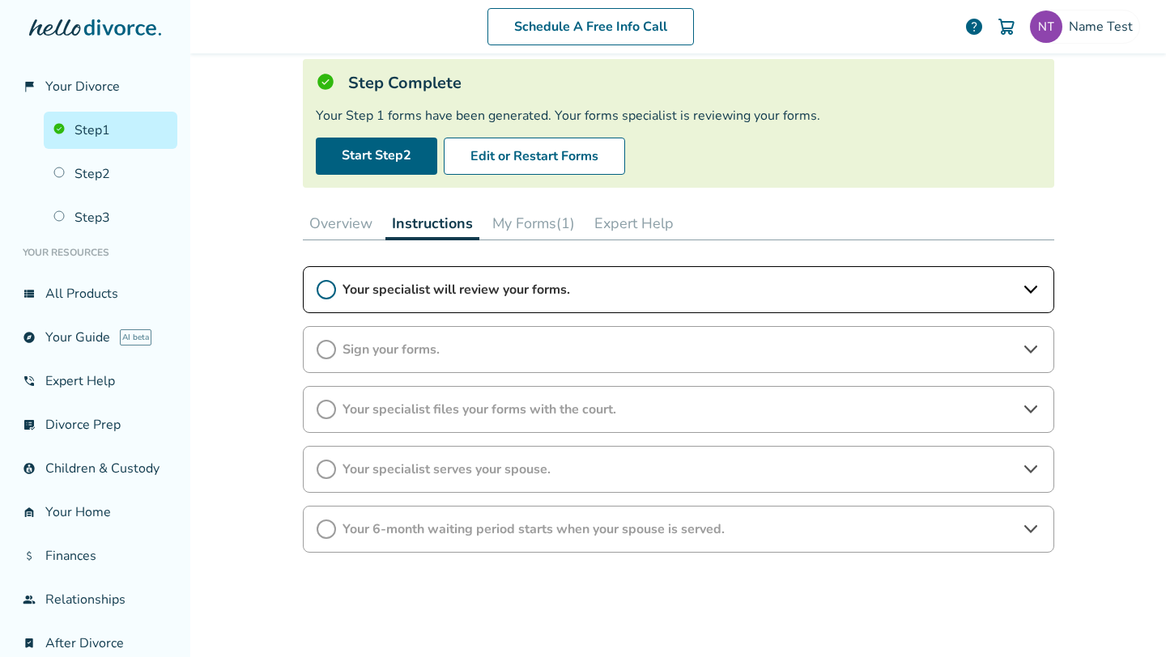
scroll to position [100, 0]
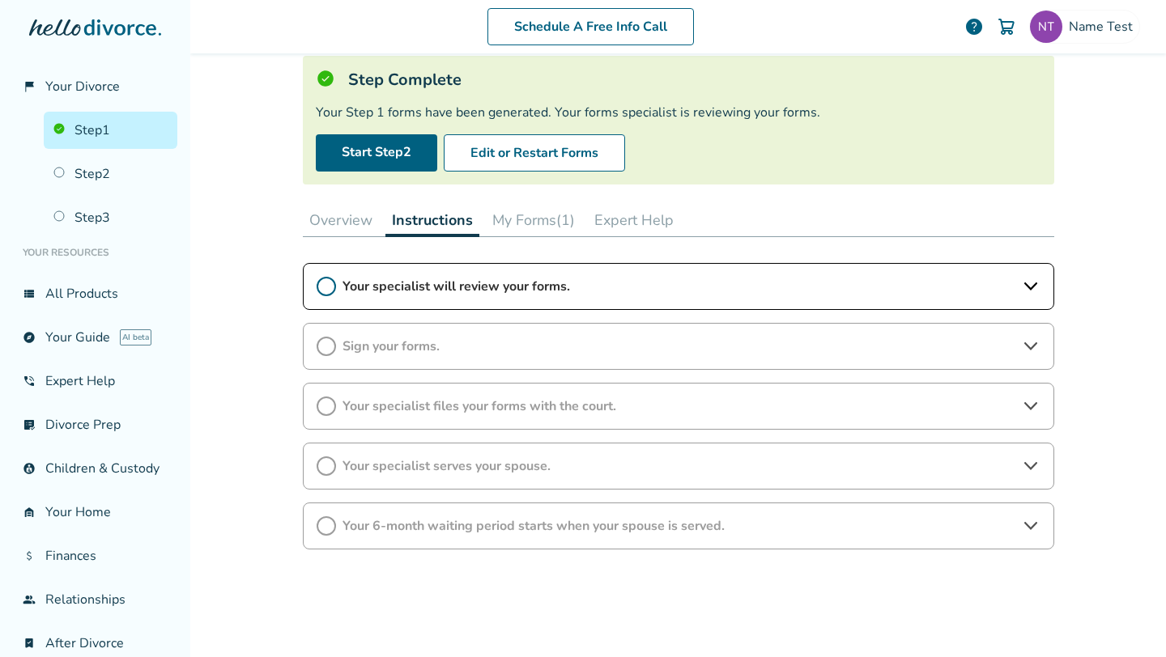
click at [599, 288] on span "Your specialist will review your forms." at bounding box center [678, 287] width 672 height 18
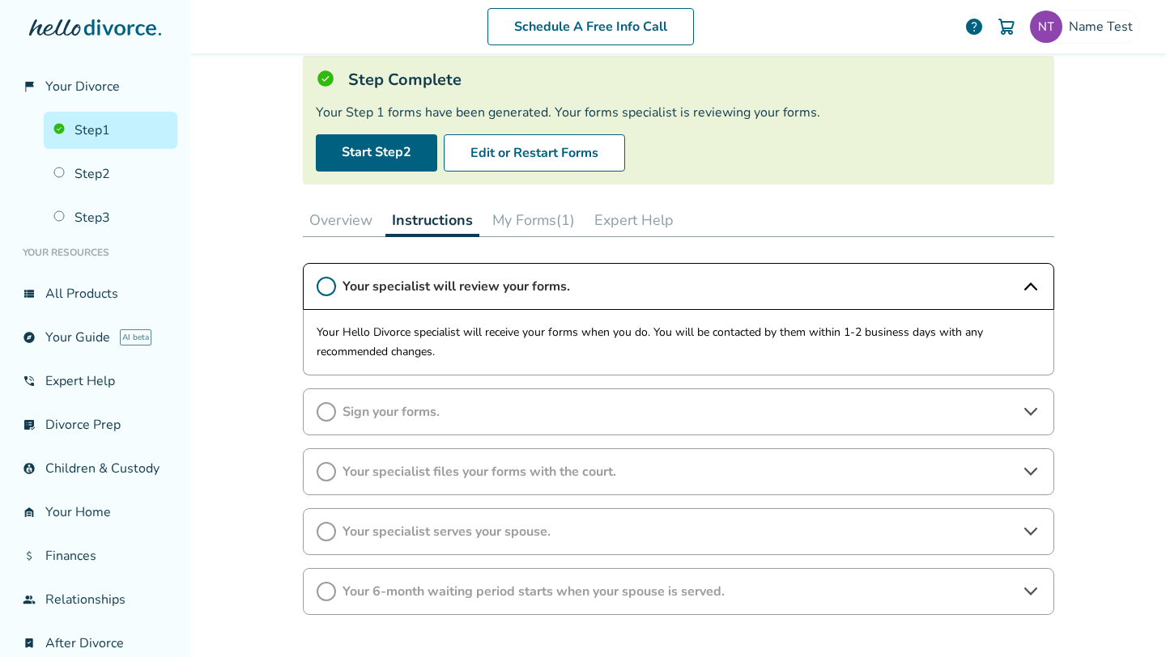
click at [605, 288] on span "Your specialist will review your forms." at bounding box center [678, 287] width 672 height 18
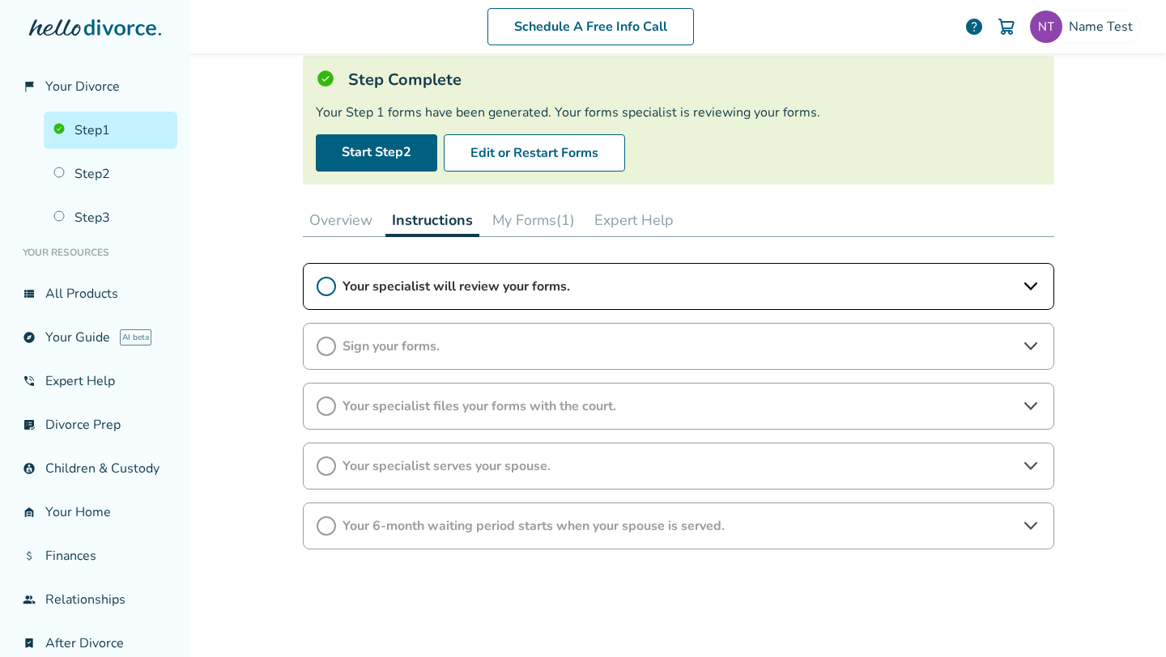
click at [601, 347] on span "Sign your forms." at bounding box center [678, 347] width 672 height 18
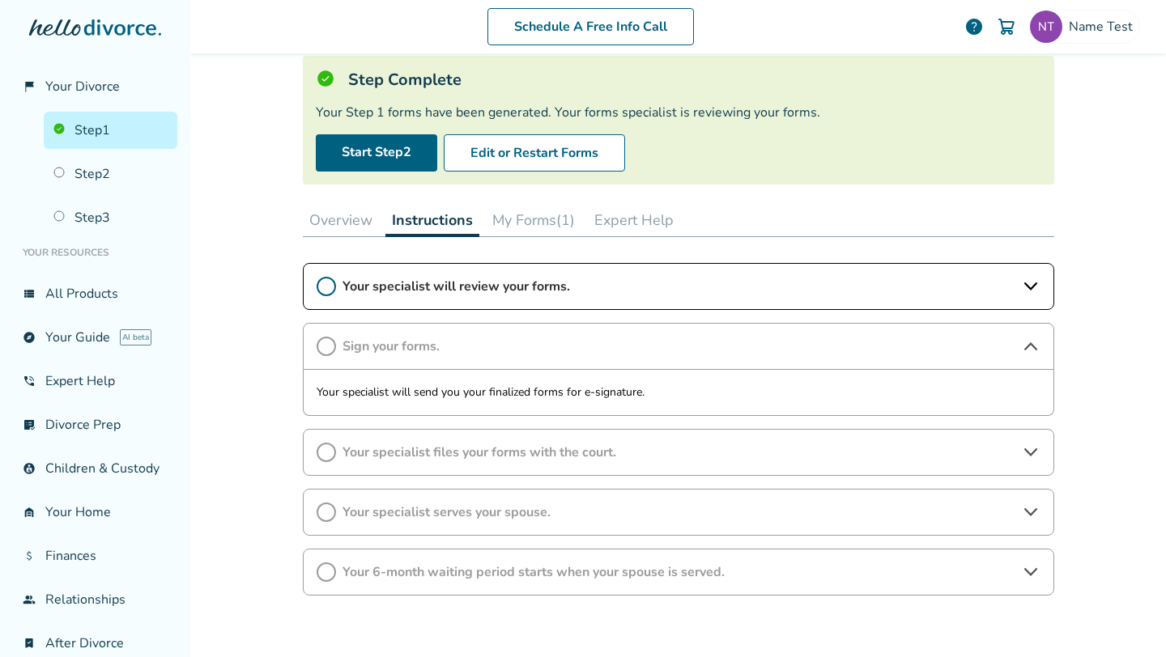
click at [513, 344] on span "Sign your forms." at bounding box center [678, 347] width 672 height 18
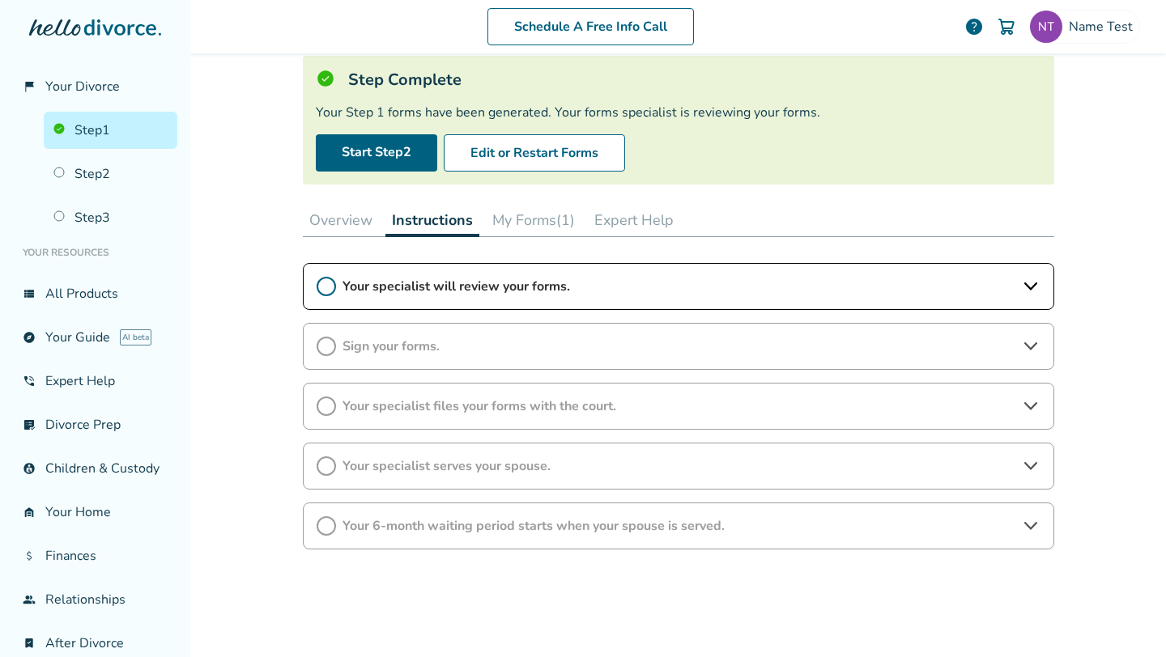
click at [549, 290] on span "Your specialist will review your forms." at bounding box center [678, 287] width 672 height 18
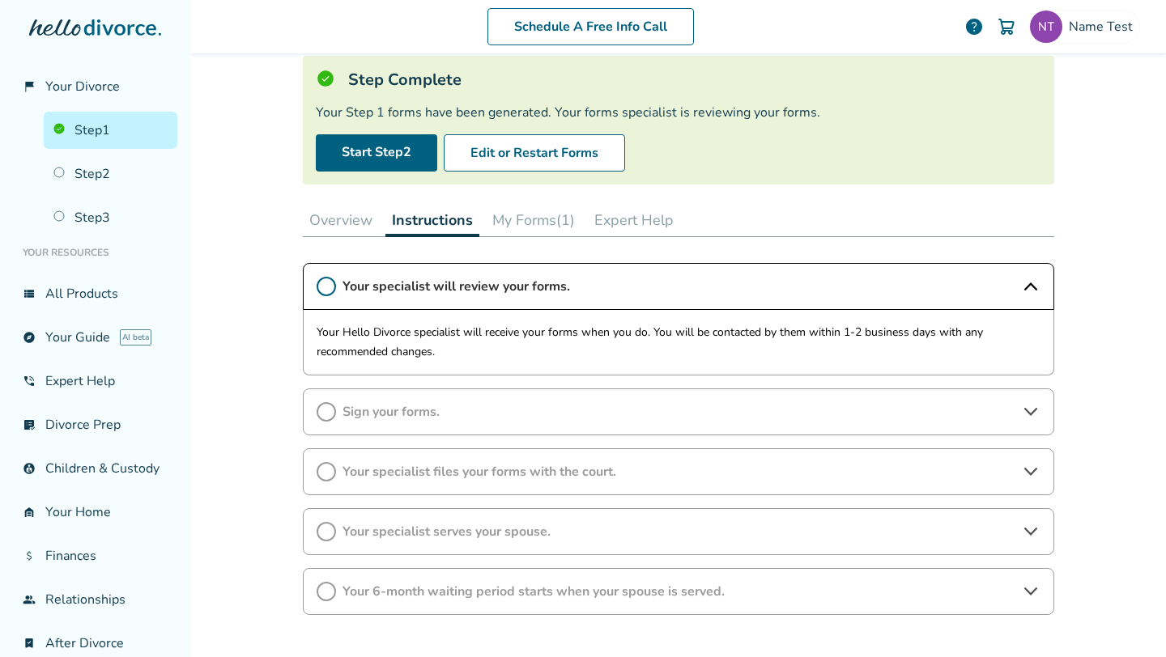
click at [675, 304] on div "Your specialist will review your forms." at bounding box center [678, 286] width 751 height 47
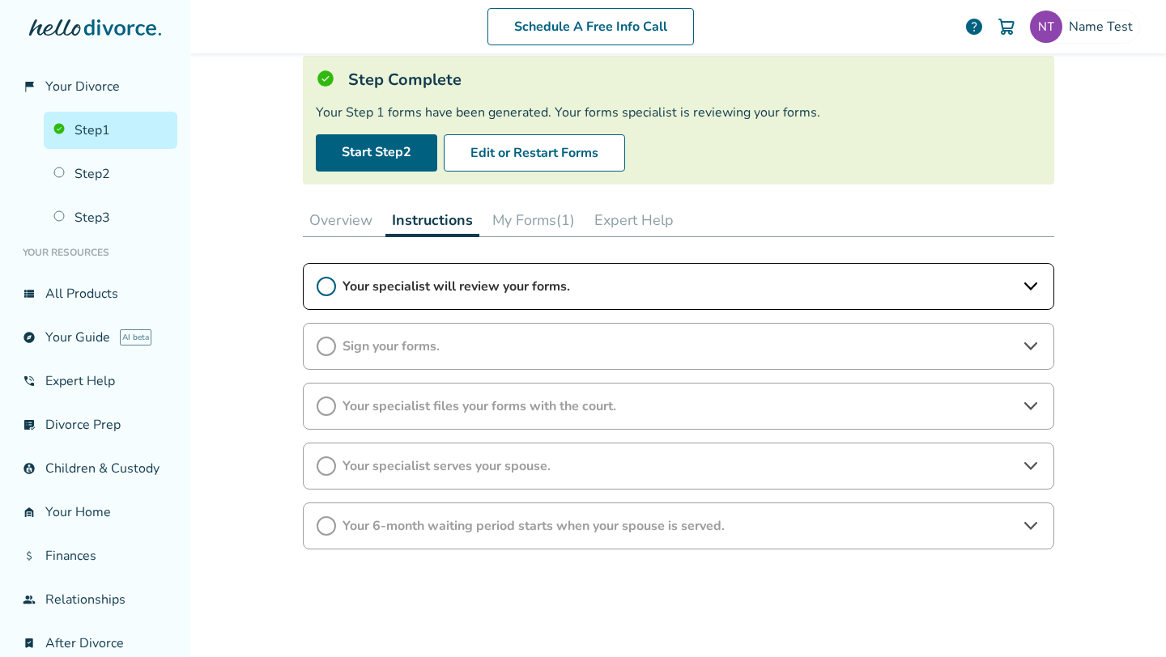
click at [578, 379] on div "Your specialist will review your forms. Sign your forms. Your specialist files …" at bounding box center [678, 406] width 751 height 287
click at [582, 361] on div "Sign your forms." at bounding box center [678, 346] width 751 height 47
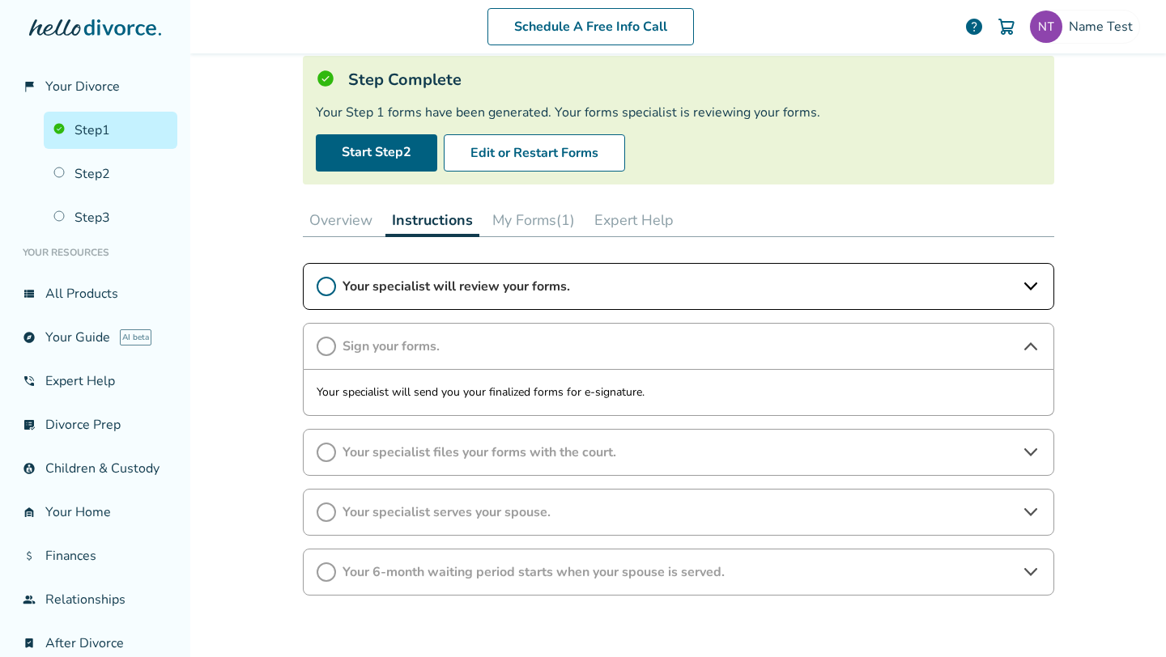
click at [582, 361] on div "Sign your forms." at bounding box center [678, 346] width 751 height 47
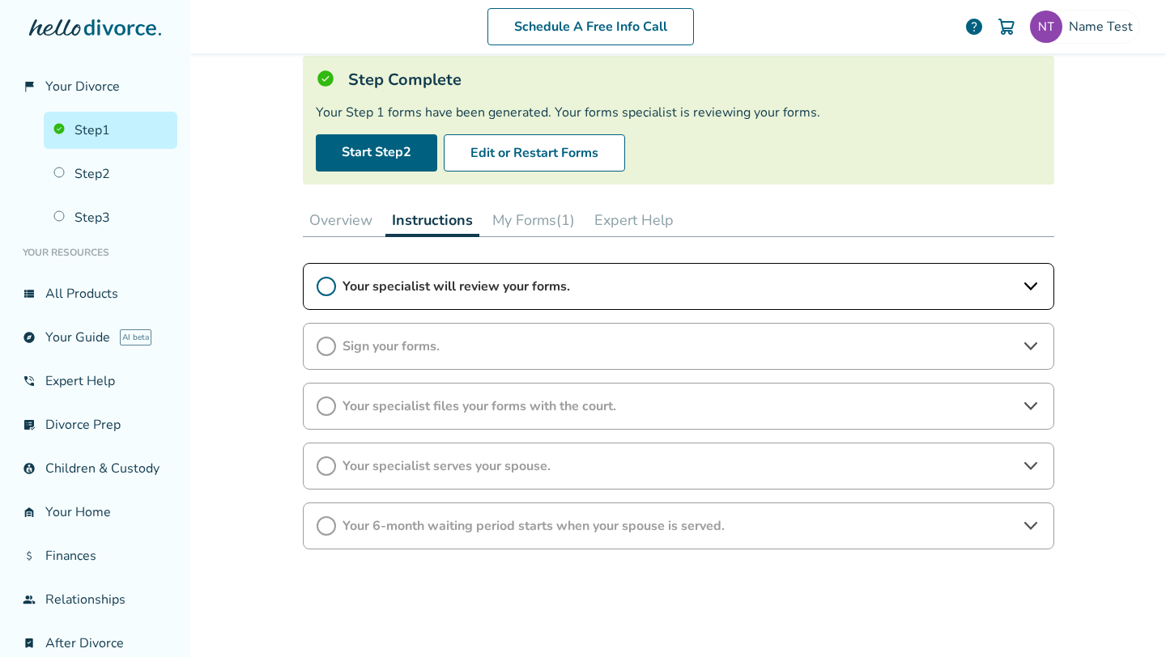
click at [573, 400] on span "Your specialist files your forms with the court." at bounding box center [678, 407] width 672 height 18
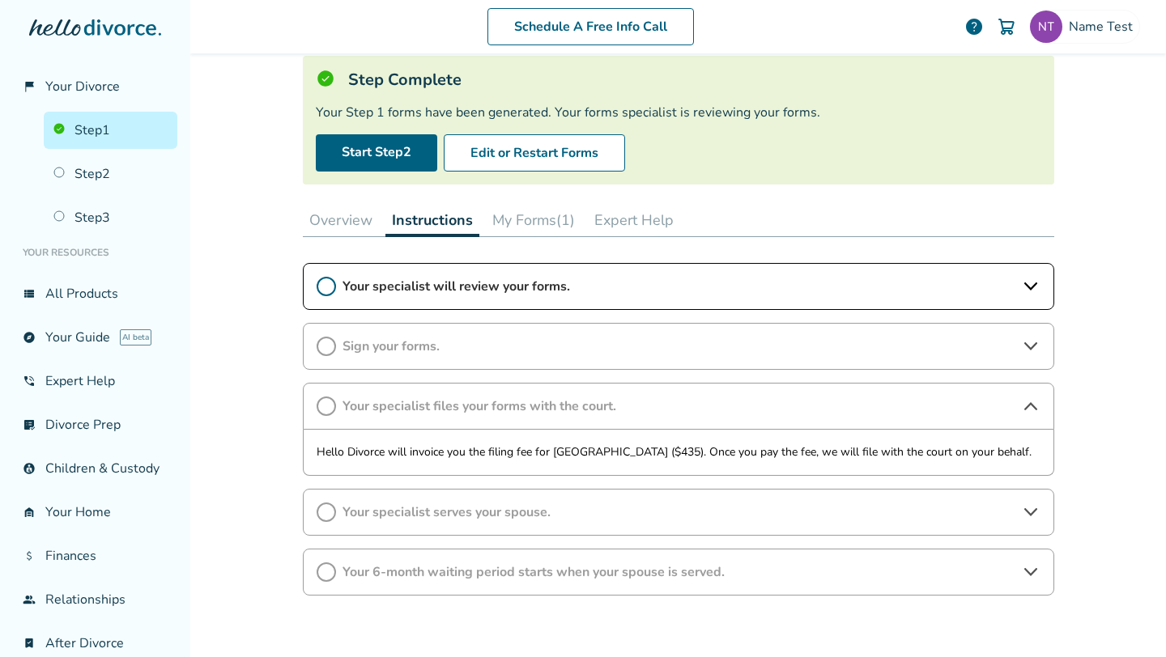
click at [572, 400] on span "Your specialist files your forms with the court." at bounding box center [678, 407] width 672 height 18
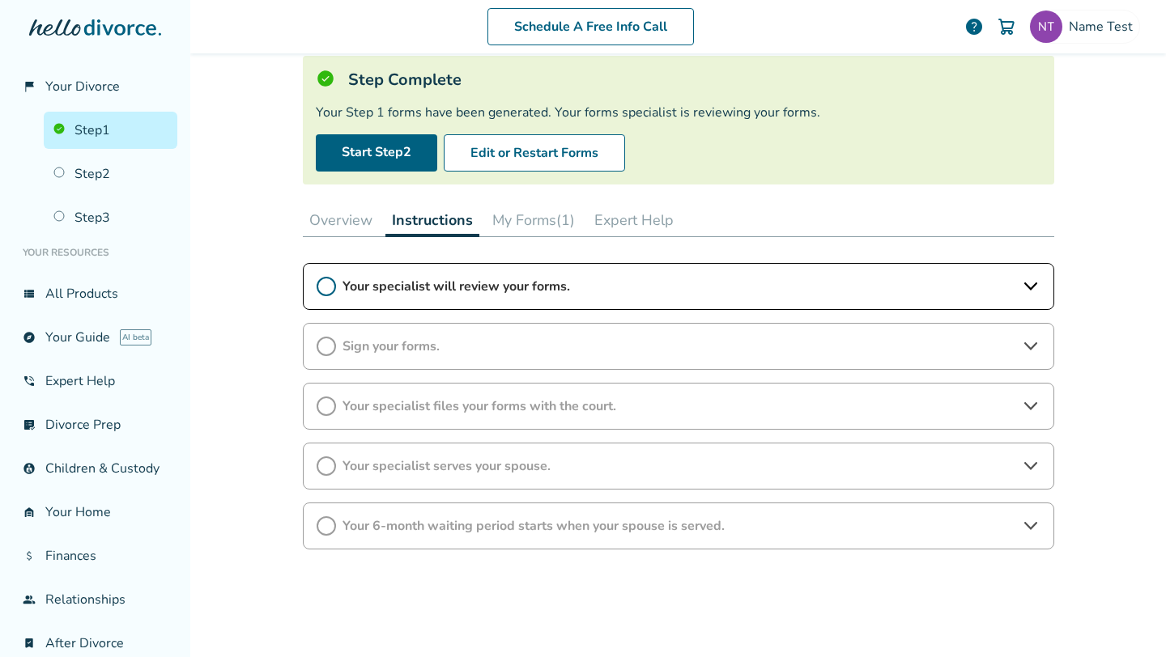
click at [572, 470] on span "Your specialist serves your spouse." at bounding box center [678, 466] width 672 height 18
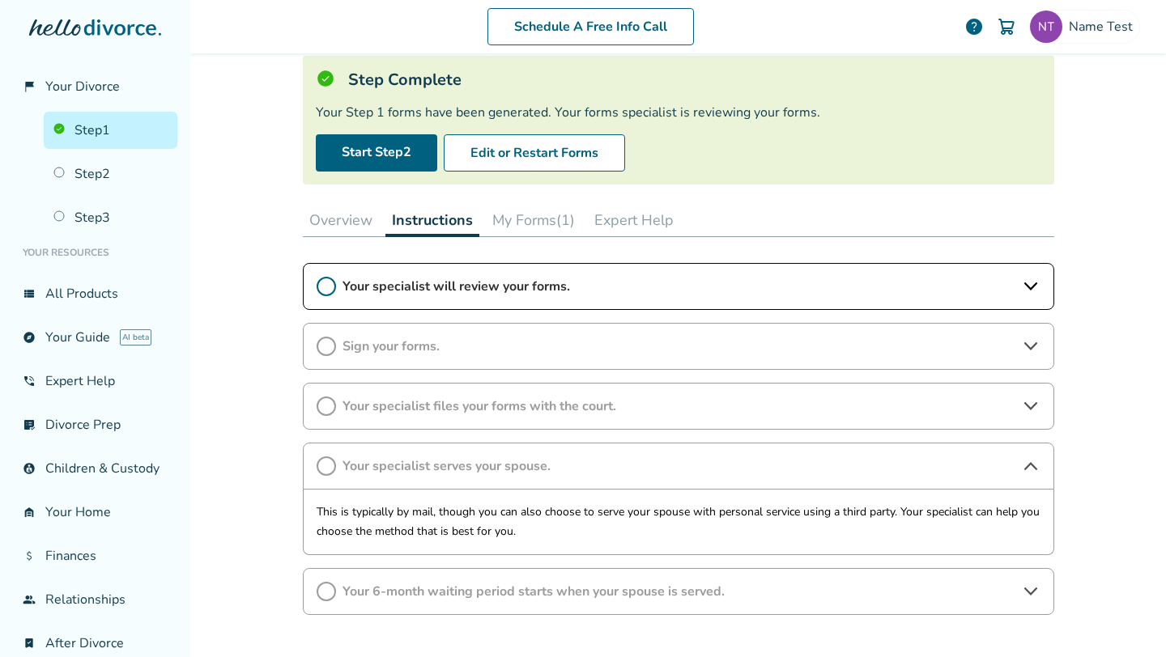
click at [576, 470] on span "Your specialist serves your spouse." at bounding box center [678, 466] width 672 height 18
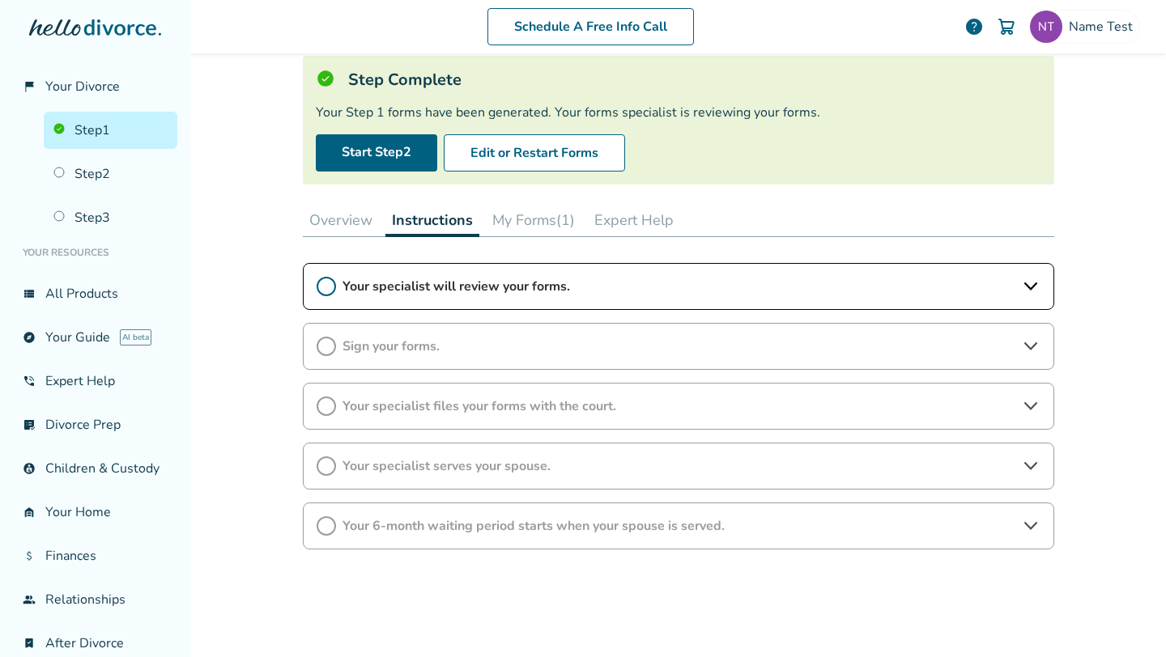
click at [324, 525] on icon at bounding box center [326, 526] width 19 height 19
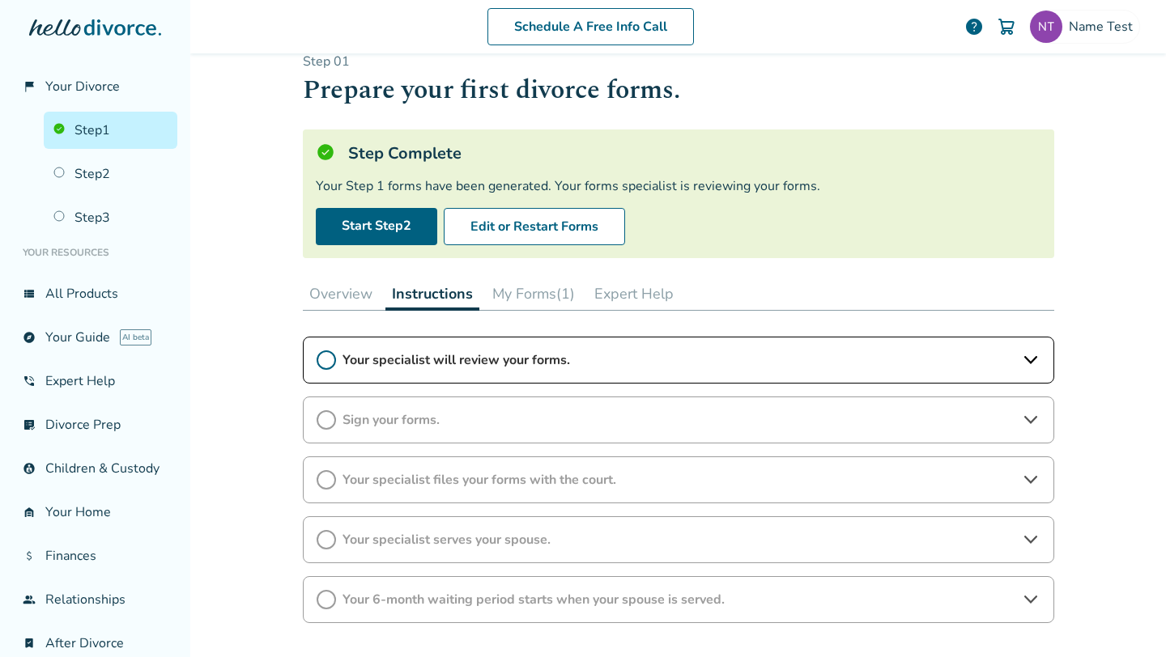
click at [355, 294] on button "Overview" at bounding box center [341, 294] width 76 height 32
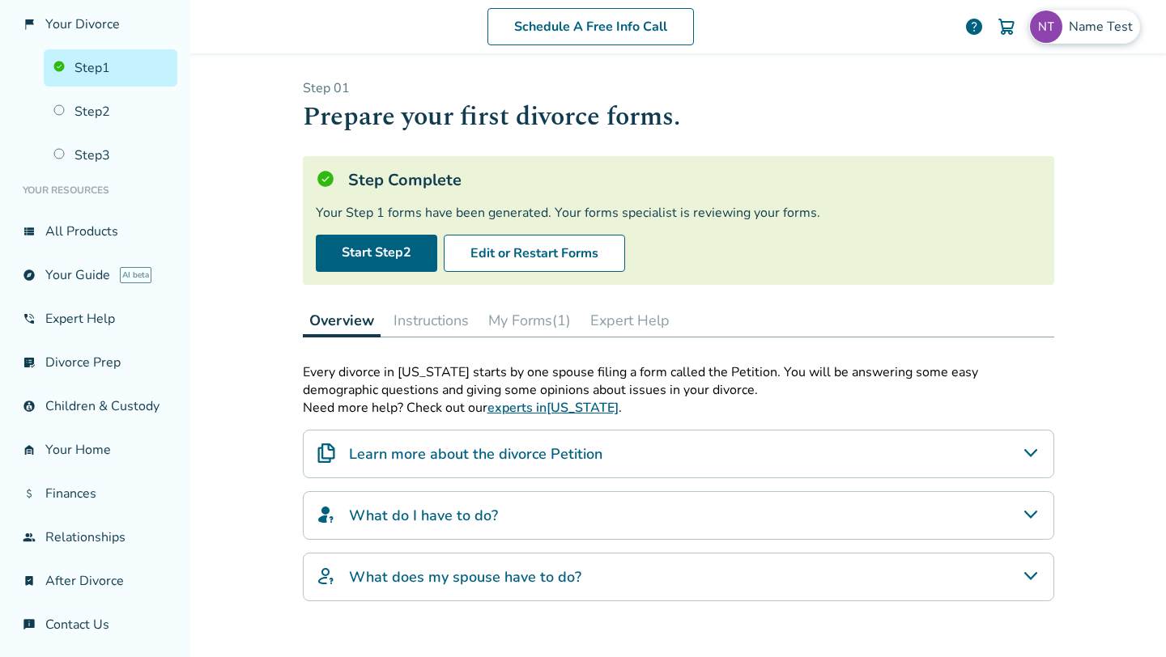
click at [1070, 36] on div "Name Test" at bounding box center [1084, 27] width 111 height 34
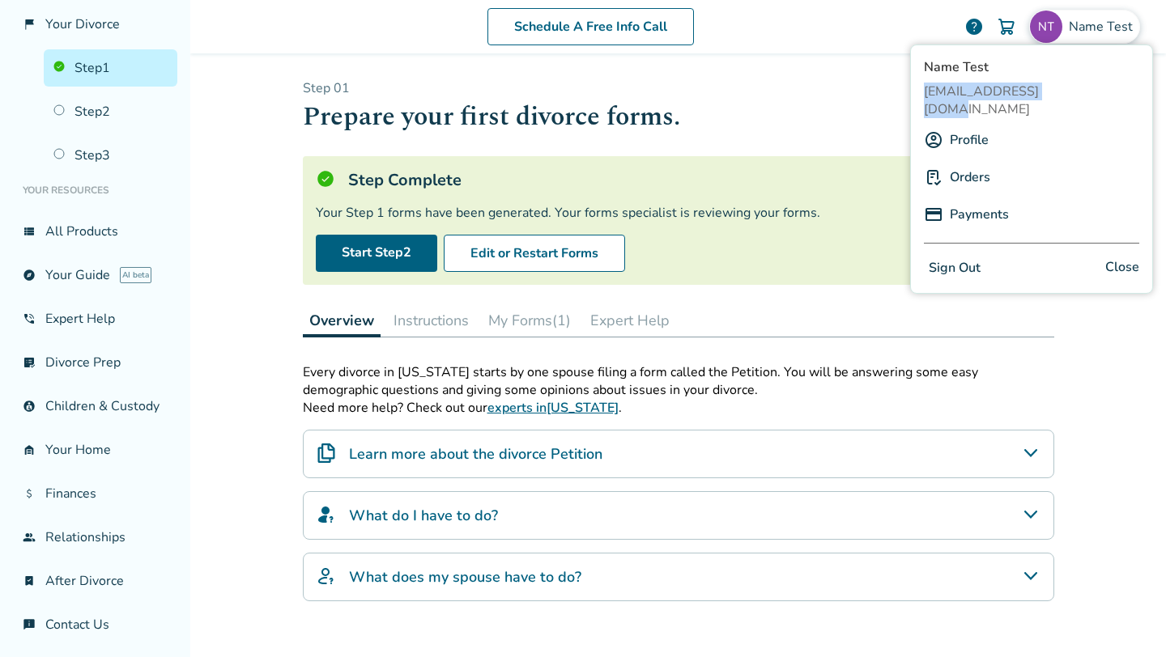
drag, startPoint x: 924, startPoint y: 90, endPoint x: 1059, endPoint y: 91, distance: 135.2
click at [1059, 91] on span "[EMAIL_ADDRESS][DOMAIN_NAME]" at bounding box center [1031, 101] width 215 height 36
copy span "[EMAIL_ADDRESS][DOMAIN_NAME]"
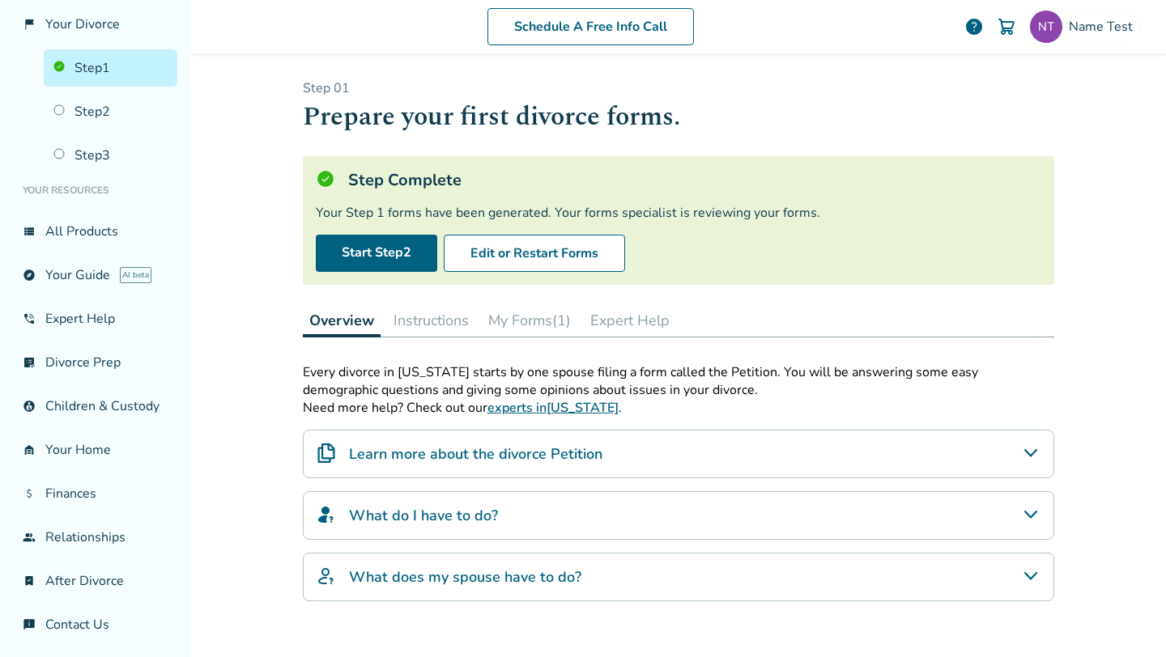
click at [853, 40] on div "Schedule A Free Info Call" at bounding box center [590, 26] width 748 height 37
